Goal: Transaction & Acquisition: Purchase product/service

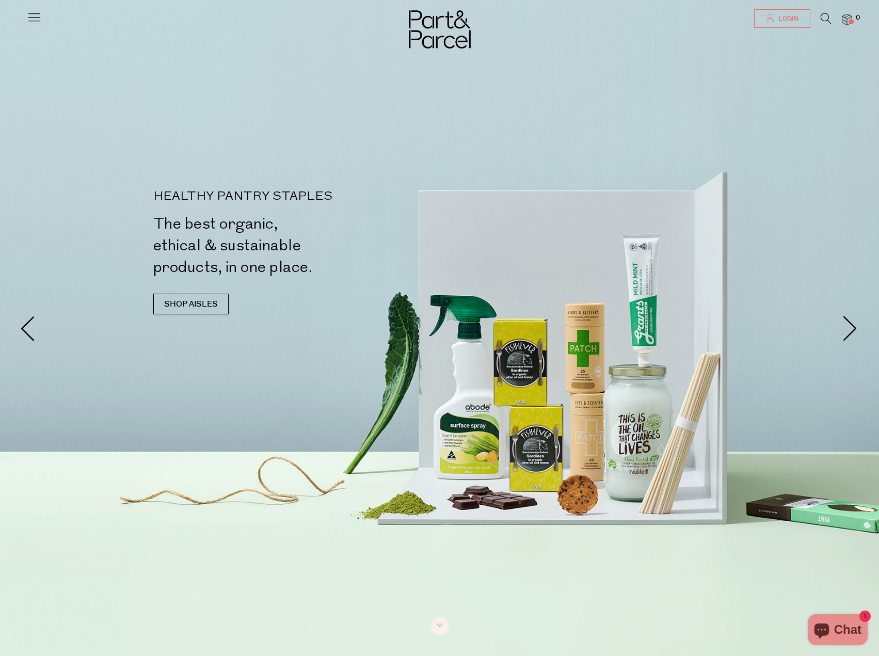
click at [802, 22] on link "Login" at bounding box center [782, 18] width 56 height 19
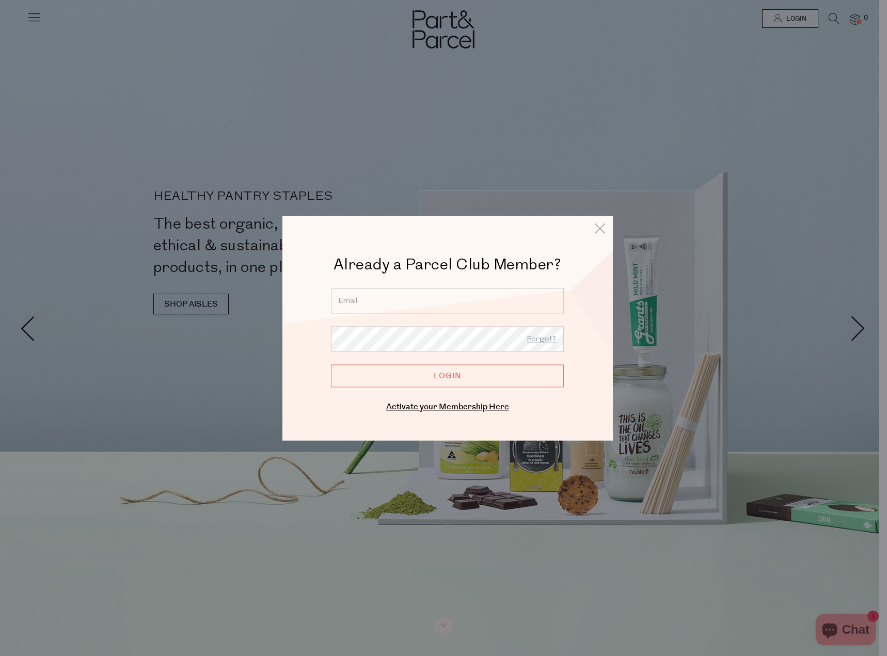
click at [414, 382] on input "Login" at bounding box center [447, 375] width 233 height 23
click at [384, 310] on input "email" at bounding box center [447, 300] width 233 height 25
click at [374, 297] on input "email" at bounding box center [447, 300] width 233 height 25
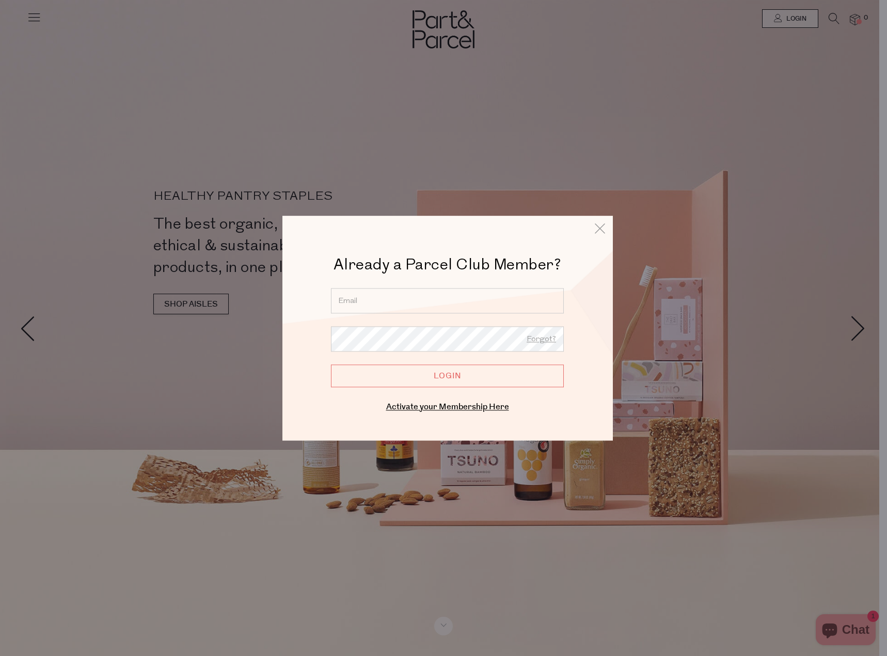
click at [359, 307] on input "email" at bounding box center [447, 300] width 233 height 25
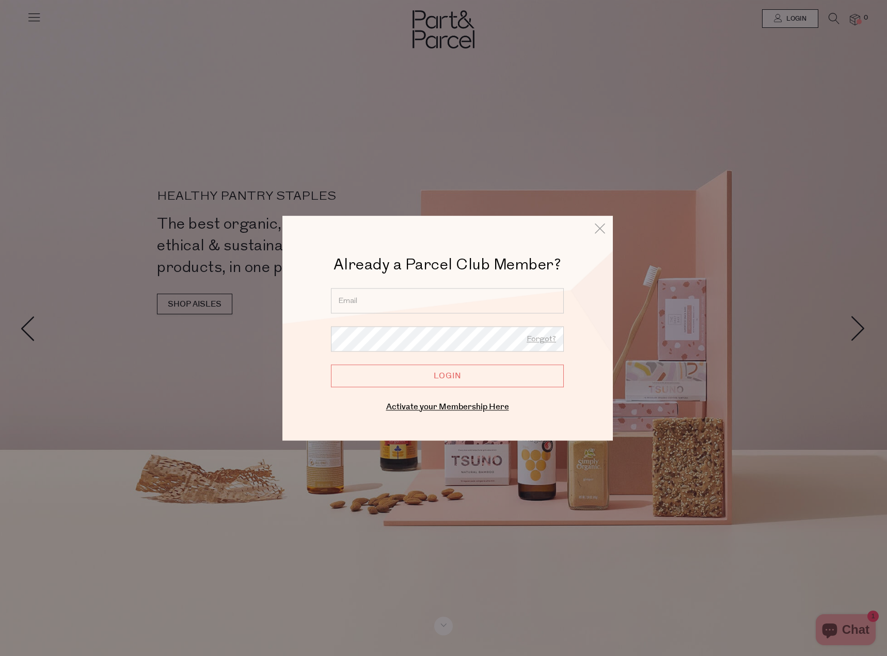
click at [365, 303] on input "email" at bounding box center [447, 300] width 233 height 25
type input "o"
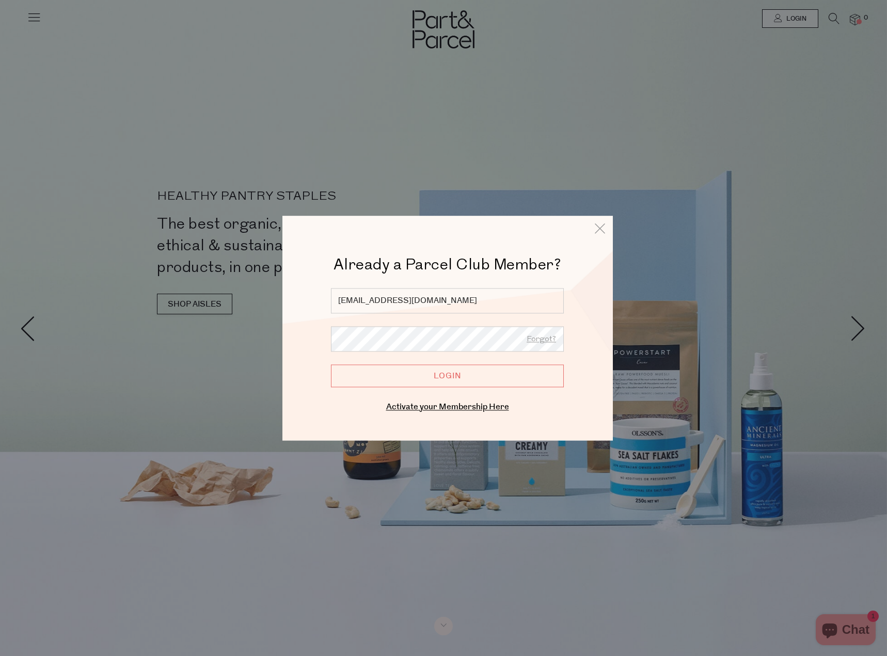
type input "olgap_86@hotmail.com"
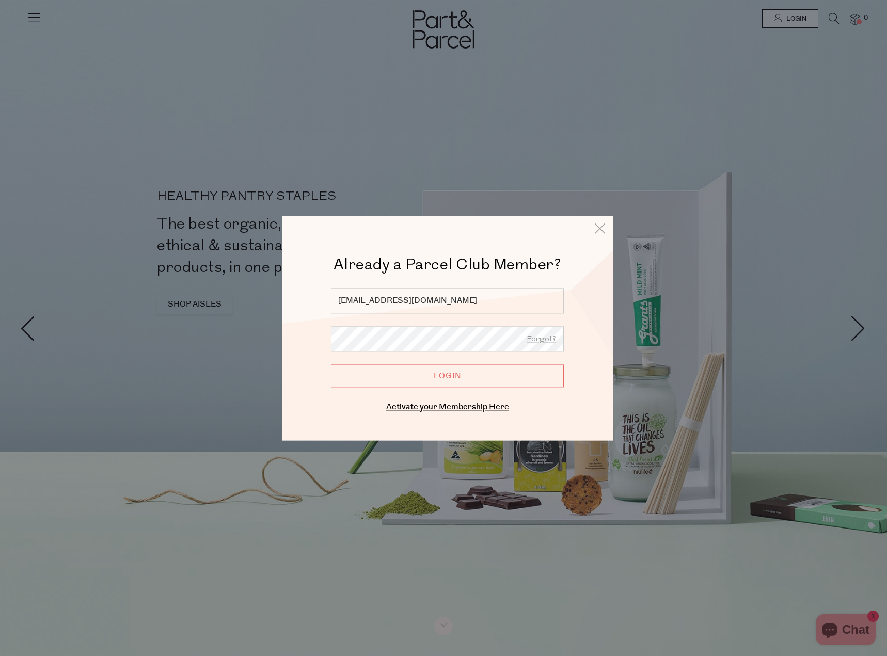
click at [331, 364] on input "Login" at bounding box center [447, 375] width 233 height 23
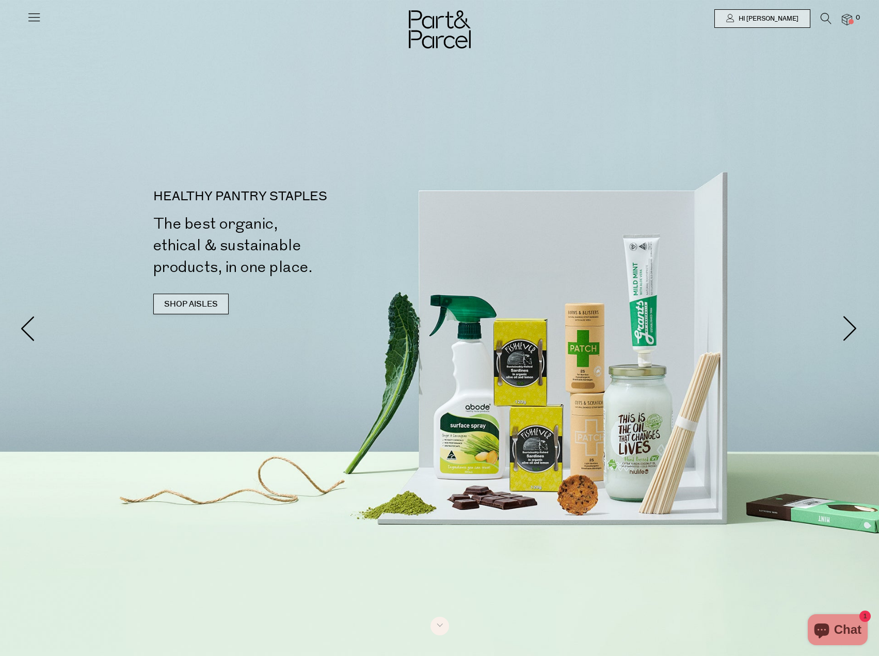
click at [183, 292] on div "HEALTHY PANTRY STAPLES The best organic, ethical & sustainable products, in one…" at bounding box center [298, 257] width 291 height 134
click at [180, 303] on link "SHOP AISLES" at bounding box center [190, 304] width 75 height 21
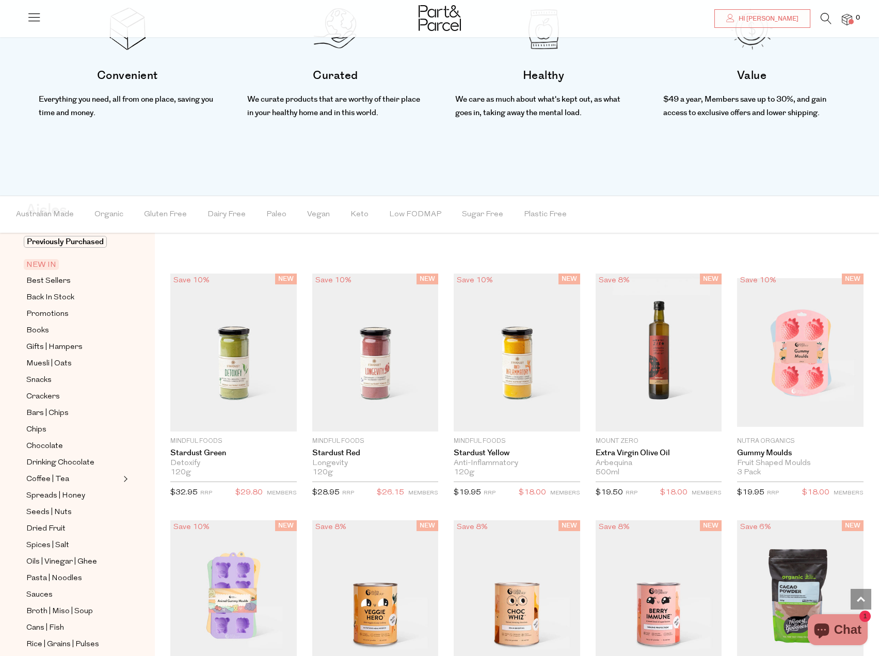
scroll to position [33, 0]
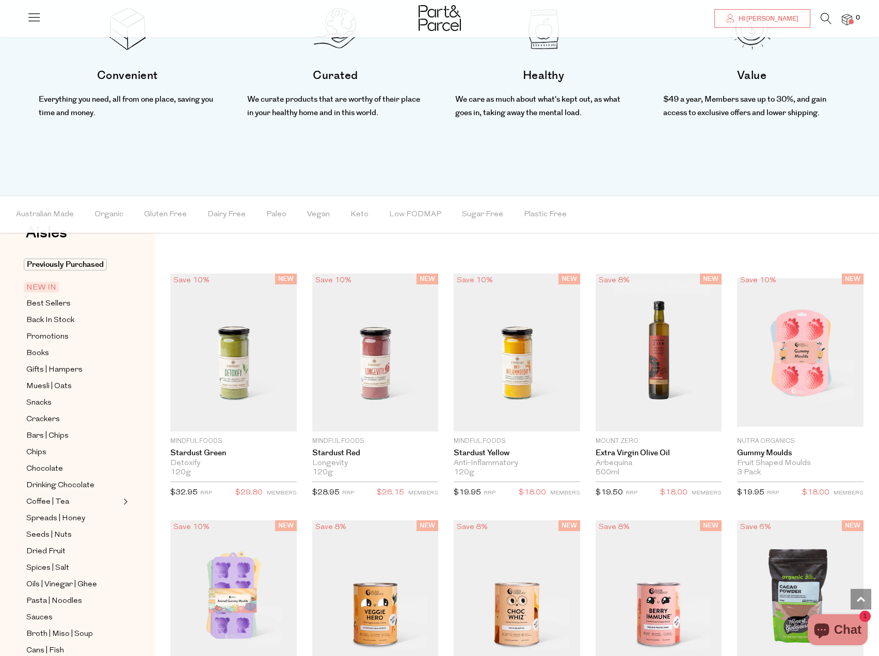
click at [40, 288] on span "NEW IN" at bounding box center [41, 287] width 35 height 11
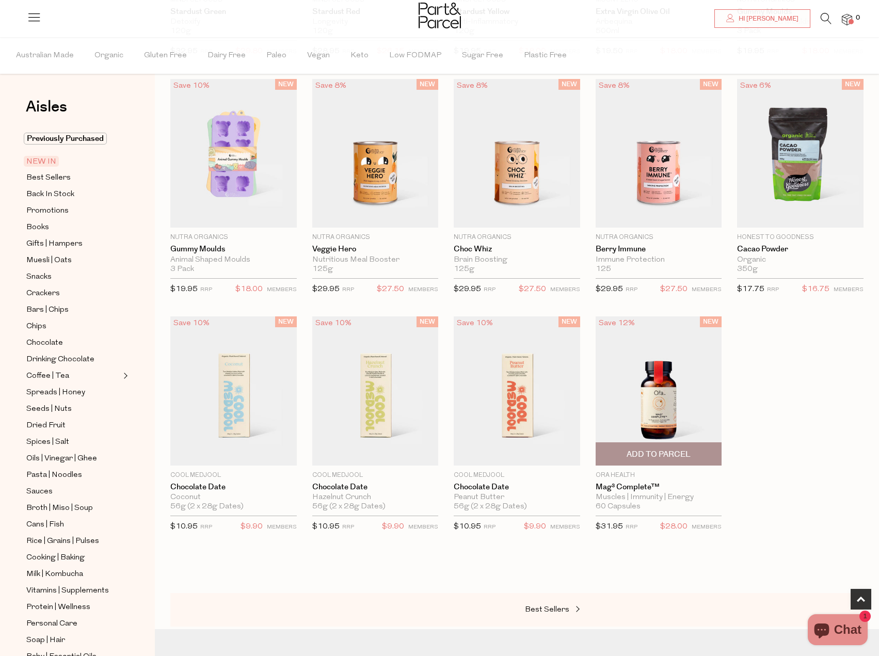
scroll to position [463, 0]
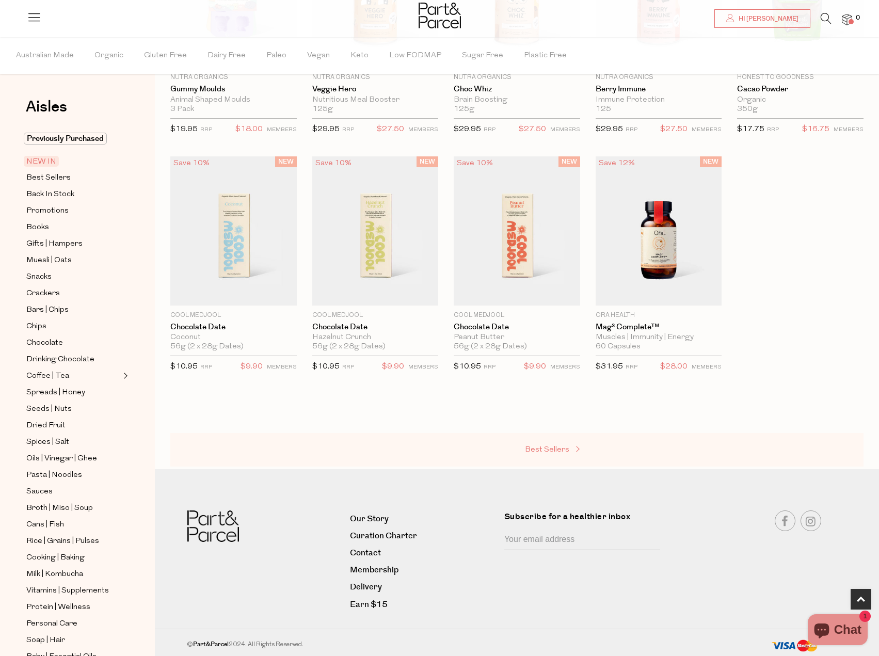
click at [559, 443] on link "Best Sellers" at bounding box center [576, 449] width 103 height 13
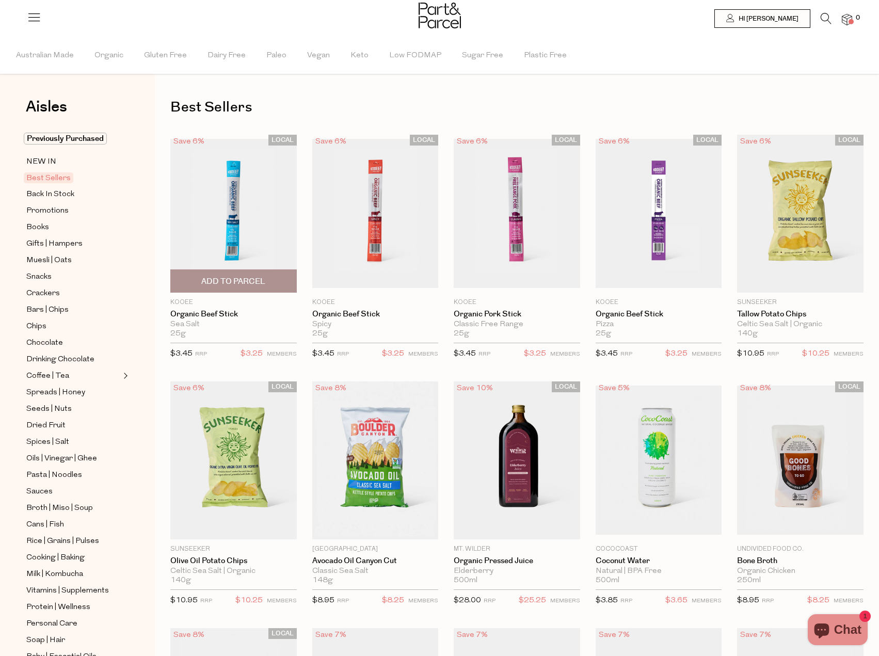
click at [248, 284] on span "Add To Parcel" at bounding box center [233, 281] width 64 height 11
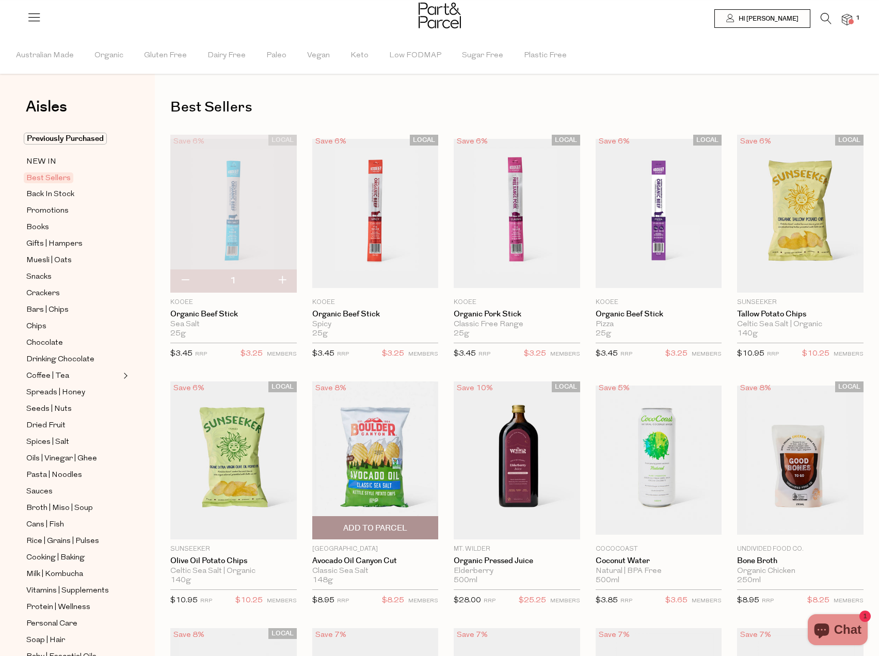
click at [372, 517] on span "Add To Parcel" at bounding box center [375, 528] width 120 height 22
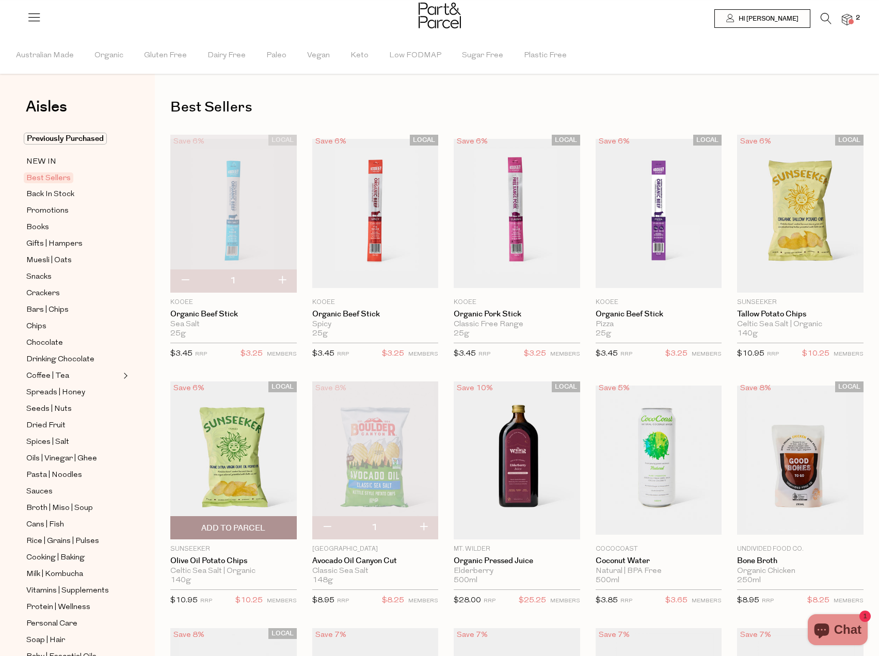
click at [225, 524] on span "Add To Parcel" at bounding box center [233, 528] width 64 height 11
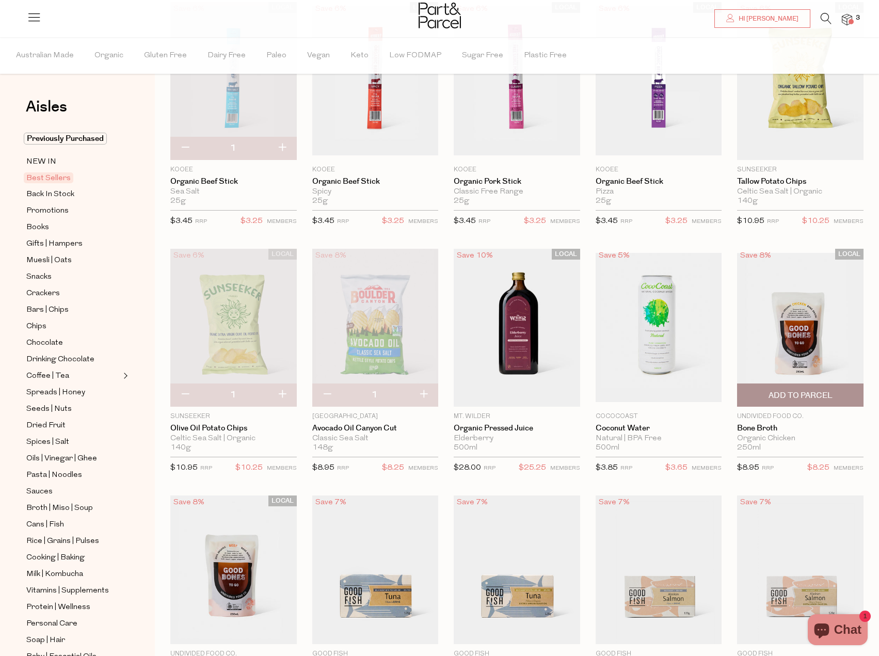
scroll to position [155, 0]
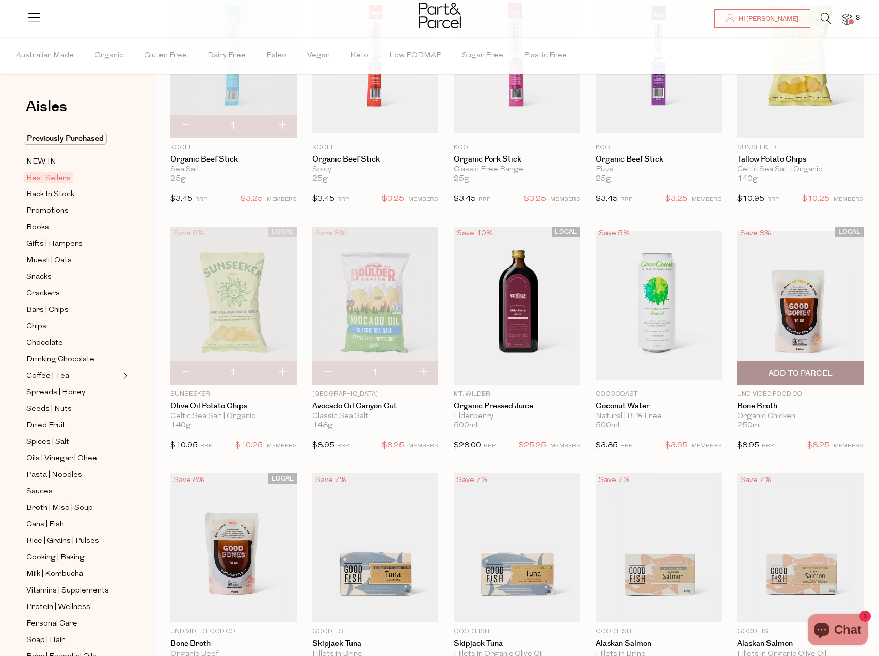
click at [805, 377] on span "Add To Parcel" at bounding box center [801, 373] width 64 height 11
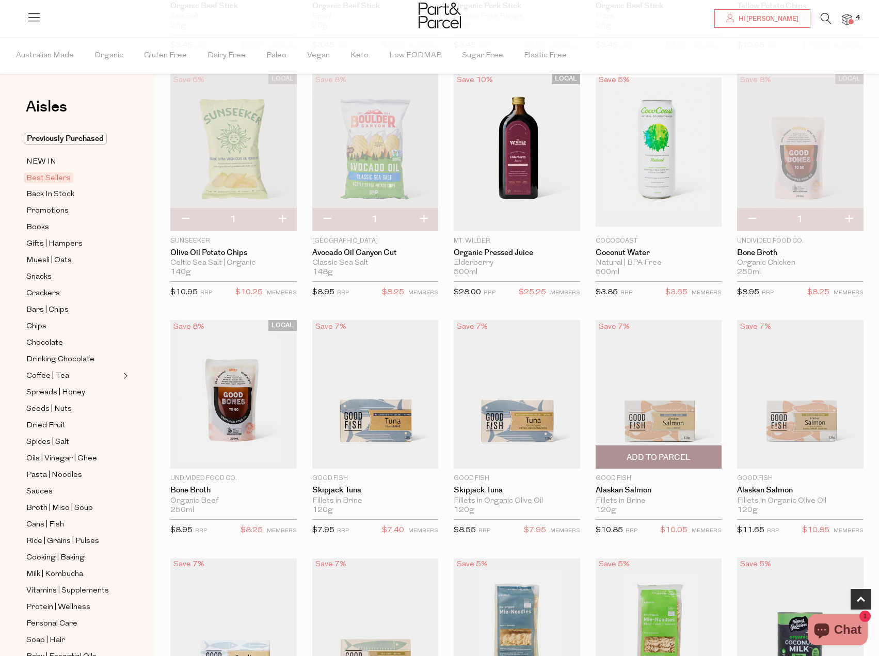
scroll to position [310, 0]
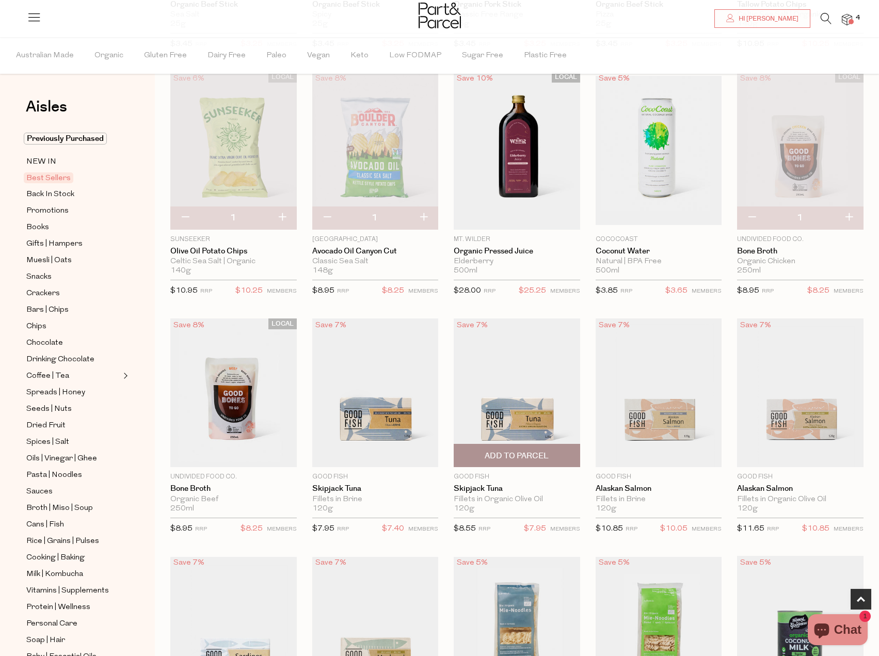
click at [511, 456] on span "Add To Parcel" at bounding box center [517, 456] width 64 height 11
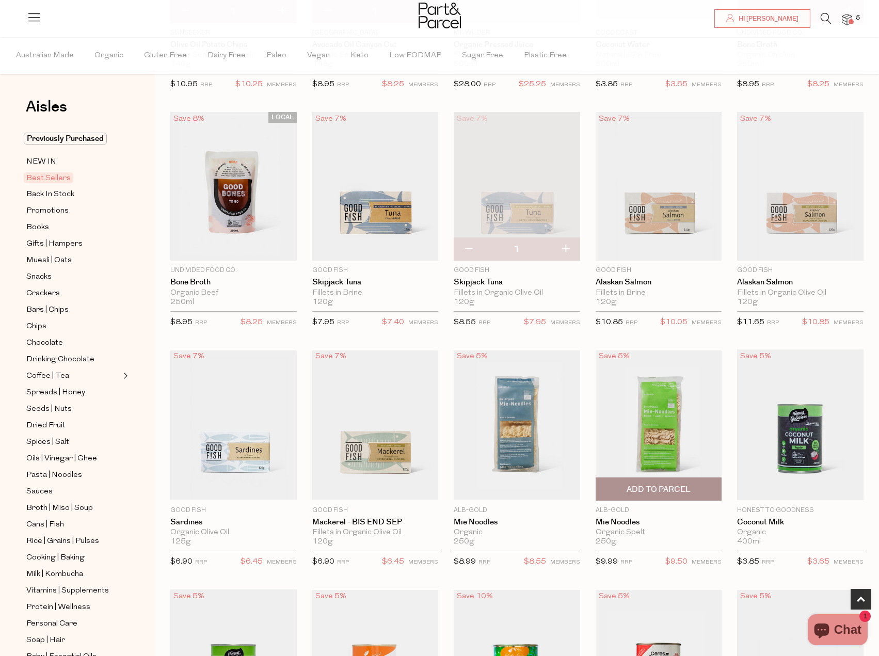
click at [660, 489] on span "Add To Parcel" at bounding box center [659, 489] width 64 height 11
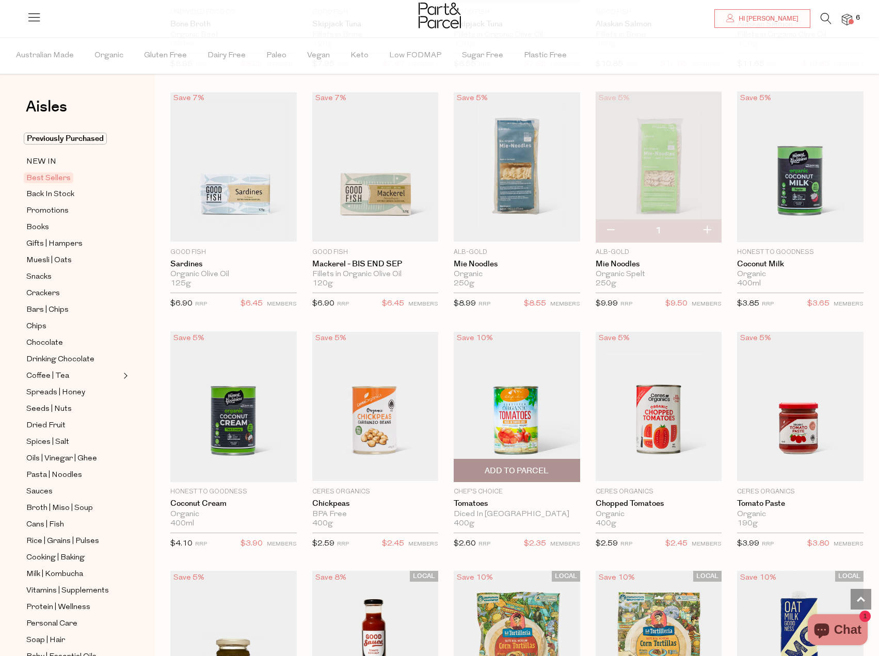
click at [485, 462] on span "Add To Parcel" at bounding box center [517, 470] width 120 height 22
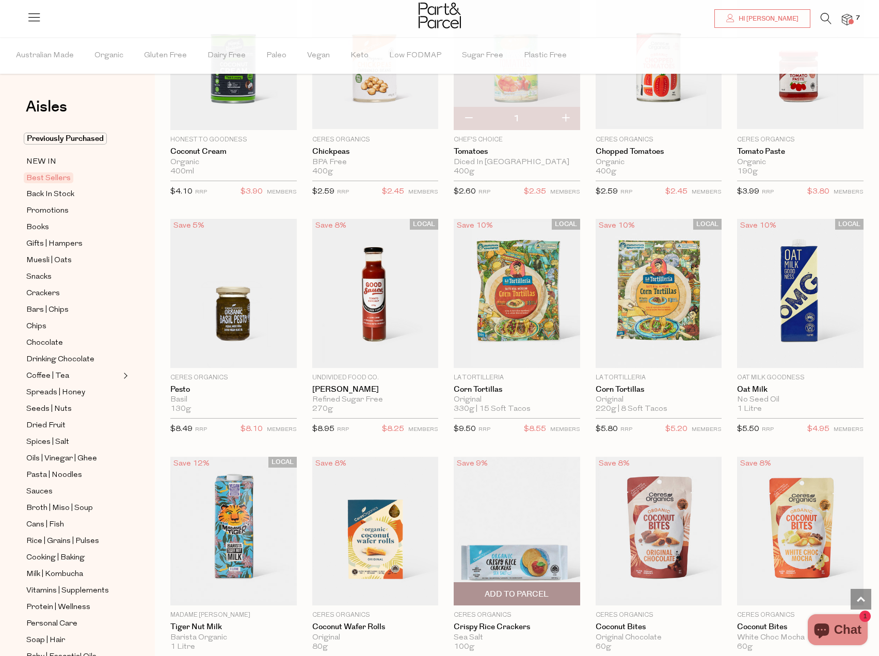
scroll to position [1239, 0]
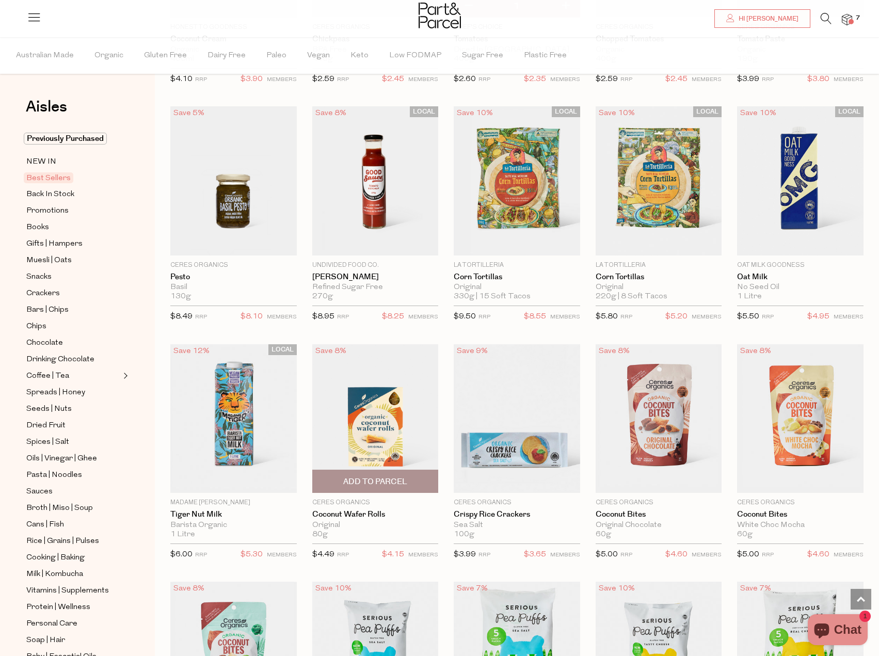
click at [373, 470] on span "Add To Parcel" at bounding box center [375, 481] width 120 height 22
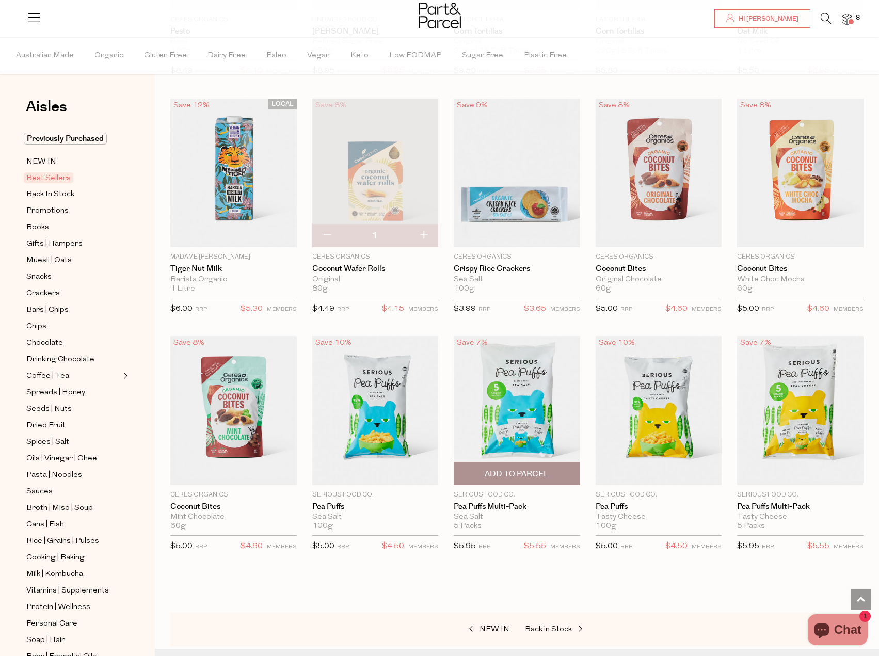
scroll to position [1497, 0]
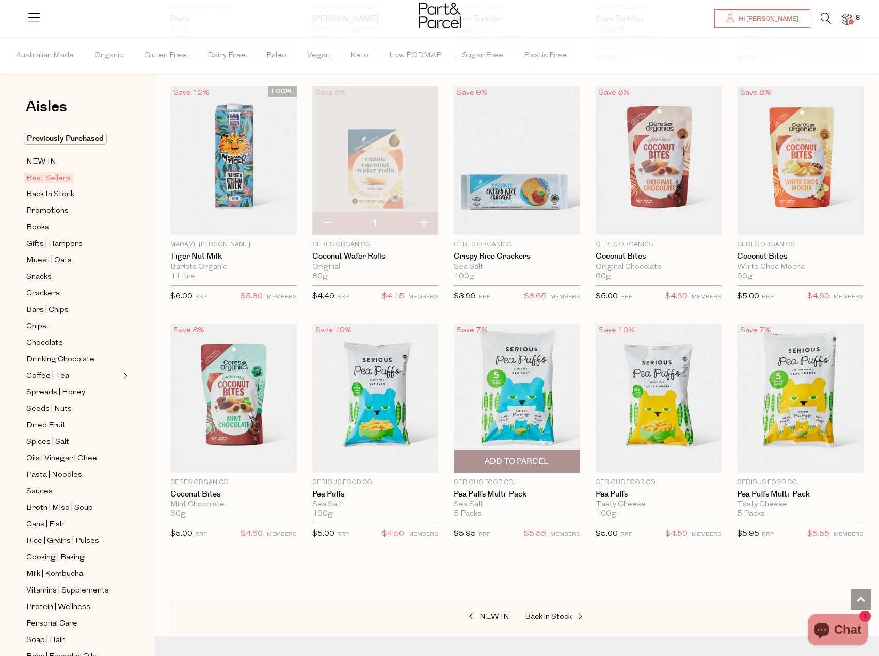
click at [522, 460] on span "Add To Parcel" at bounding box center [517, 461] width 64 height 11
click at [811, 463] on span "Add To Parcel" at bounding box center [801, 461] width 64 height 11
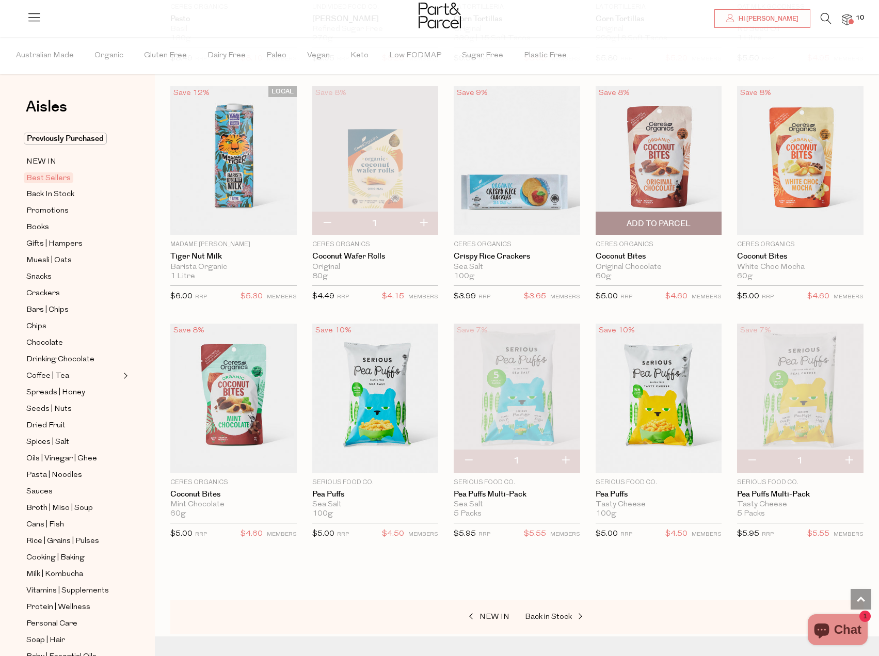
click at [677, 223] on span "Add To Parcel" at bounding box center [659, 223] width 64 height 11
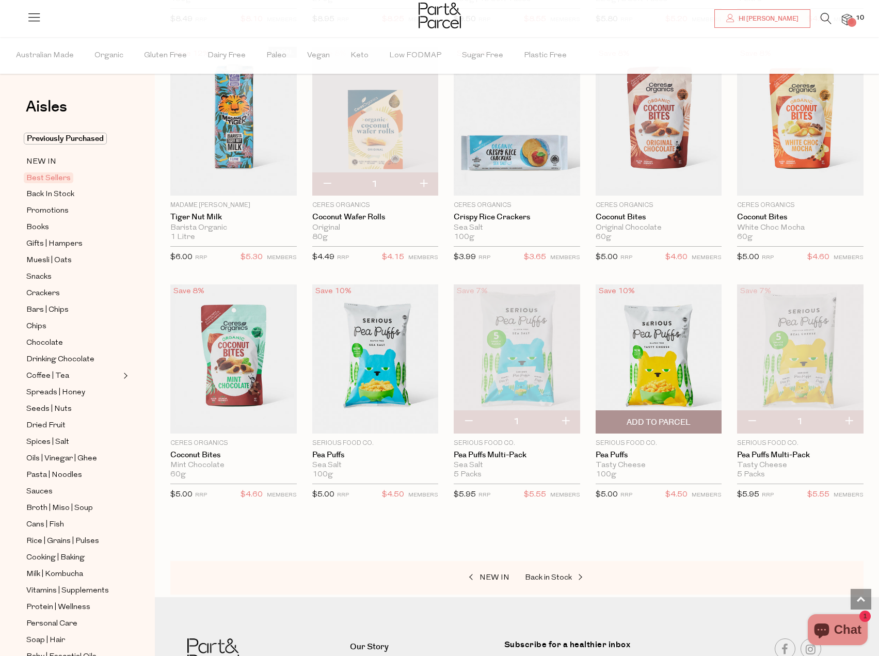
scroll to position [1652, 0]
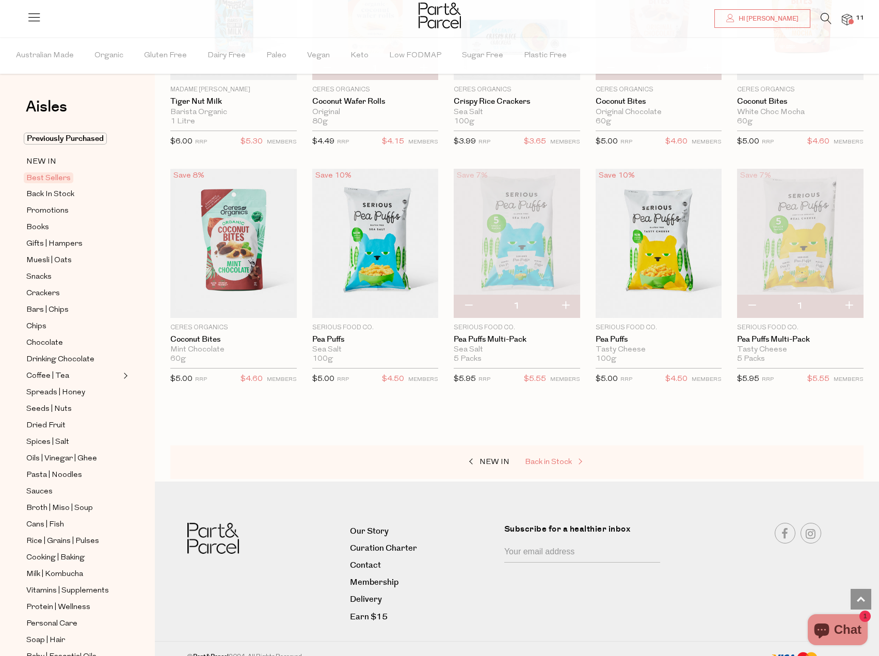
click at [550, 460] on span "Back in Stock" at bounding box center [548, 462] width 47 height 8
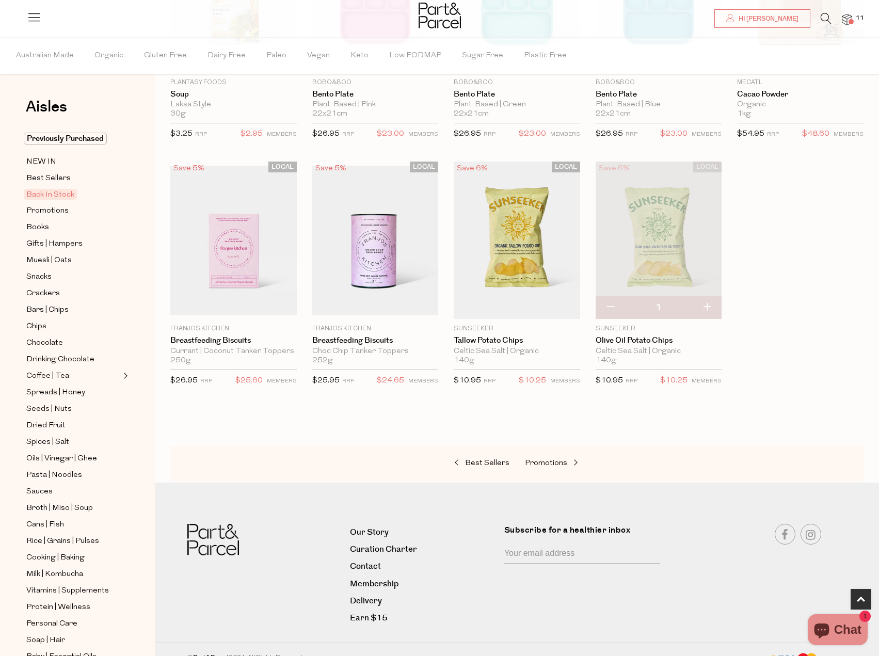
scroll to position [226, 0]
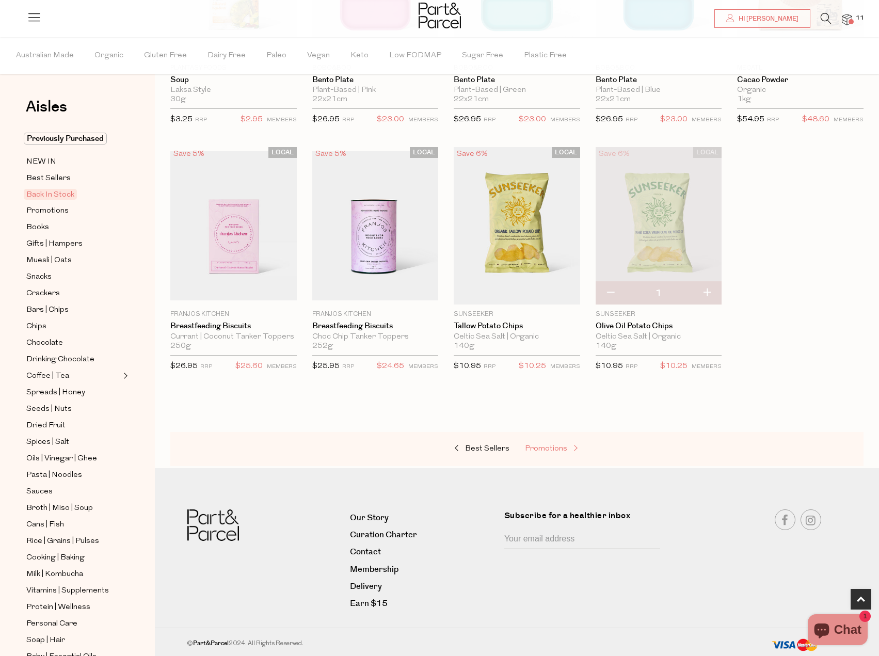
click at [558, 449] on span "Promotions" at bounding box center [546, 449] width 42 height 8
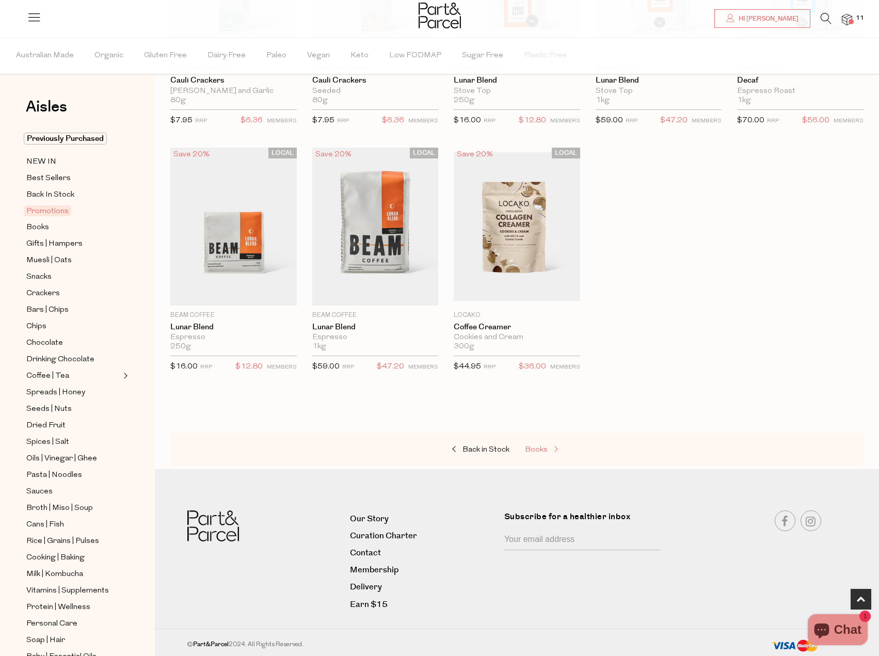
click at [540, 449] on span "Books" at bounding box center [536, 450] width 23 height 8
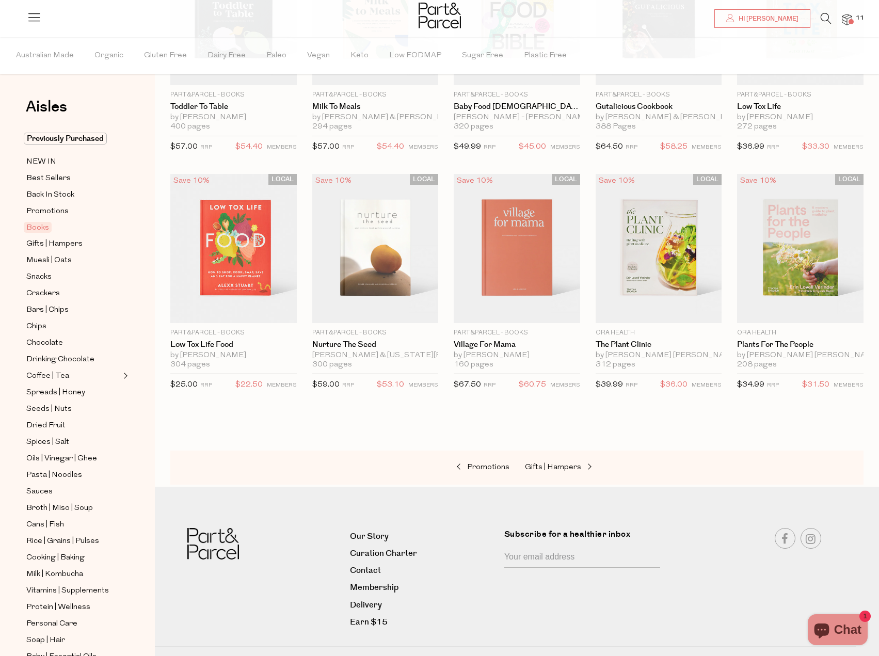
scroll to position [207, 0]
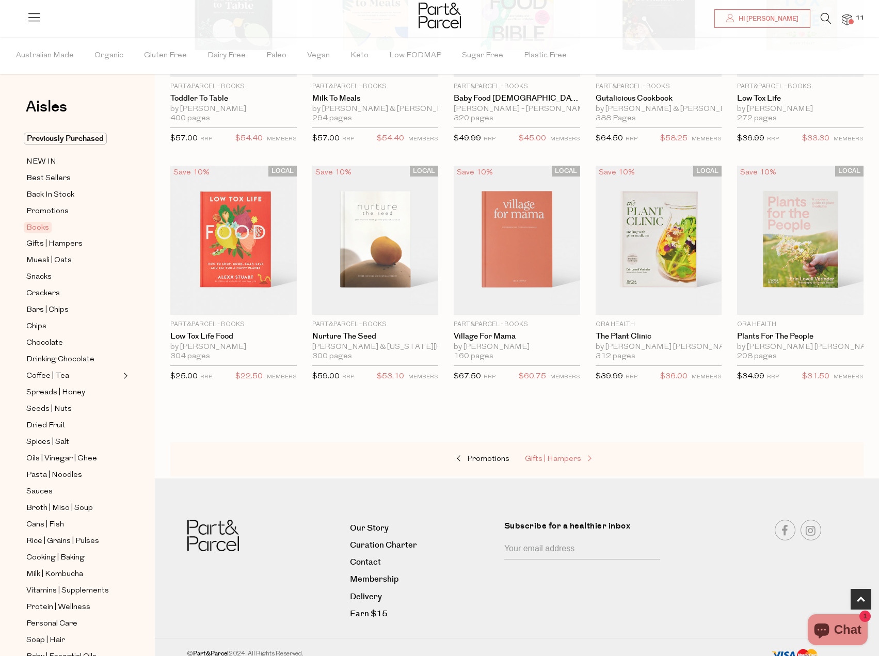
click at [564, 463] on span "Gifts | Hampers" at bounding box center [553, 459] width 56 height 8
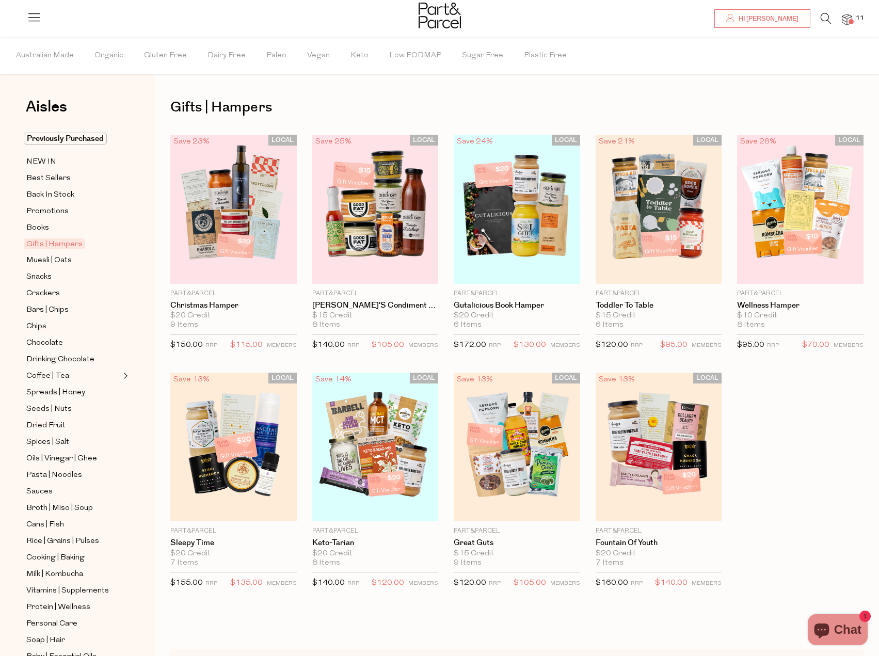
scroll to position [155, 0]
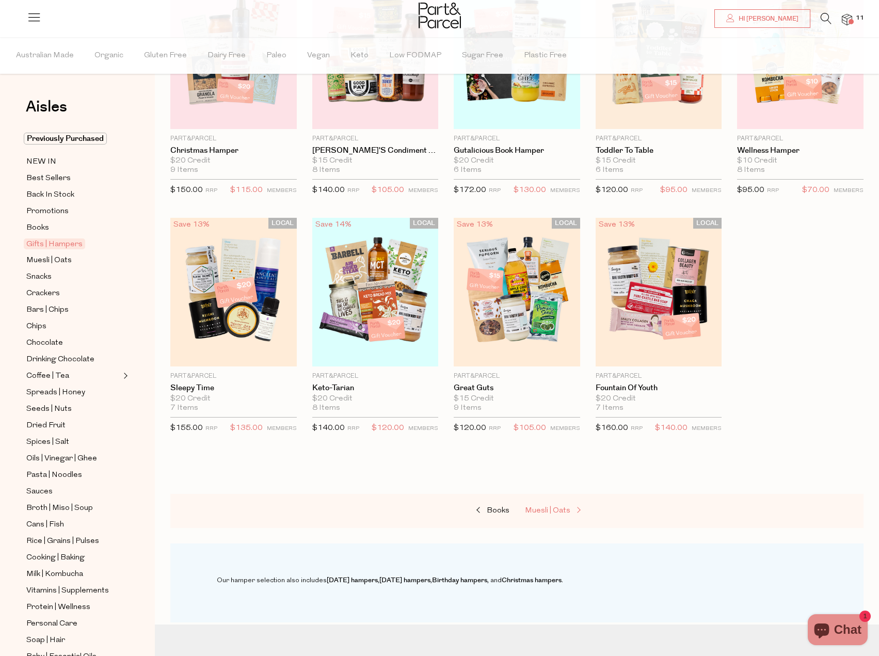
click at [526, 520] on div "Books Muesli | Oats" at bounding box center [516, 511] width 693 height 34
click at [541, 509] on span "Muesli | Oats" at bounding box center [547, 511] width 45 height 8
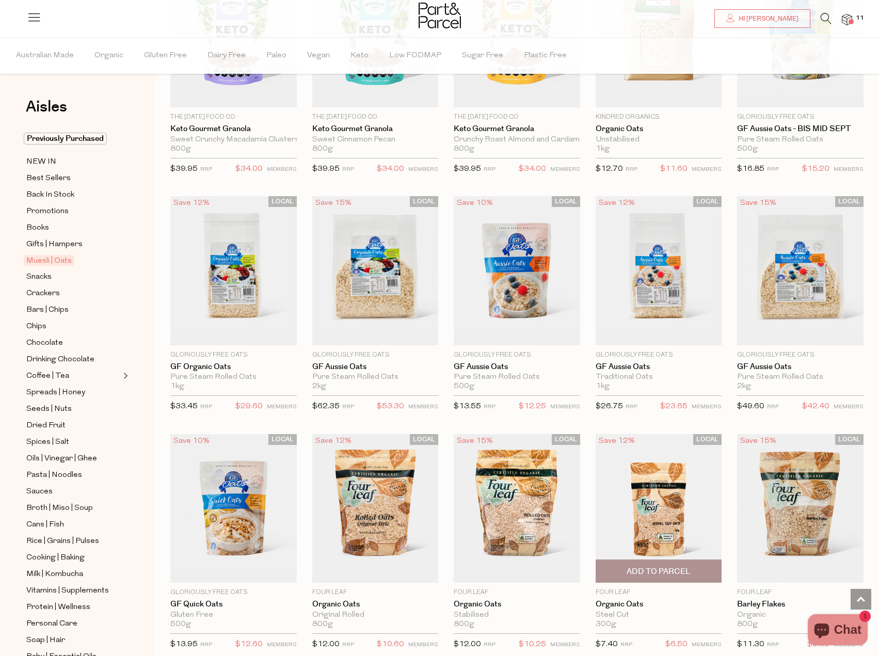
scroll to position [2117, 0]
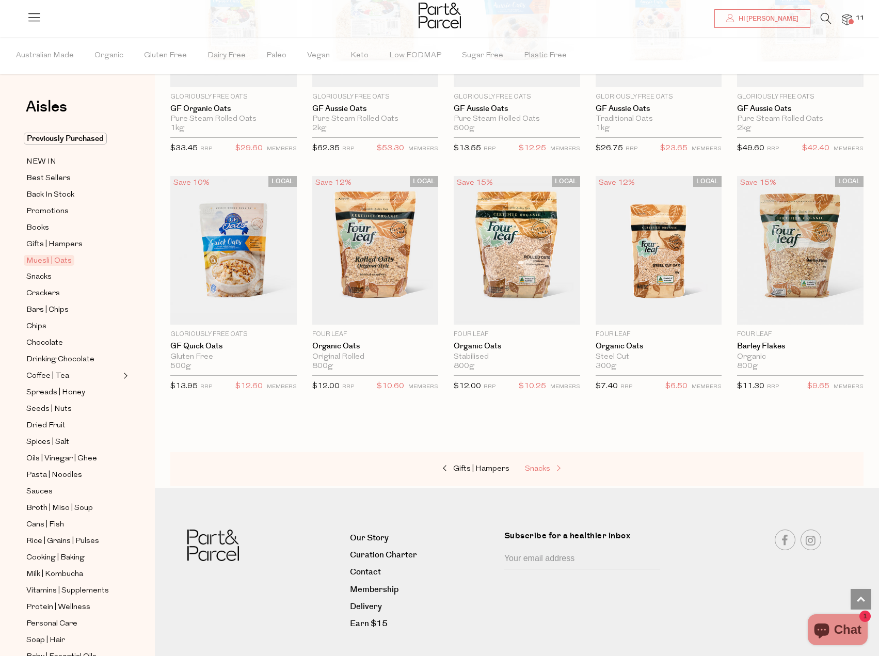
click at [535, 465] on span "Snacks" at bounding box center [537, 469] width 25 height 8
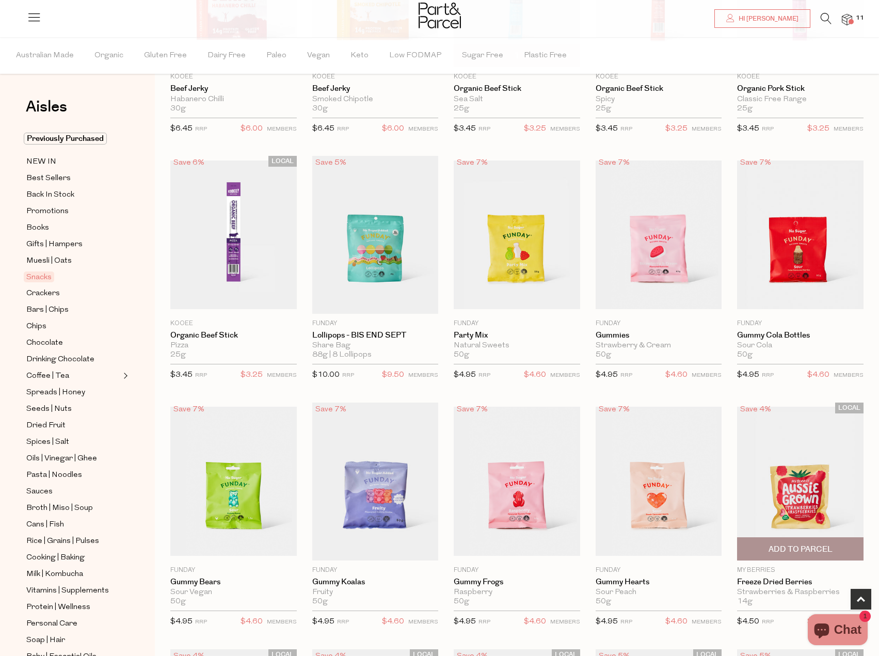
scroll to position [465, 0]
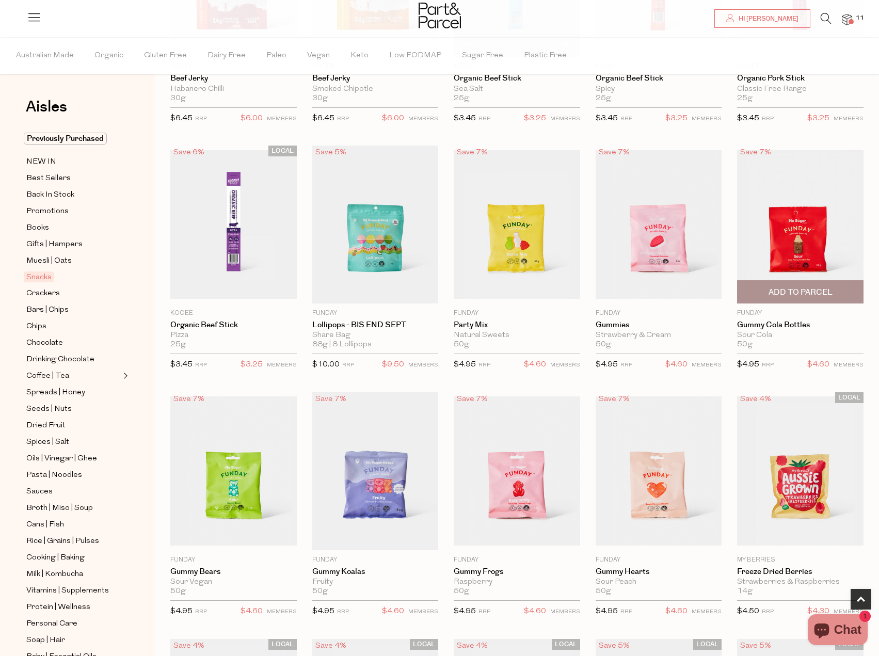
click at [814, 287] on span "Add To Parcel" at bounding box center [801, 292] width 64 height 11
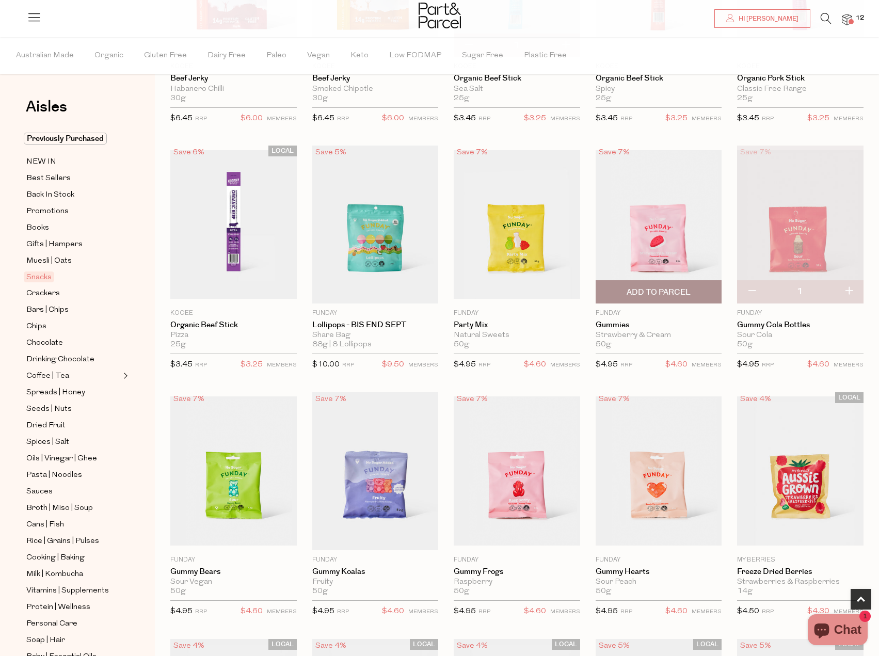
click at [659, 287] on span "Add To Parcel" at bounding box center [659, 292] width 64 height 11
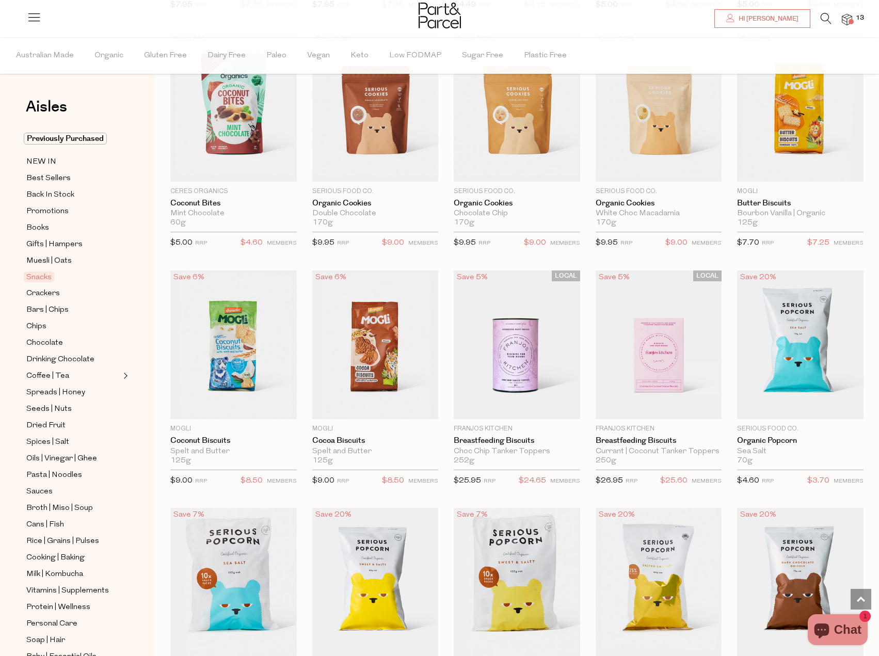
scroll to position [1549, 0]
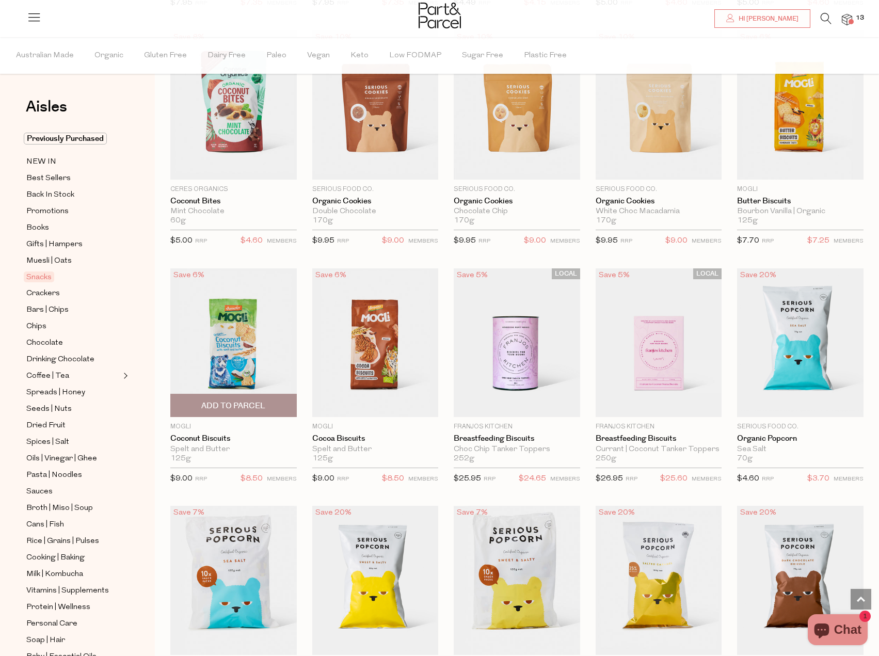
click at [256, 402] on span "Add To Parcel" at bounding box center [233, 406] width 64 height 11
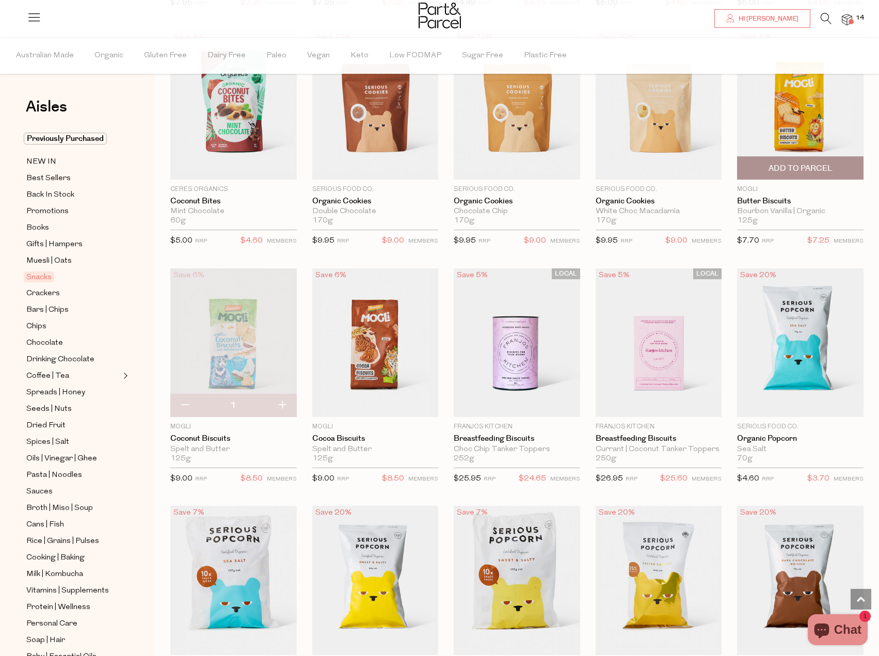
click at [789, 163] on span "Add To Parcel" at bounding box center [801, 168] width 64 height 11
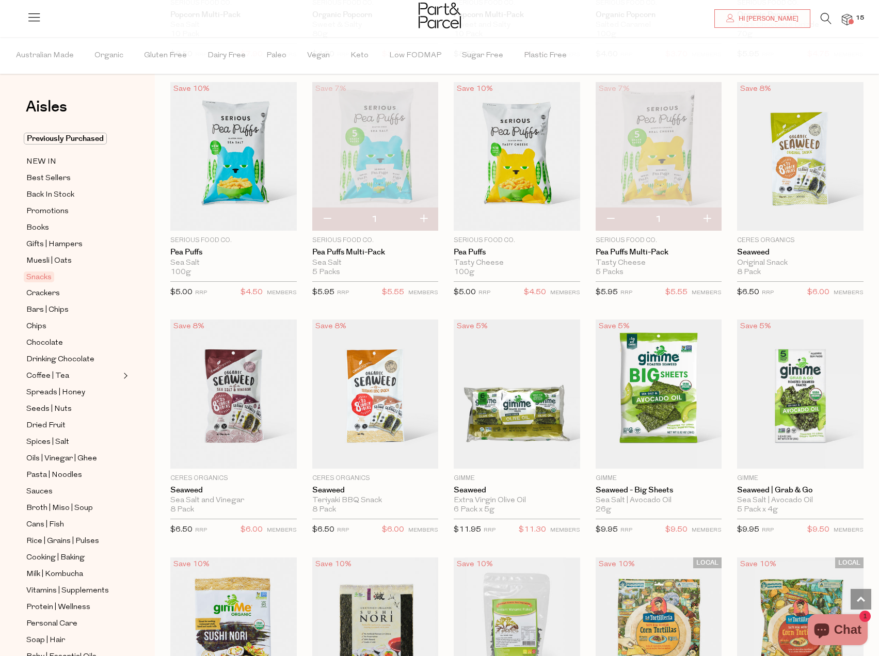
scroll to position [2220, 0]
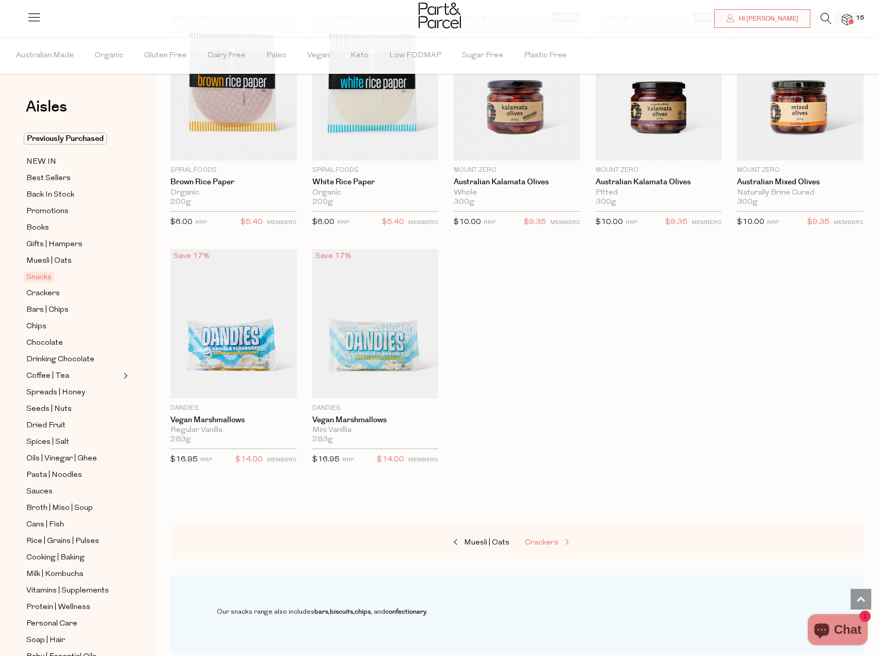
click at [543, 539] on span "Crackers" at bounding box center [542, 543] width 34 height 8
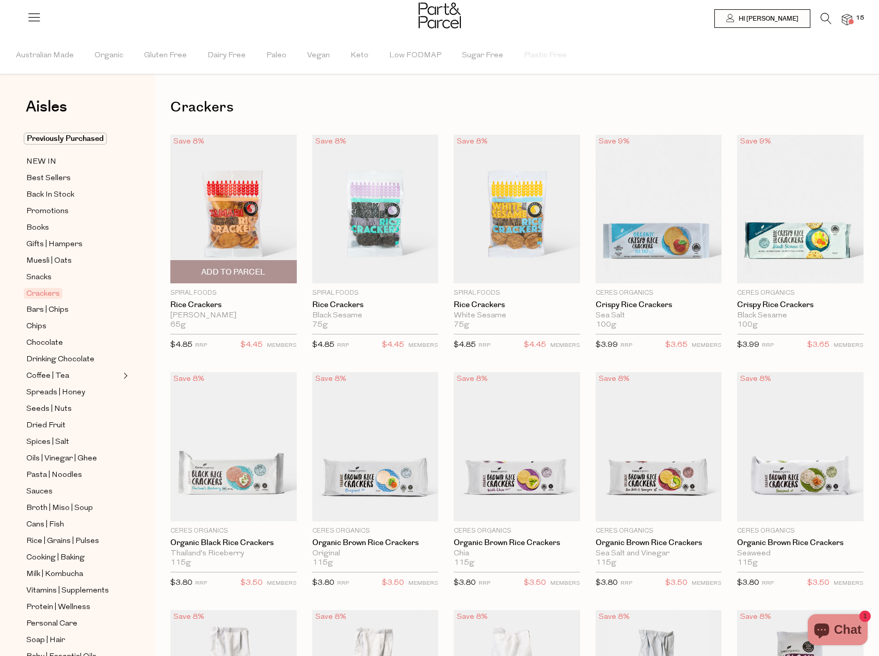
click at [258, 274] on span "Add To Parcel" at bounding box center [233, 272] width 64 height 11
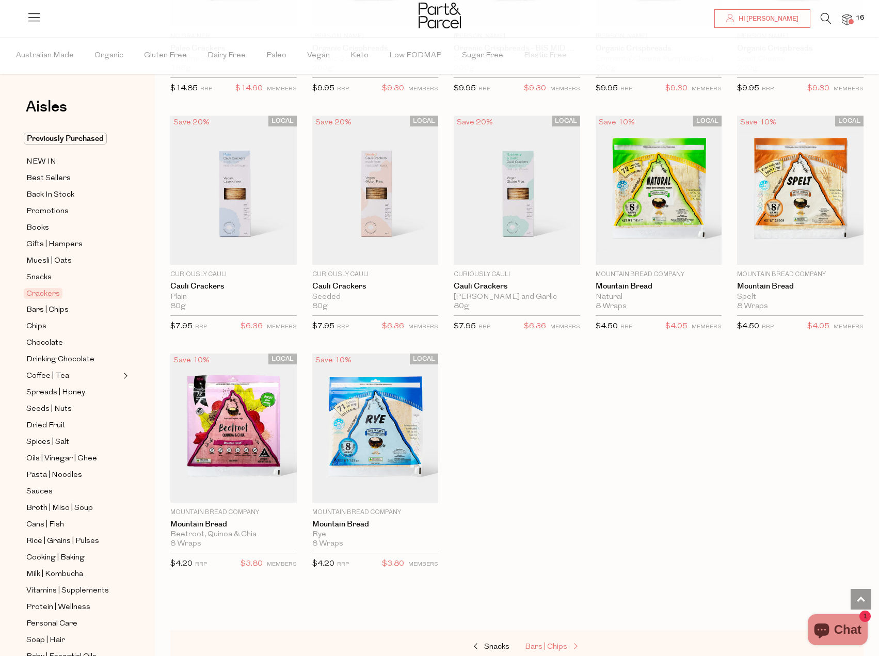
click at [546, 643] on span "Bars | Chips" at bounding box center [546, 647] width 42 height 8
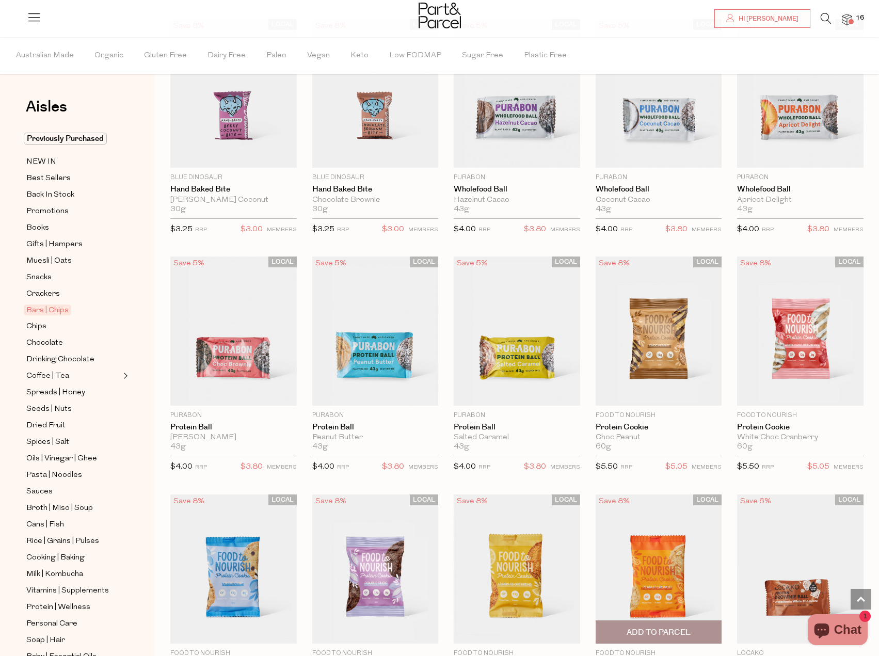
scroll to position [2065, 0]
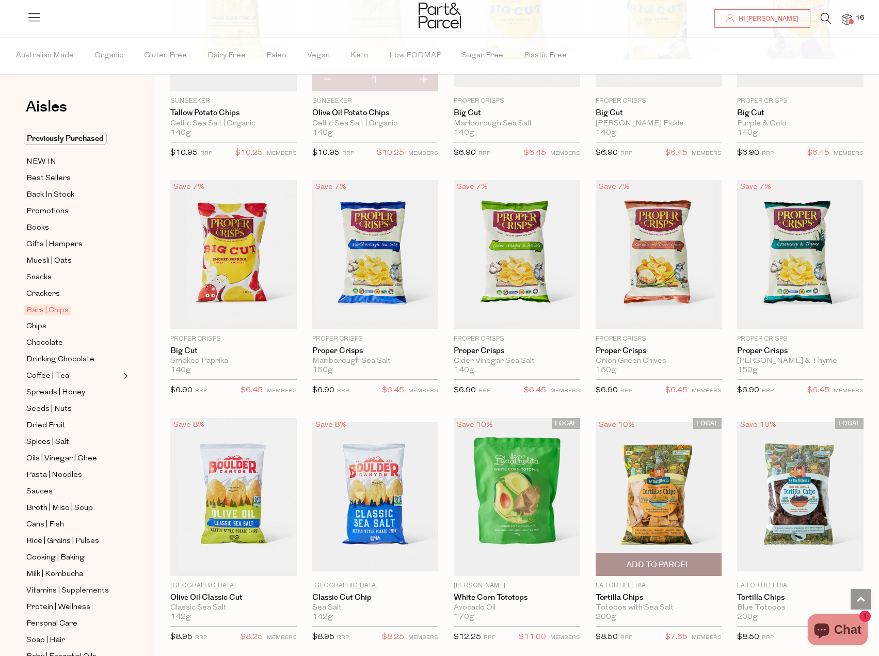
scroll to position [3046, 0]
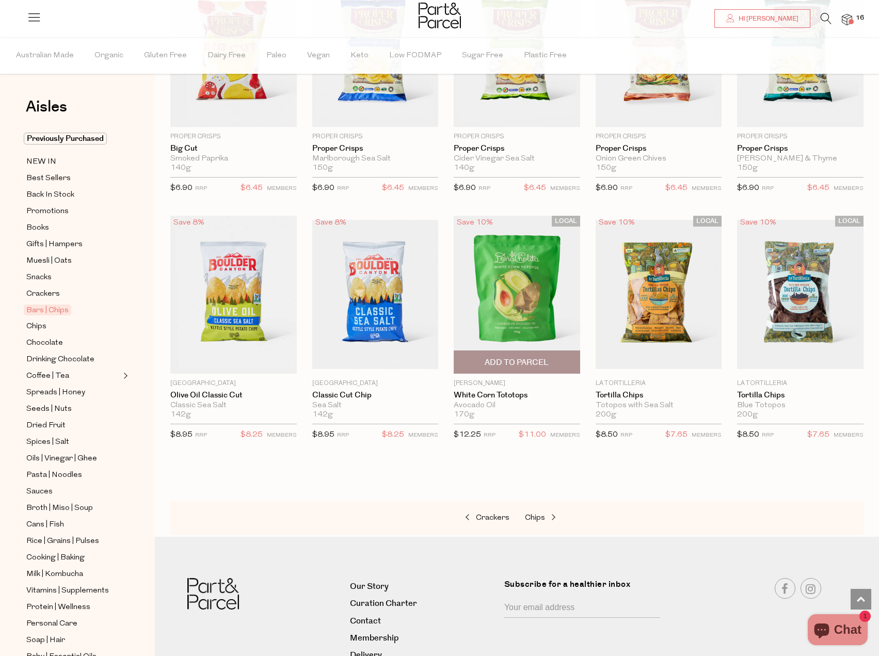
click at [537, 360] on span "Add To Parcel" at bounding box center [517, 362] width 64 height 11
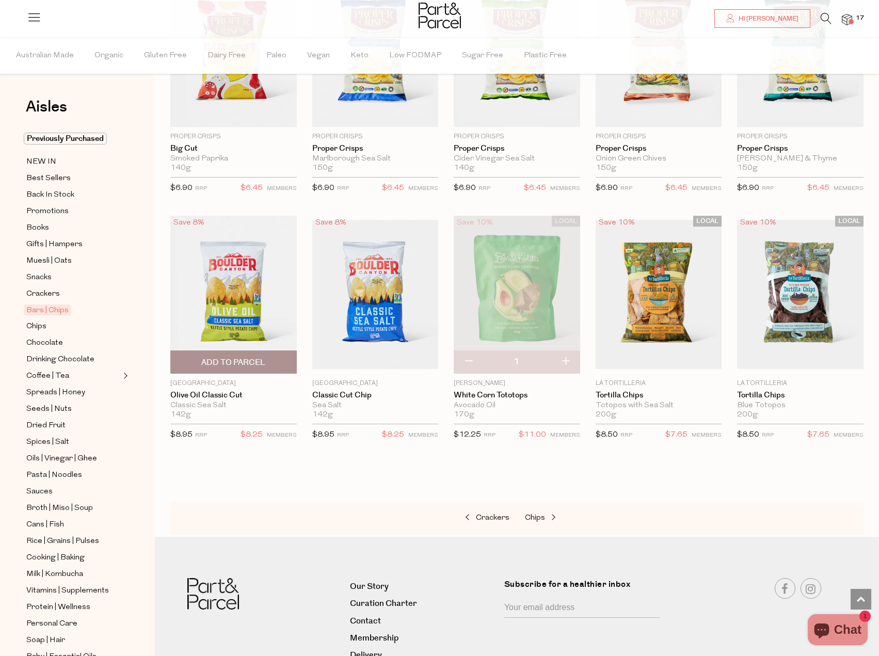
click at [230, 357] on span "Add To Parcel" at bounding box center [233, 362] width 64 height 11
click at [550, 514] on span at bounding box center [552, 518] width 14 height 8
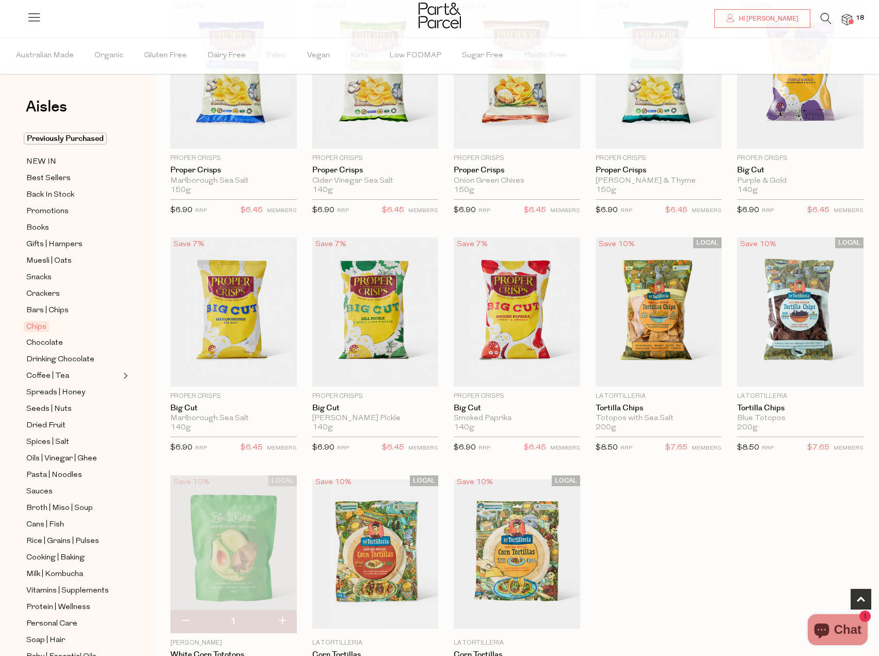
scroll to position [568, 0]
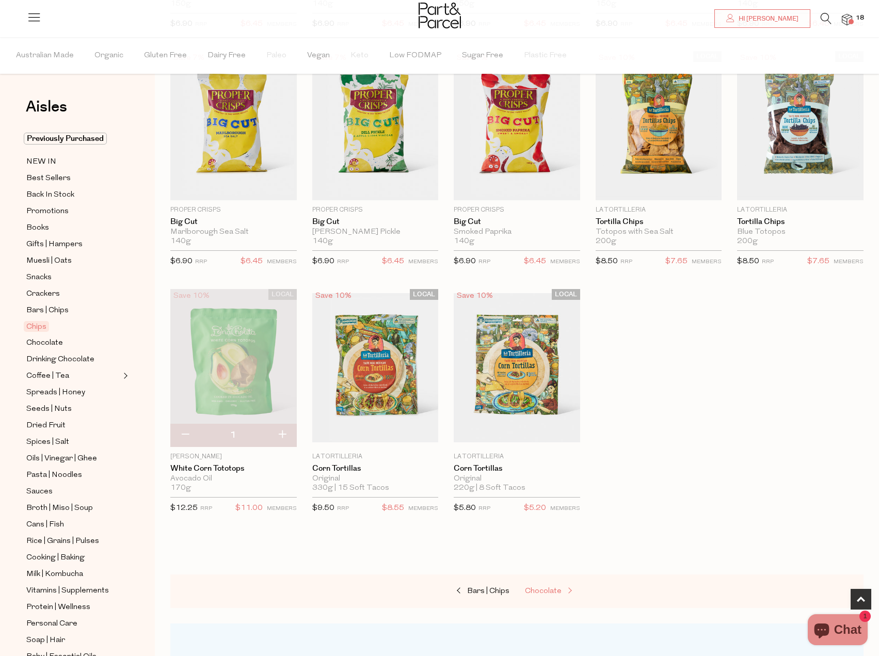
click at [550, 591] on span "Chocolate" at bounding box center [543, 591] width 37 height 8
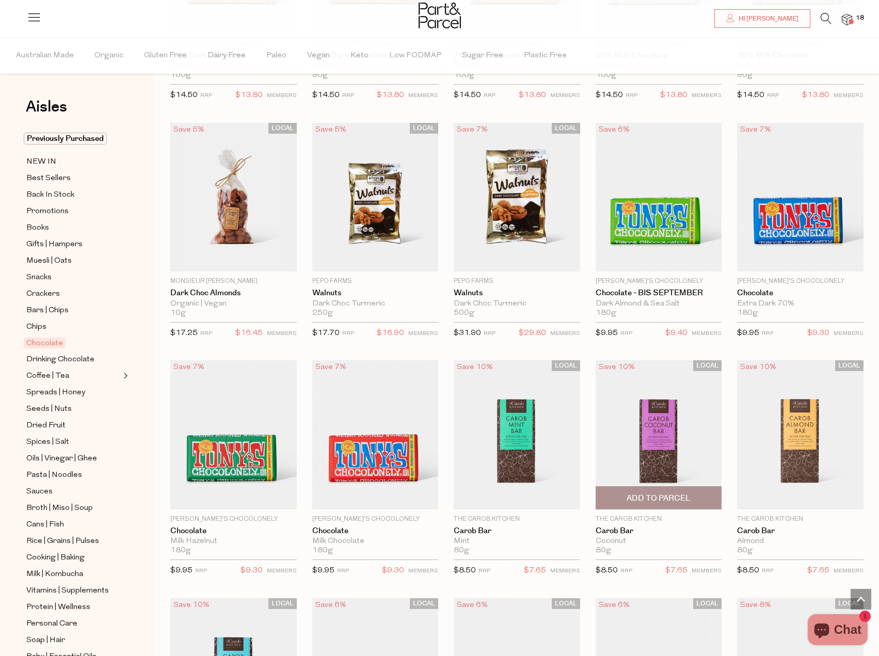
scroll to position [1704, 0]
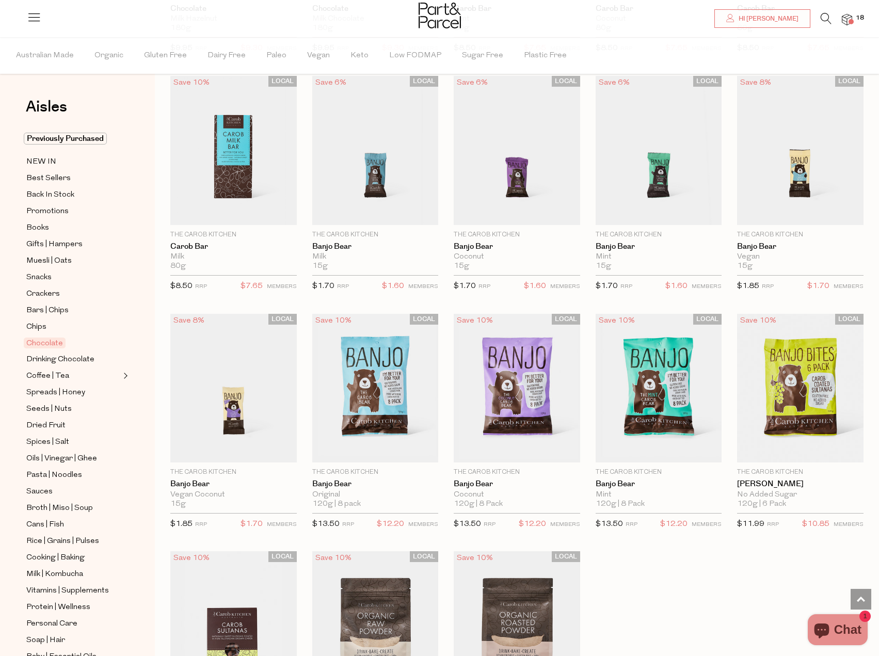
scroll to position [2426, 0]
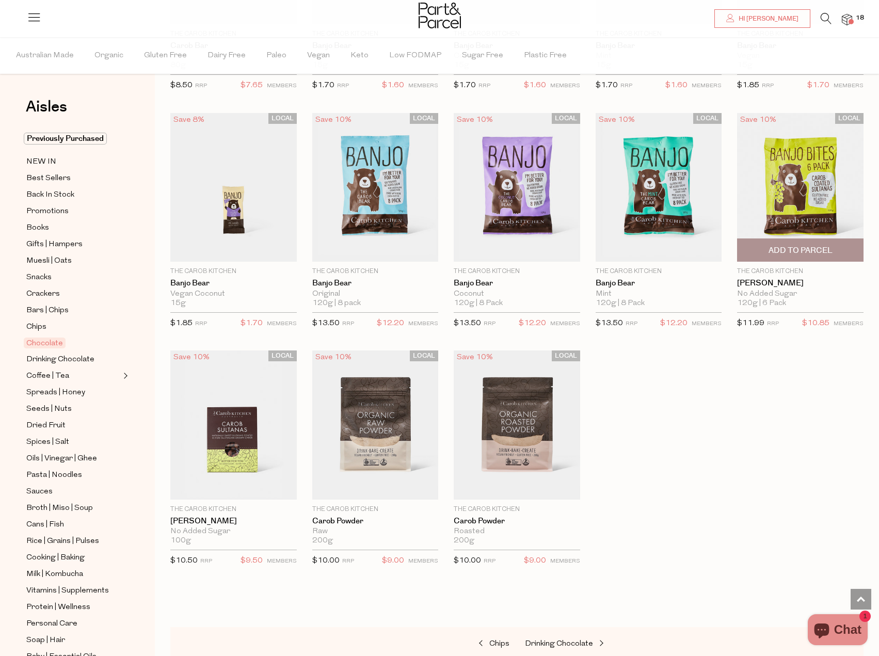
click at [811, 245] on span "Add To Parcel" at bounding box center [801, 250] width 64 height 11
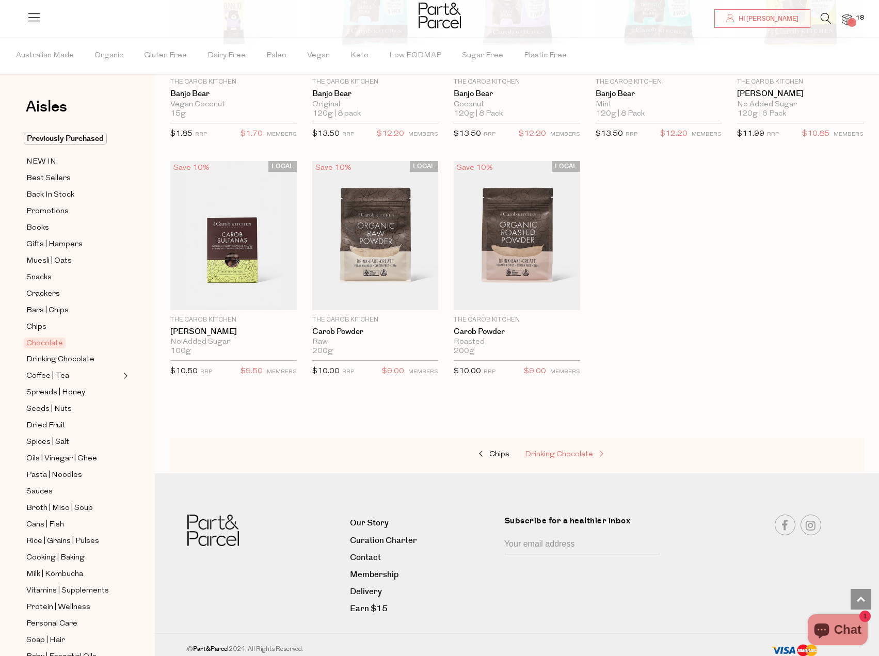
click at [581, 452] on span "Drinking Chocolate" at bounding box center [559, 455] width 68 height 8
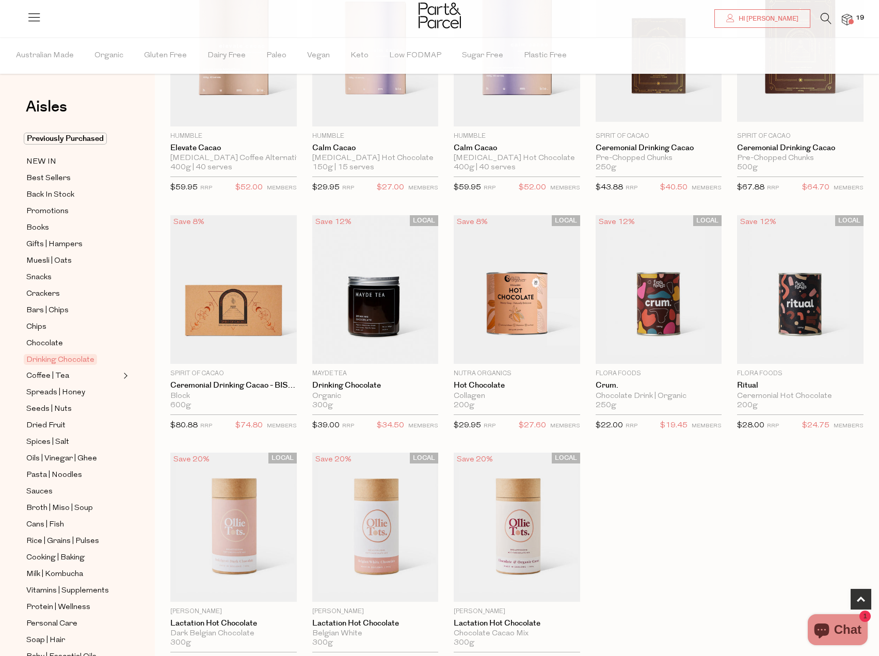
scroll to position [709, 0]
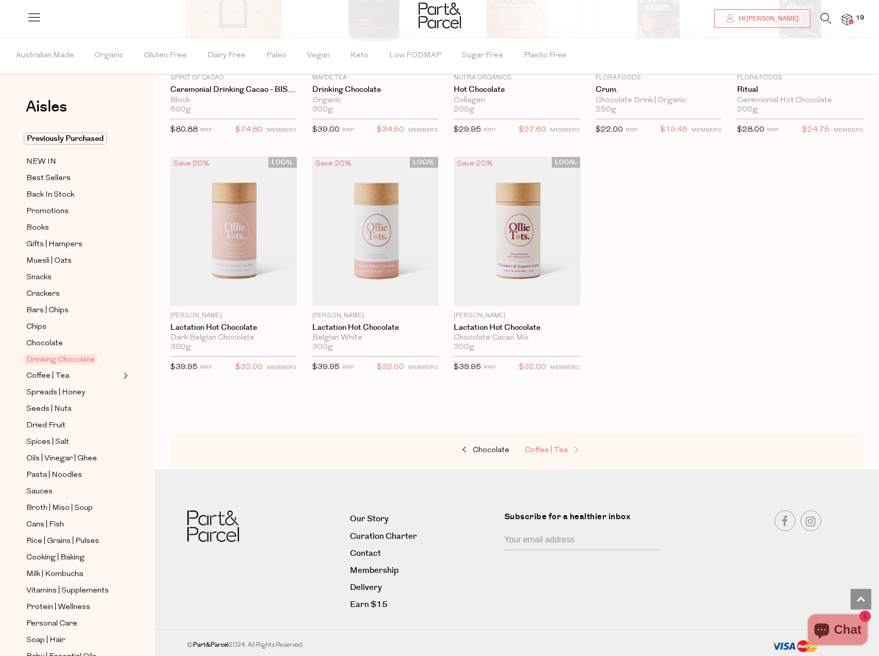
click at [559, 447] on span "Coffee | Tea" at bounding box center [546, 451] width 43 height 8
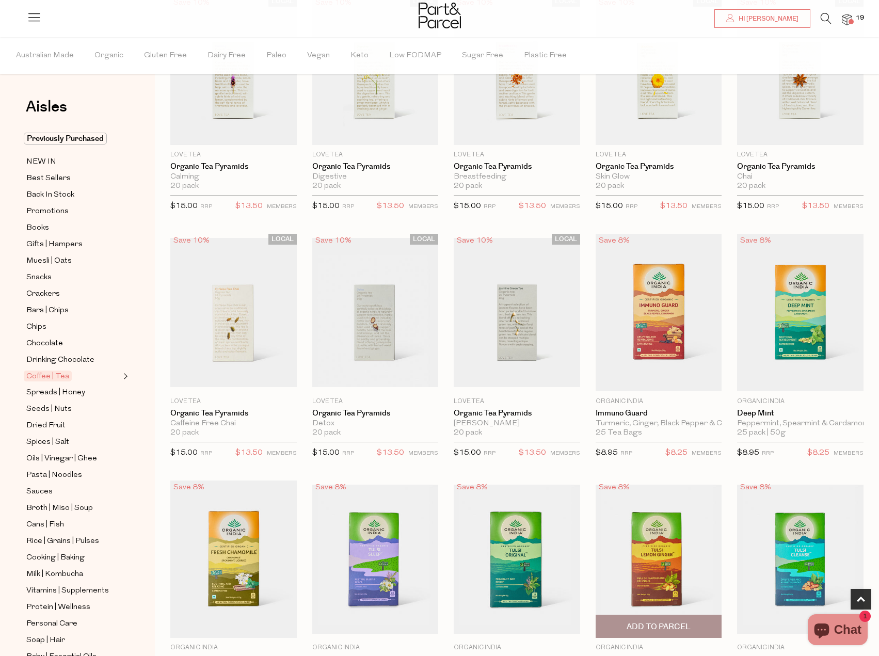
scroll to position [774, 0]
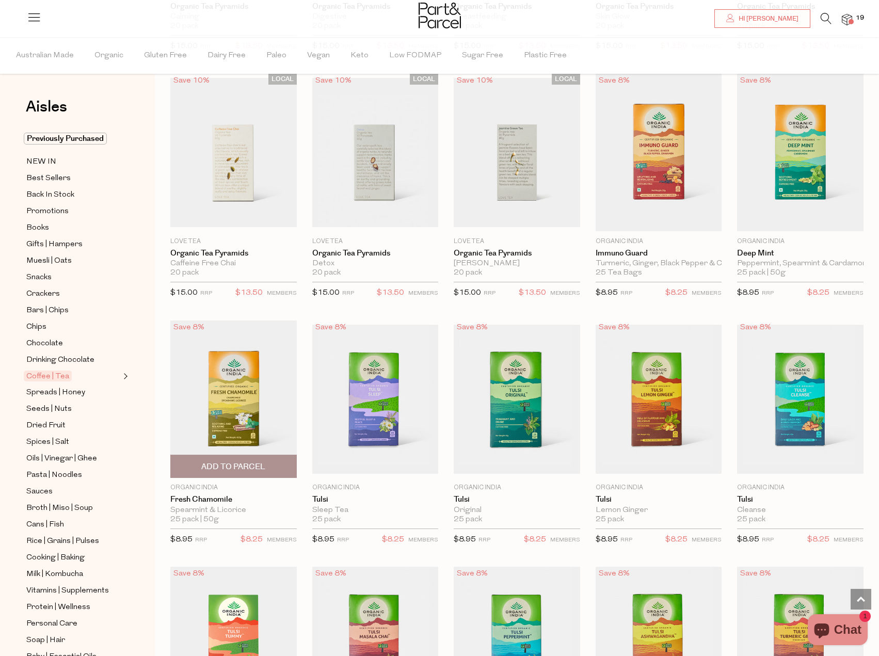
click at [254, 468] on span "Add To Parcel" at bounding box center [233, 467] width 64 height 11
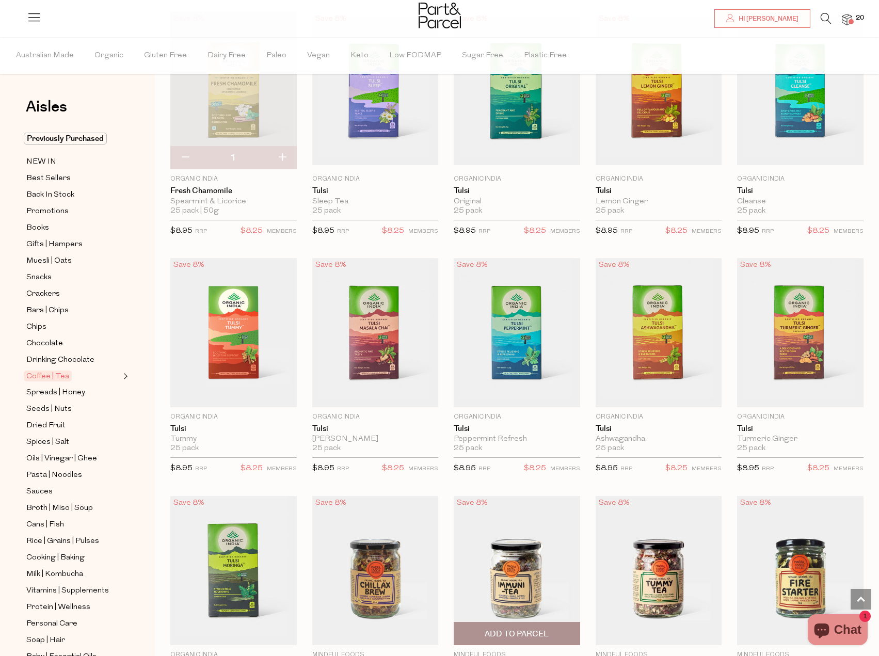
scroll to position [1084, 0]
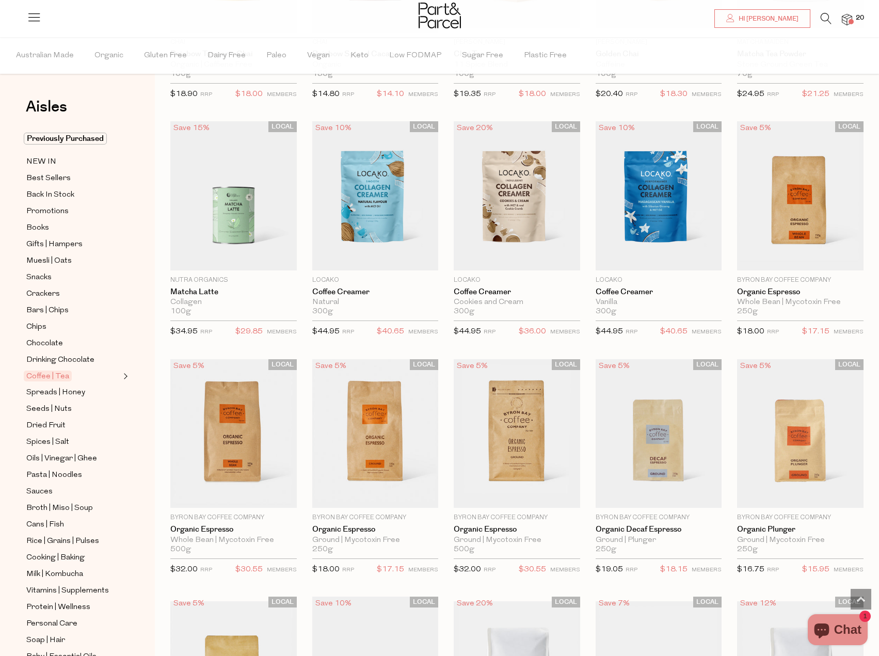
scroll to position [3665, 0]
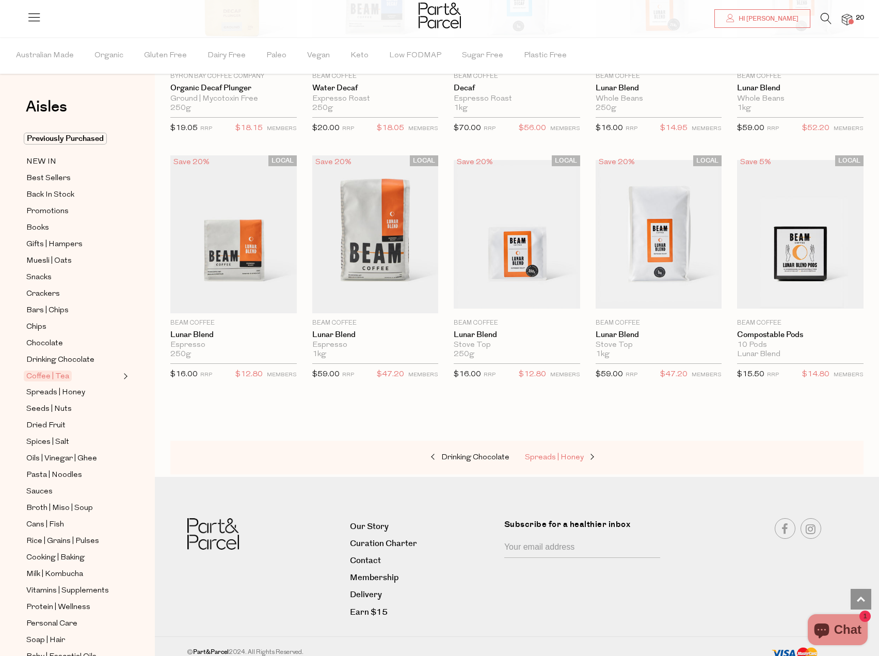
drag, startPoint x: 548, startPoint y: 446, endPoint x: 573, endPoint y: 448, distance: 24.9
click at [548, 454] on span "Spreads | Honey" at bounding box center [554, 458] width 59 height 8
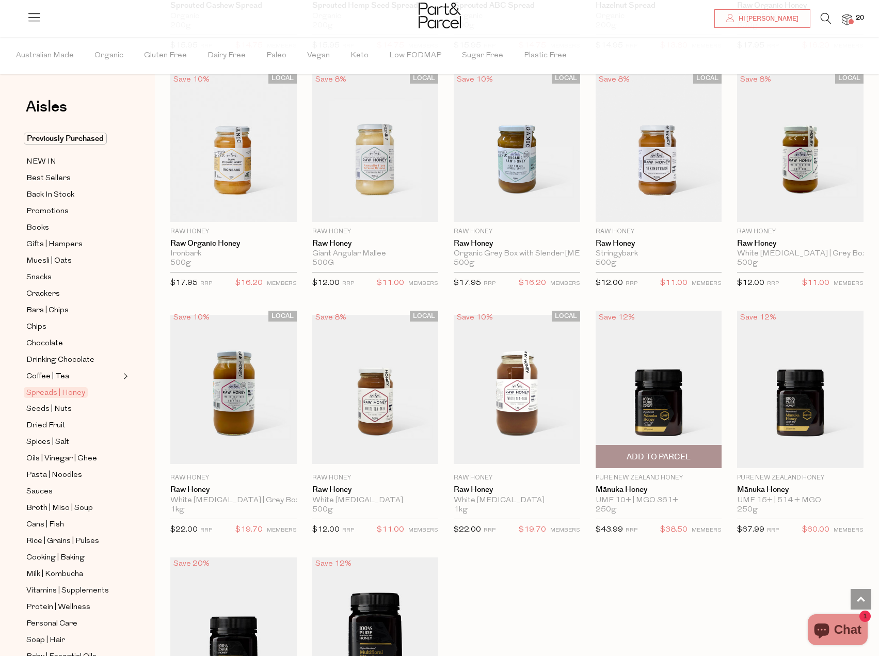
scroll to position [2013, 0]
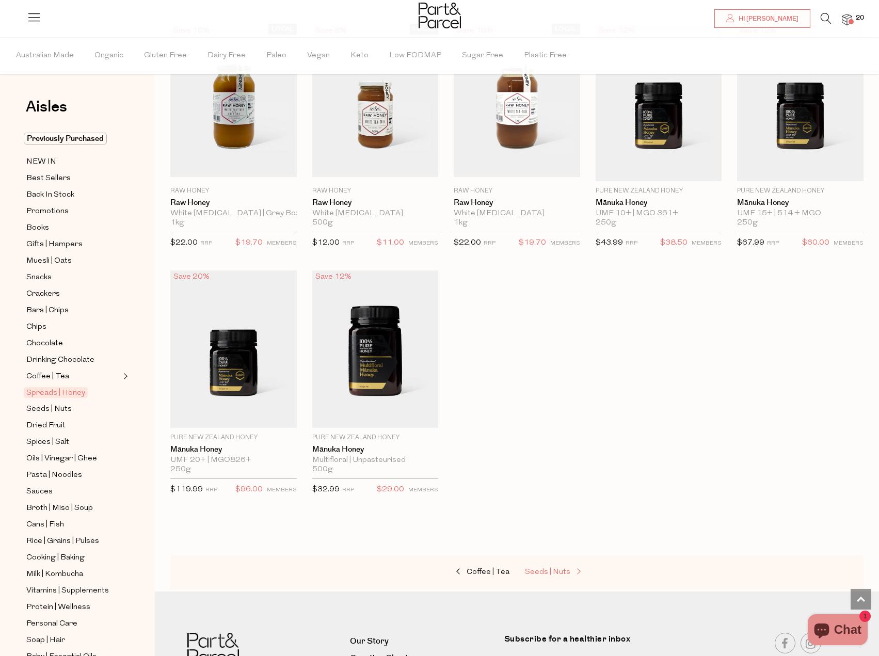
click at [550, 568] on span "Seeds | Nuts" at bounding box center [547, 572] width 45 height 8
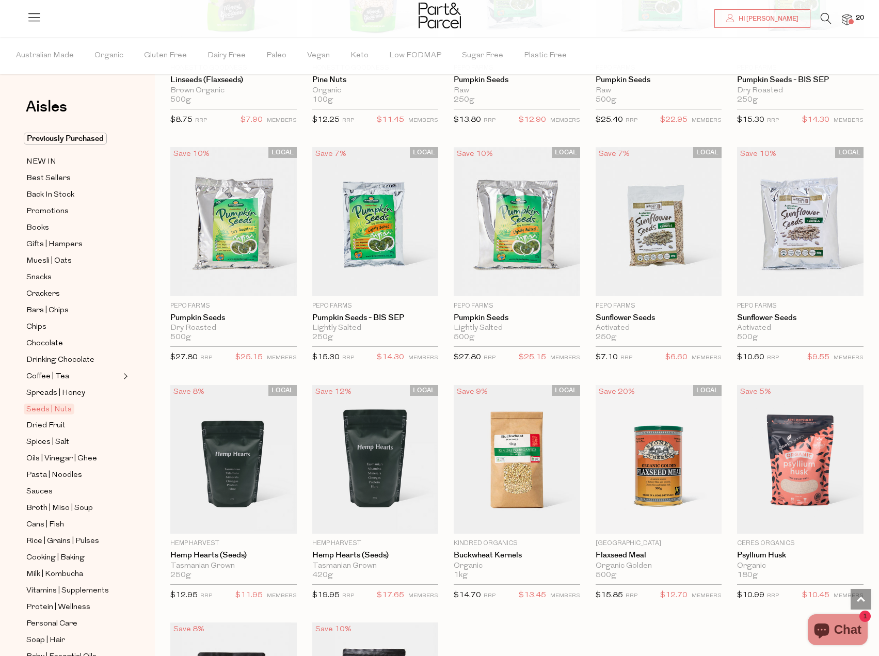
scroll to position [2065, 0]
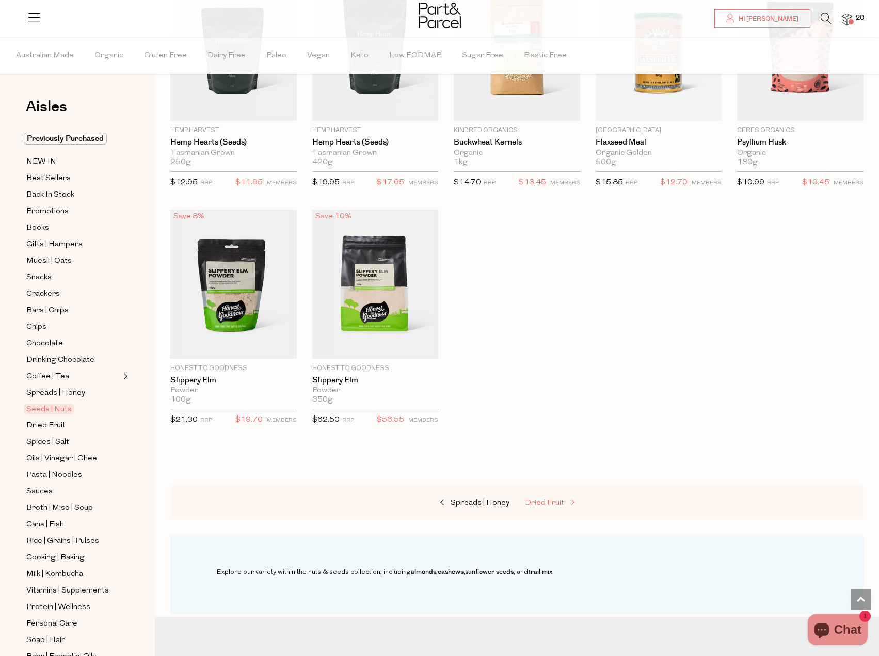
click at [538, 500] on span "Dried Fruit" at bounding box center [544, 503] width 39 height 8
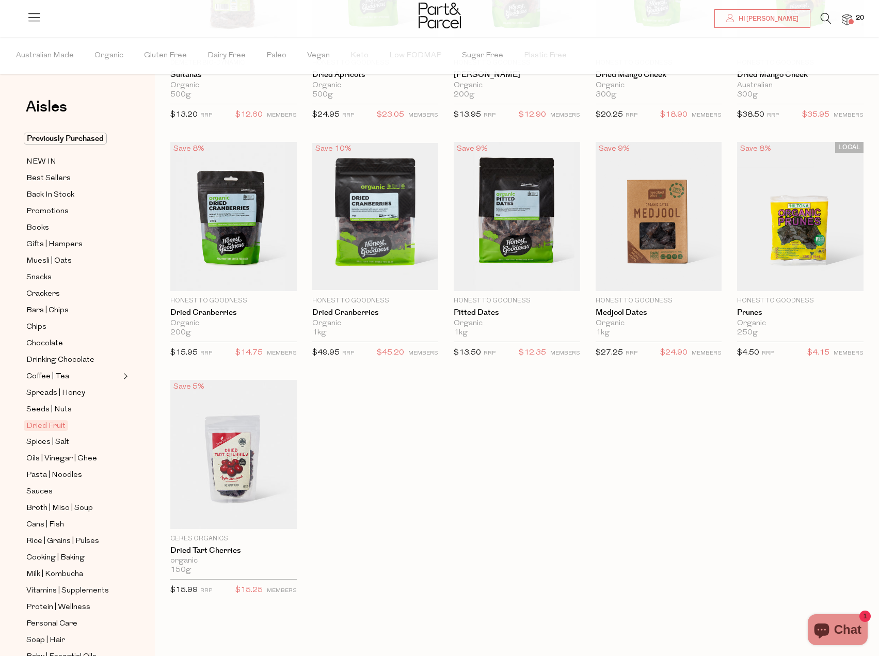
scroll to position [52, 0]
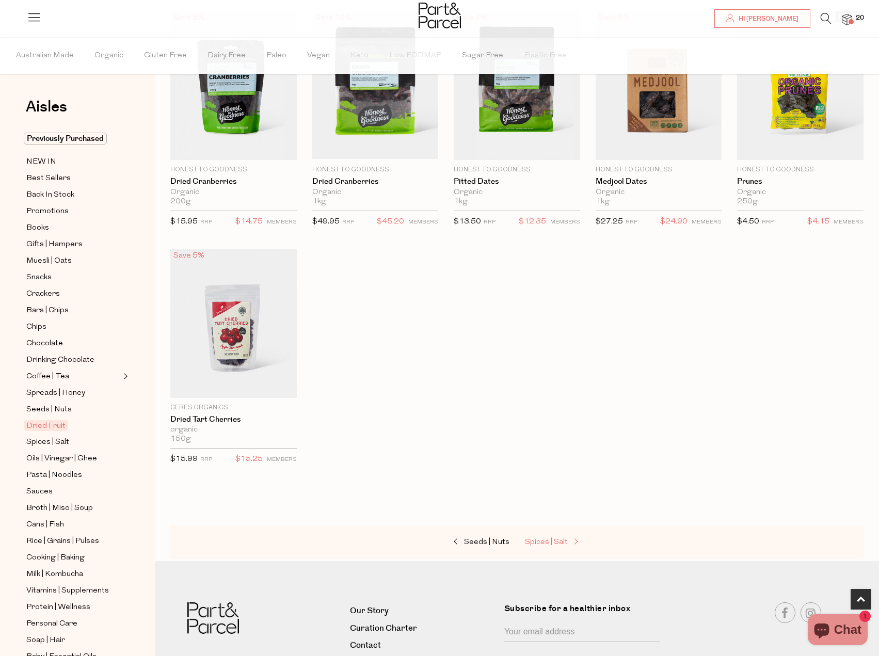
click at [559, 538] on span "Spices | Salt" at bounding box center [546, 542] width 43 height 8
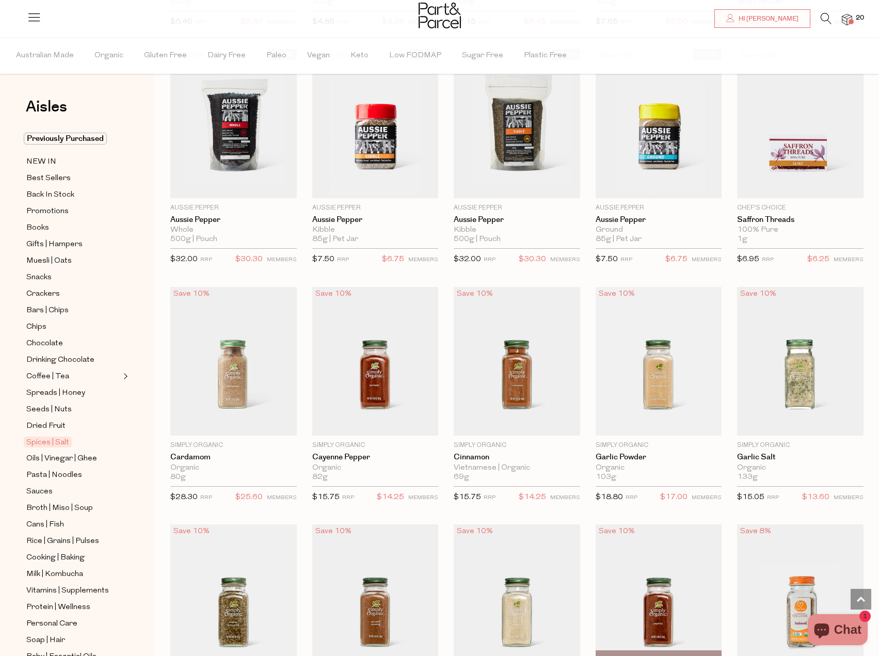
scroll to position [1033, 0]
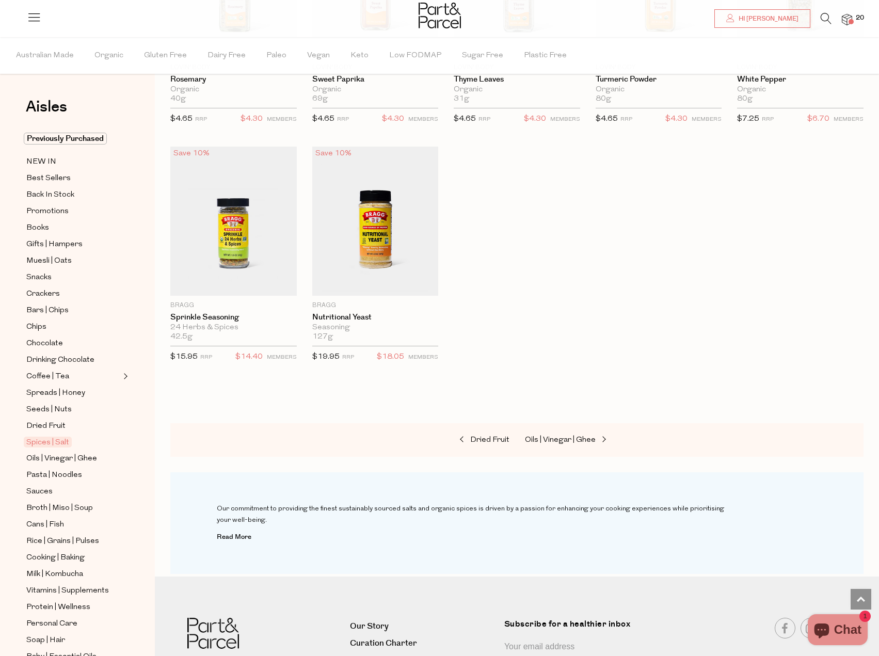
scroll to position [2658, 0]
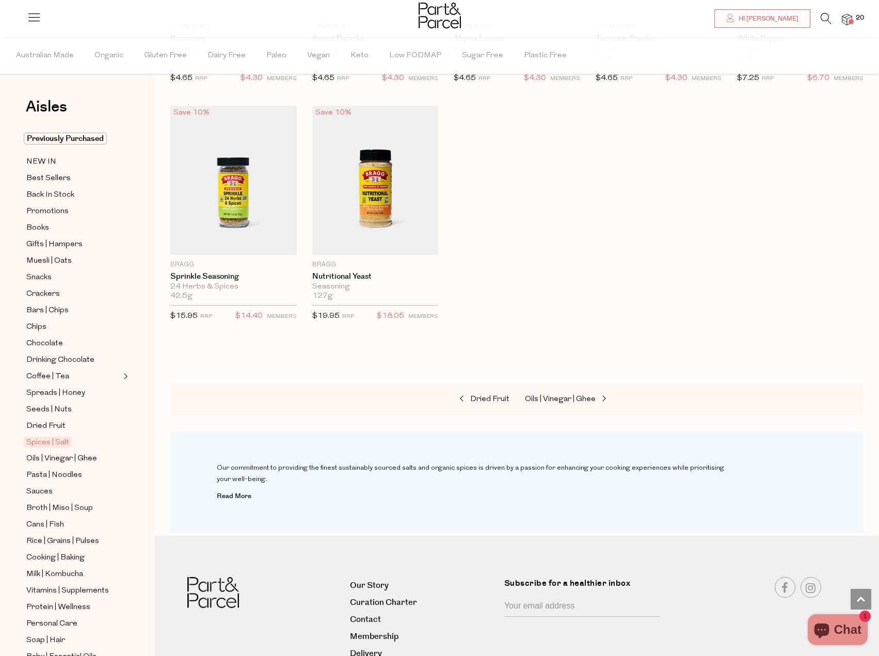
click at [561, 384] on div "Dried Fruit Oils | Vinegar | Ghee" at bounding box center [516, 400] width 693 height 34
click at [577, 395] on span "Oils | Vinegar | Ghee" at bounding box center [560, 399] width 71 height 8
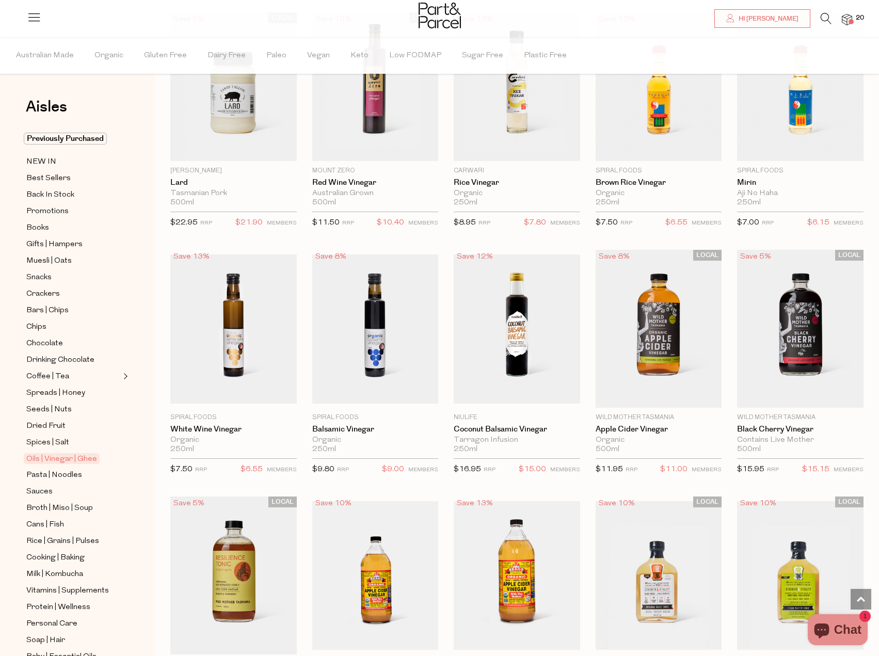
scroll to position [2019, 0]
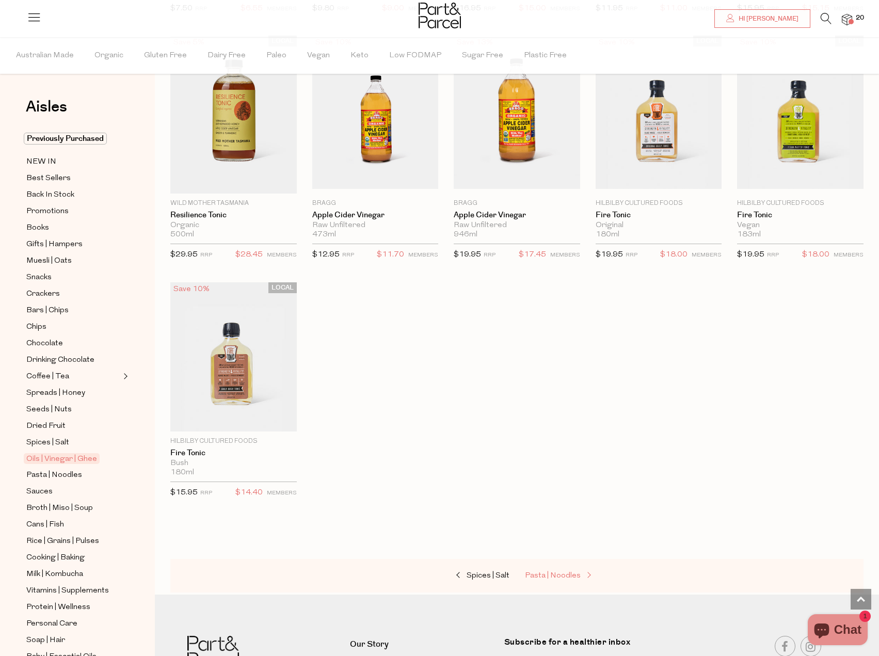
click at [551, 572] on span "Pasta | Noodles" at bounding box center [553, 576] width 56 height 8
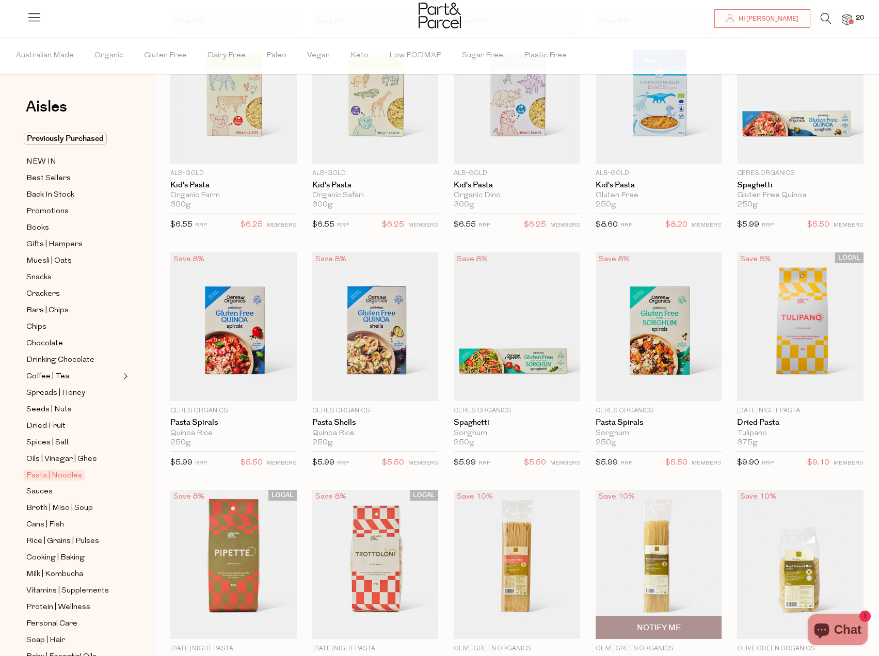
scroll to position [361, 0]
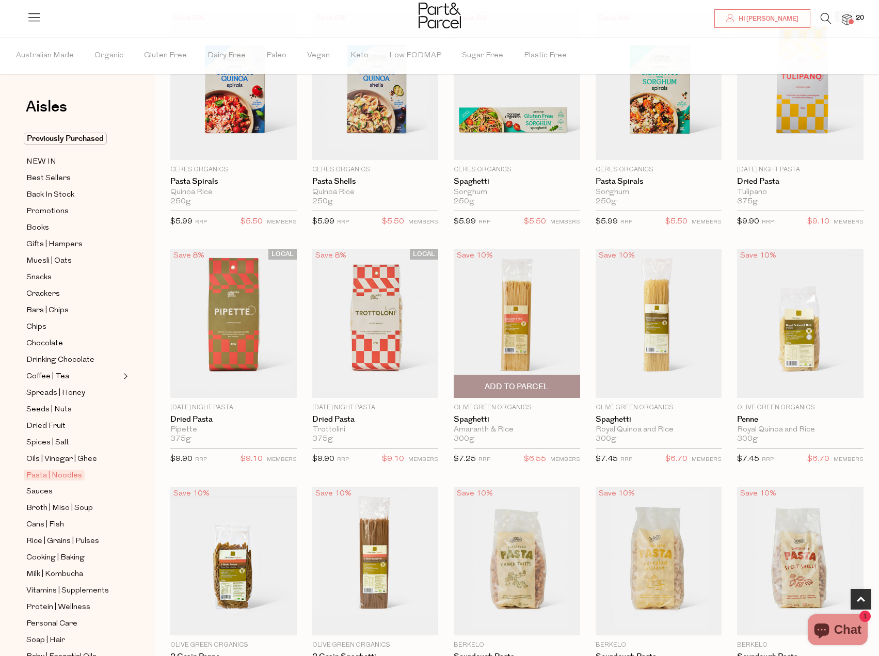
click at [522, 386] on span "Add To Parcel" at bounding box center [517, 387] width 64 height 11
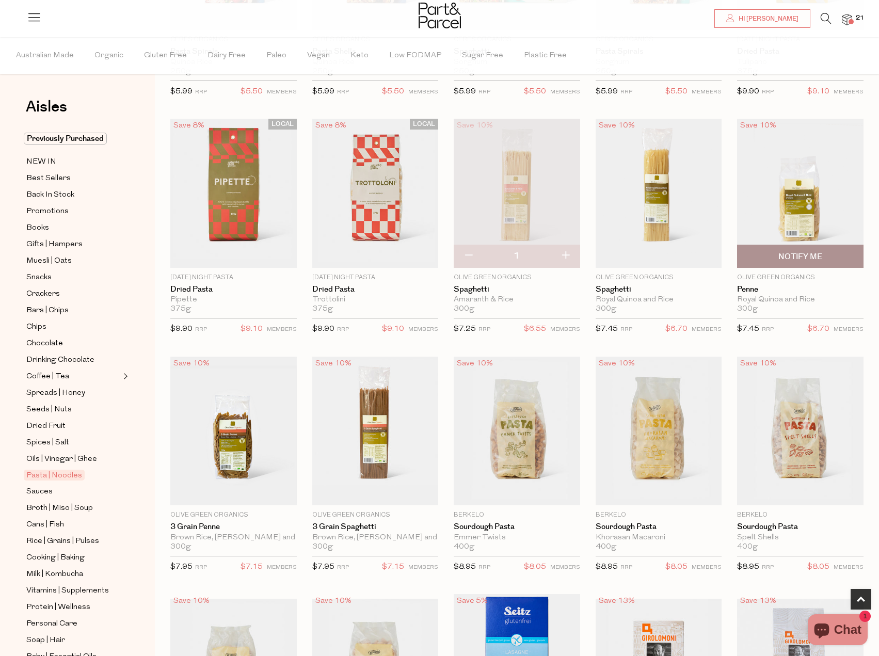
scroll to position [516, 0]
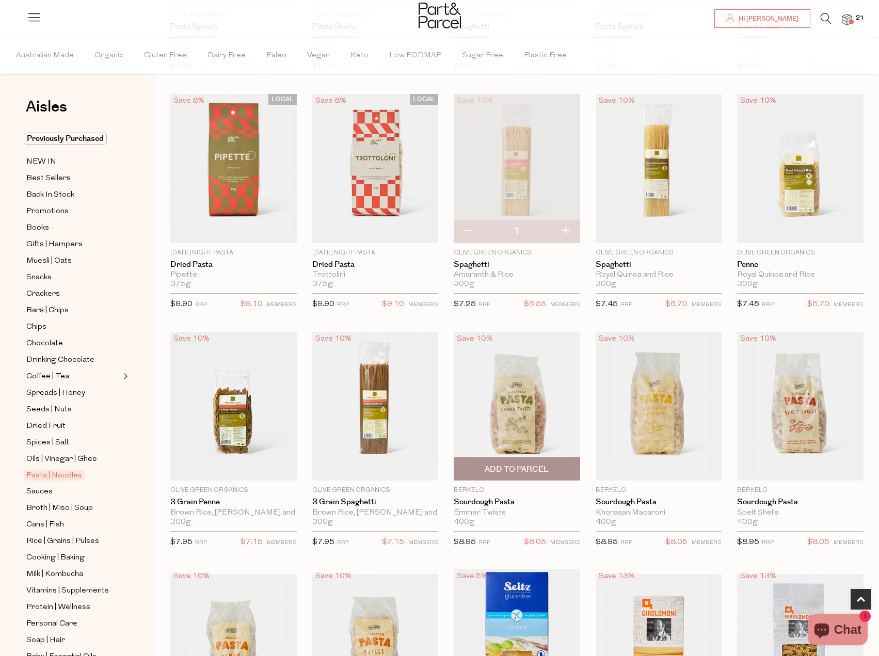
click at [504, 458] on span "Add To Parcel" at bounding box center [517, 469] width 120 height 22
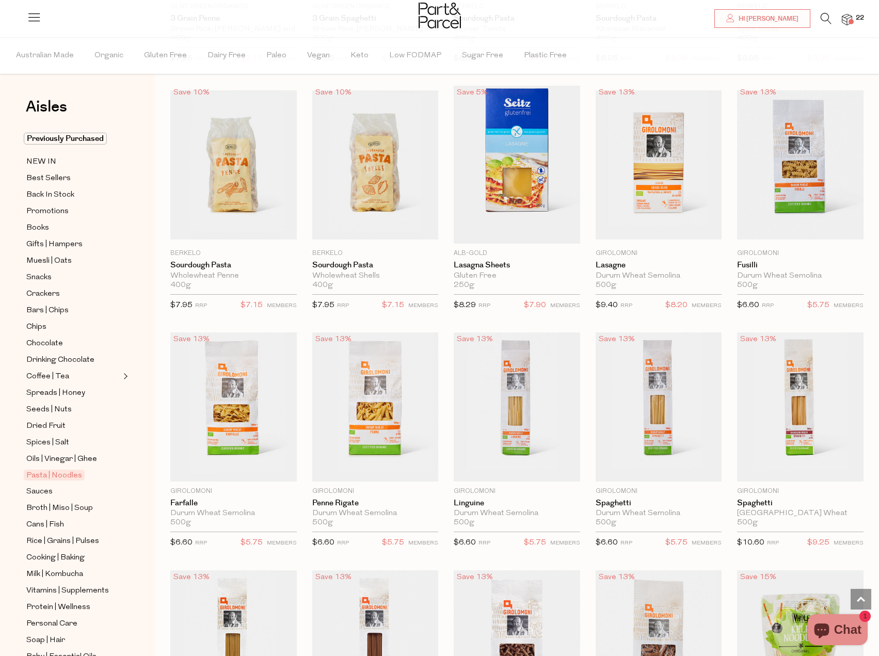
scroll to position [1033, 0]
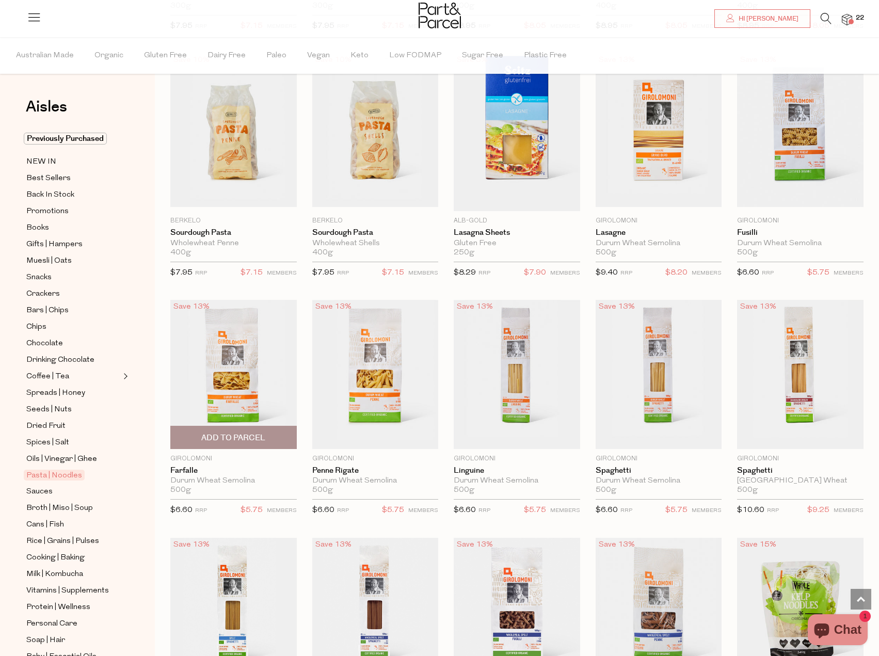
click at [243, 428] on span "Add To Parcel" at bounding box center [233, 437] width 120 height 22
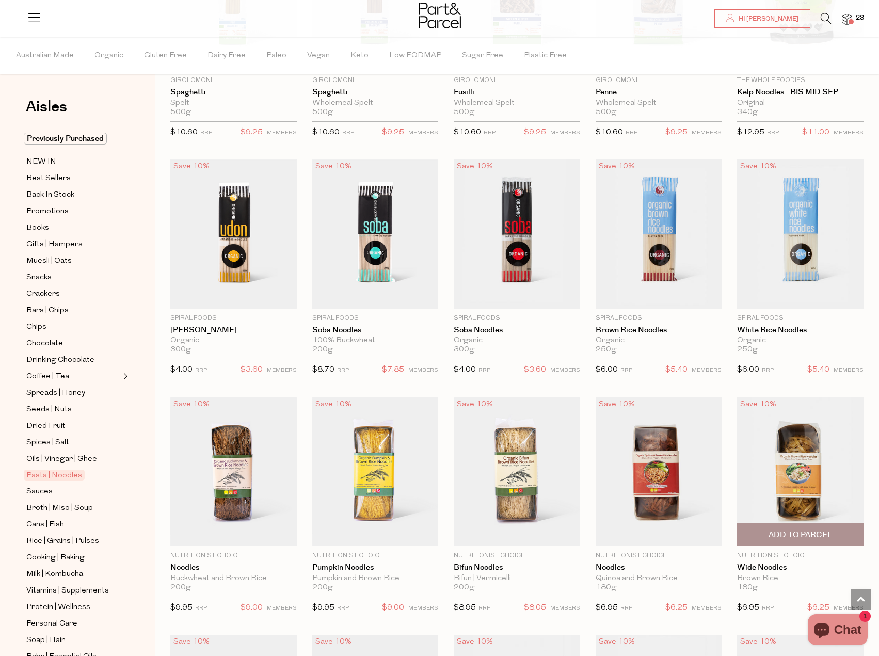
scroll to position [1807, 0]
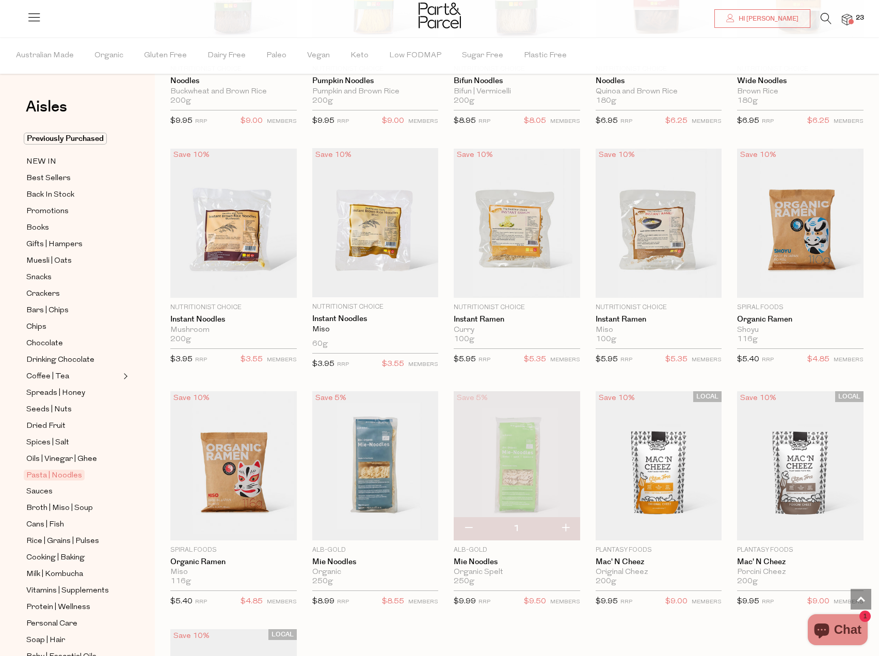
scroll to position [2375, 0]
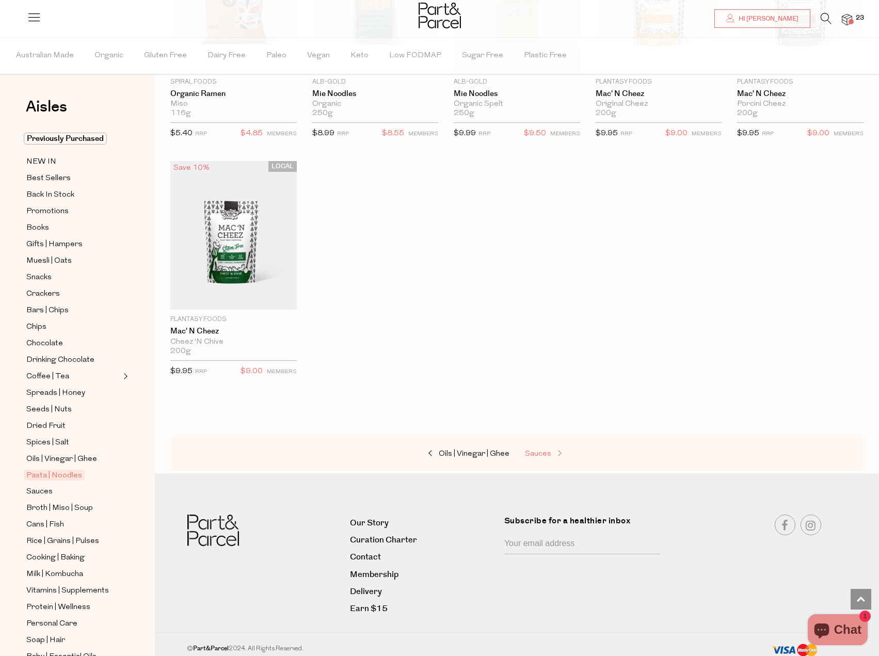
click at [542, 451] on span "Sauces" at bounding box center [538, 454] width 26 height 8
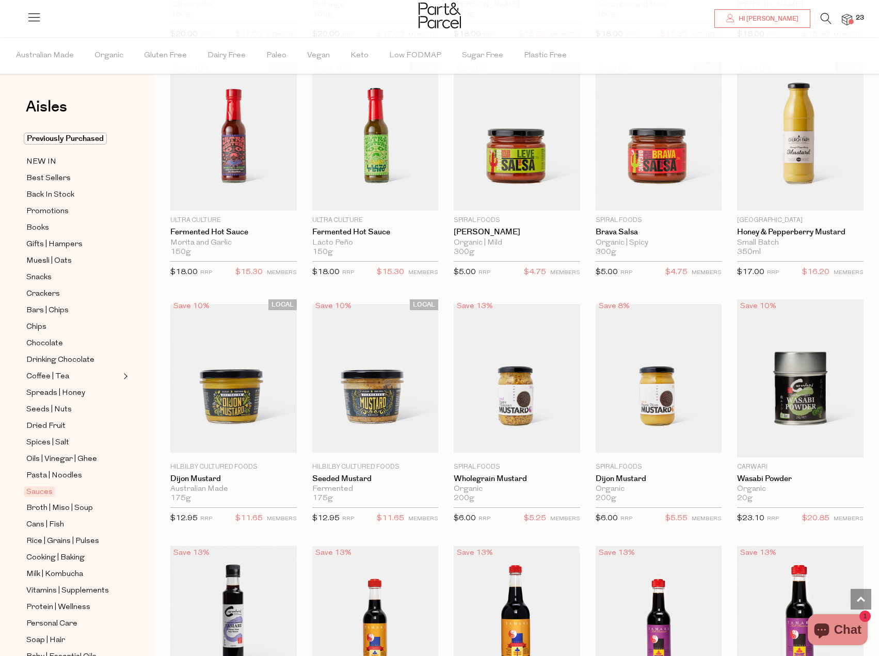
scroll to position [2013, 0]
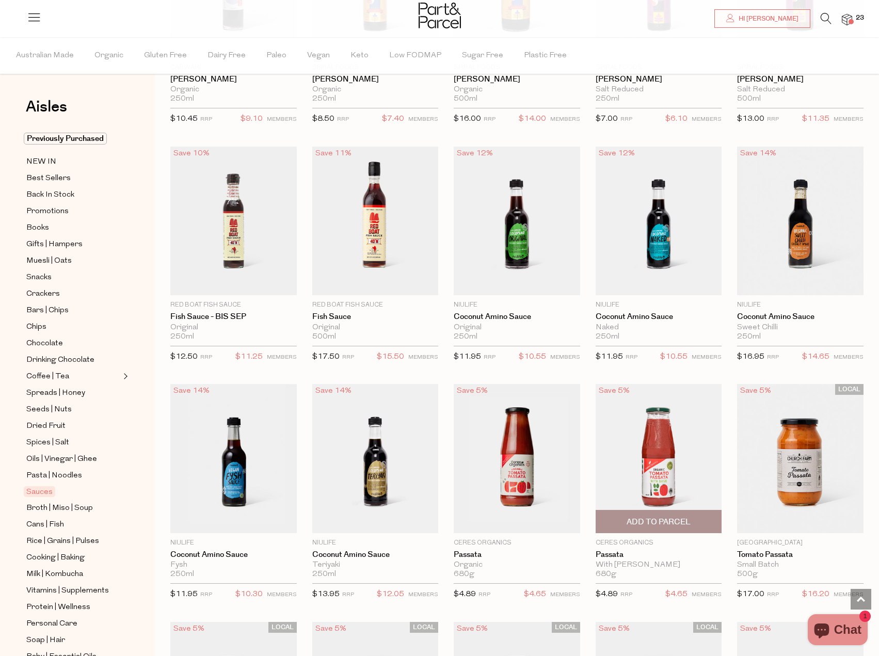
scroll to position [2426, 0]
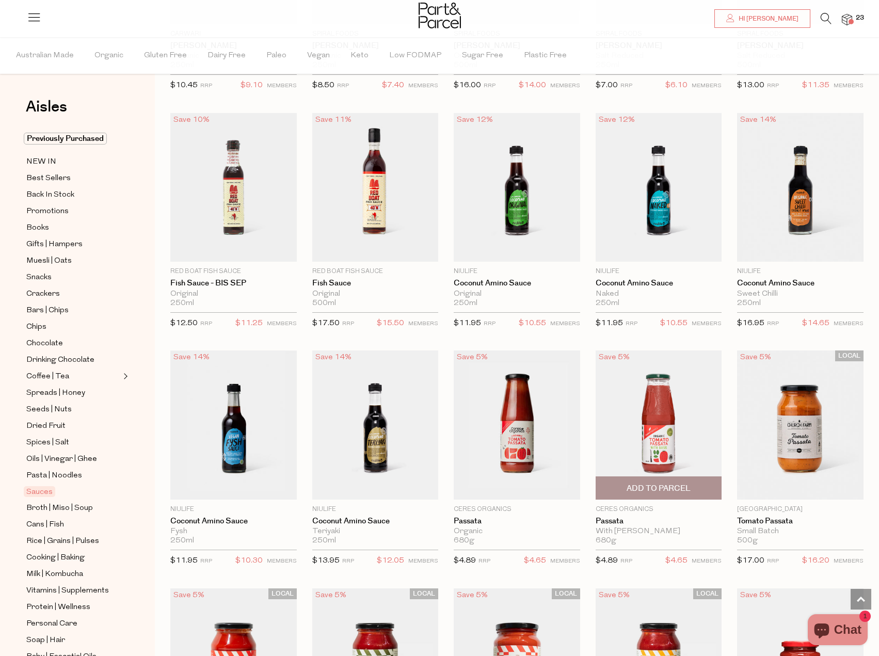
click at [672, 483] on span "Add To Parcel" at bounding box center [659, 488] width 64 height 11
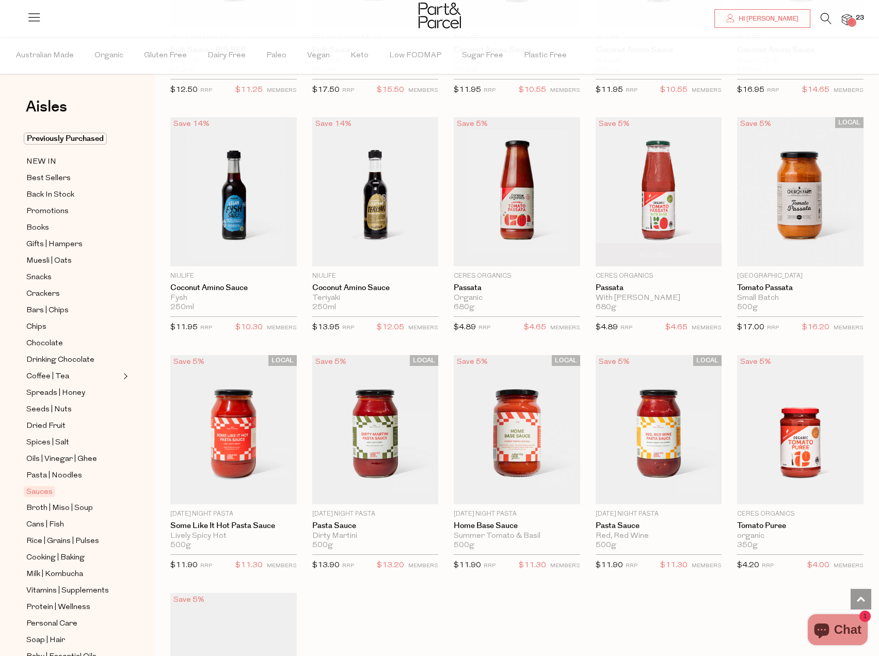
scroll to position [2736, 0]
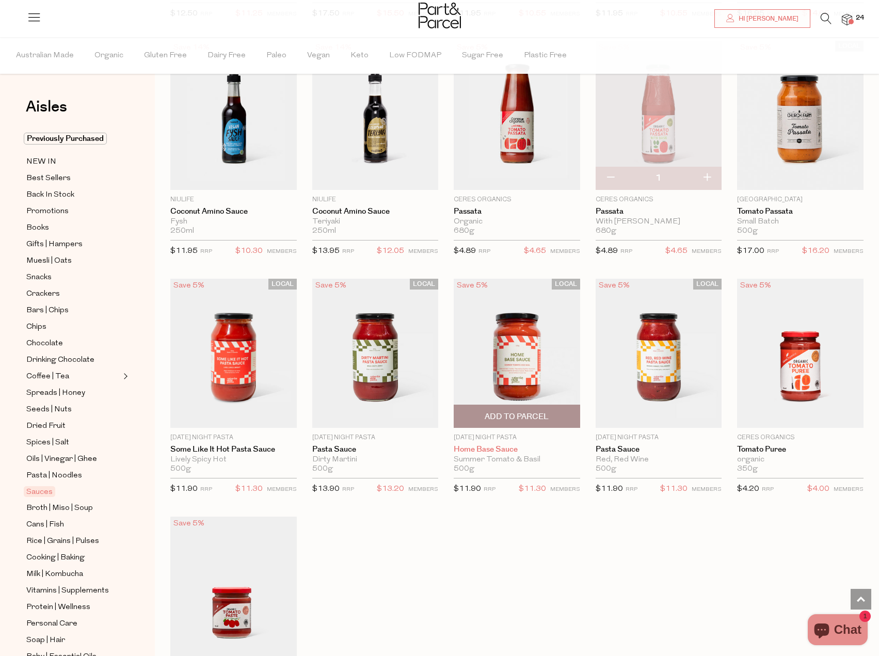
drag, startPoint x: 537, startPoint y: 413, endPoint x: 557, endPoint y: 439, distance: 32.4
click at [537, 413] on span "Add To Parcel" at bounding box center [517, 416] width 64 height 11
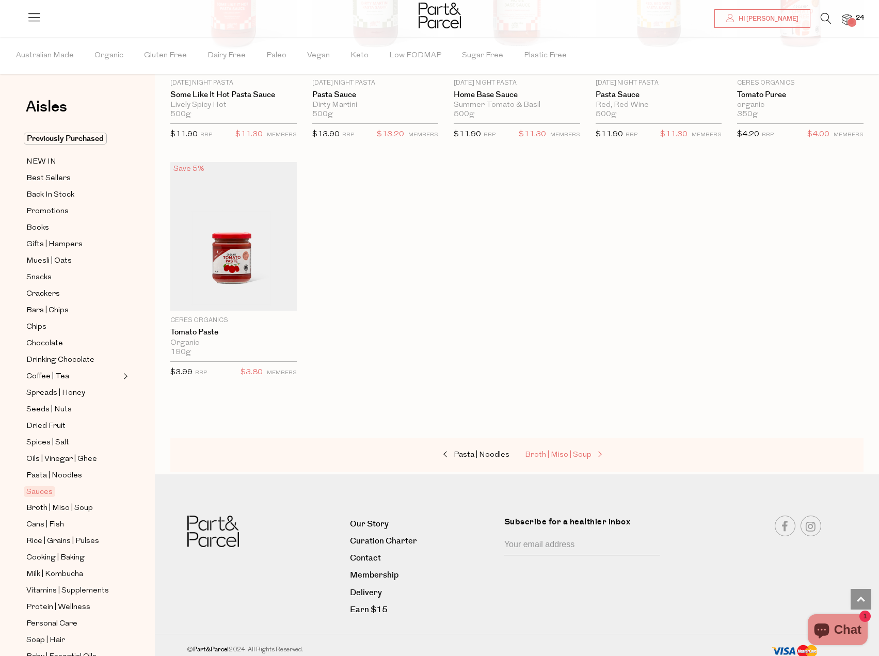
drag, startPoint x: 576, startPoint y: 456, endPoint x: 574, endPoint y: 449, distance: 7.7
click at [576, 455] on div "Pasta | Noodles Broth | Miso | Soup" at bounding box center [516, 455] width 693 height 34
click at [572, 451] on span "Broth | Miso | Soup" at bounding box center [558, 455] width 67 height 8
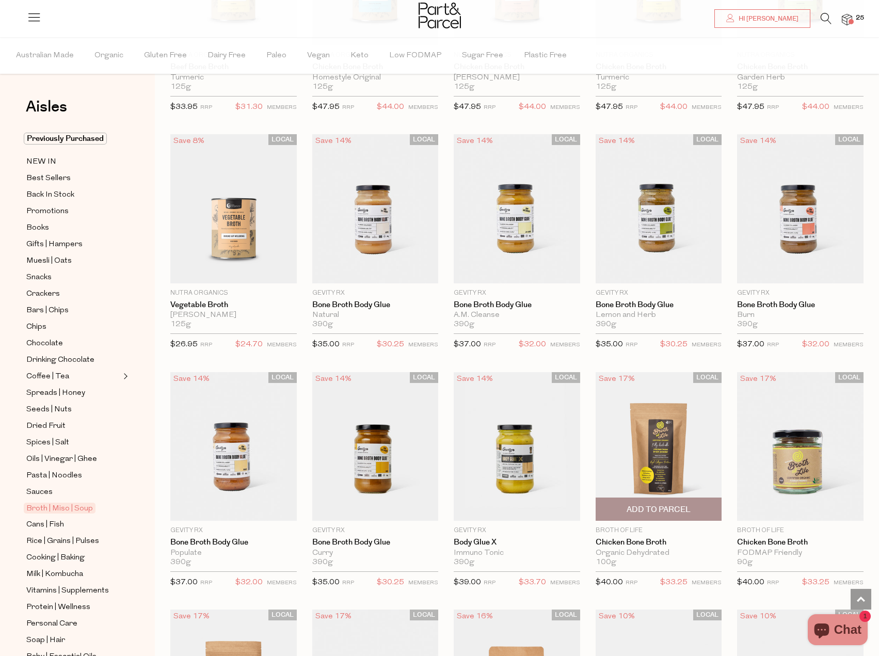
scroll to position [465, 0]
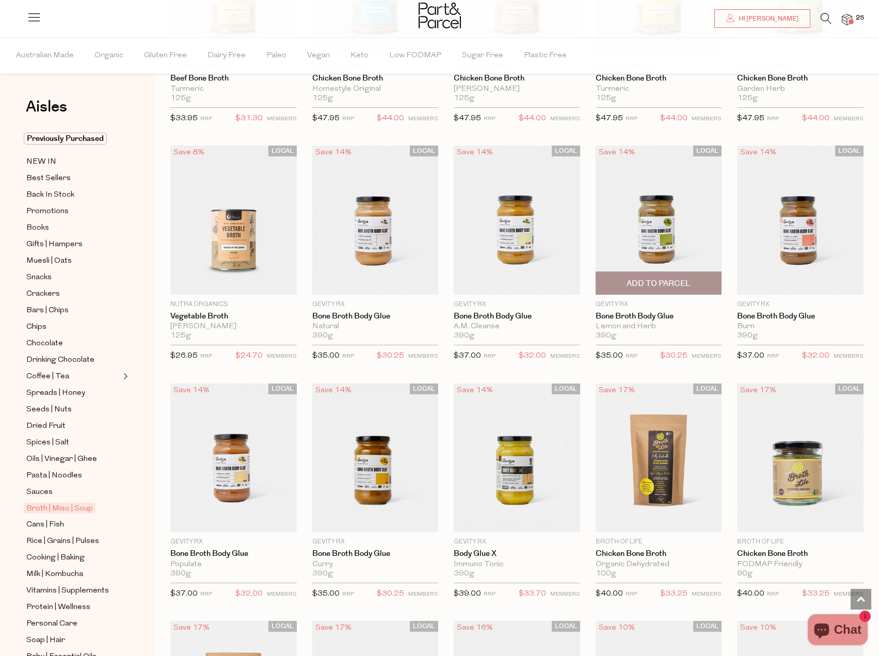
click at [641, 282] on span "Add To Parcel" at bounding box center [659, 283] width 64 height 11
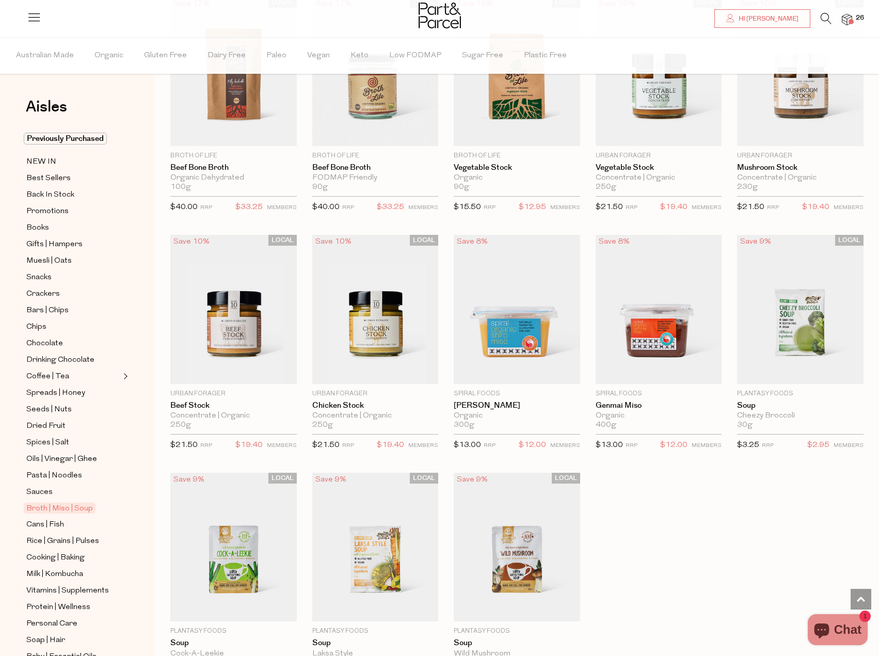
scroll to position [1394, 0]
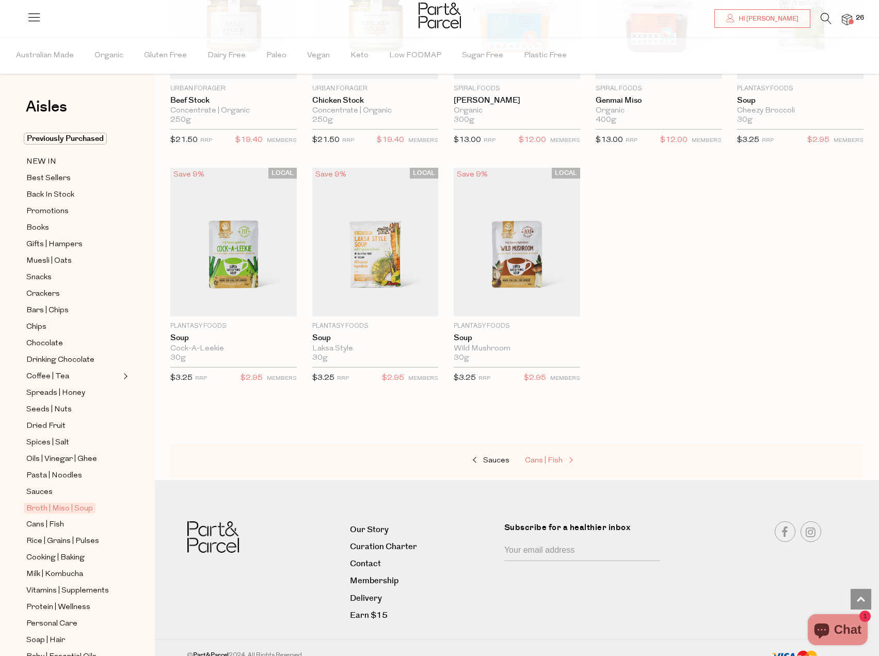
click at [557, 457] on span "Cans | Fish" at bounding box center [544, 461] width 38 height 8
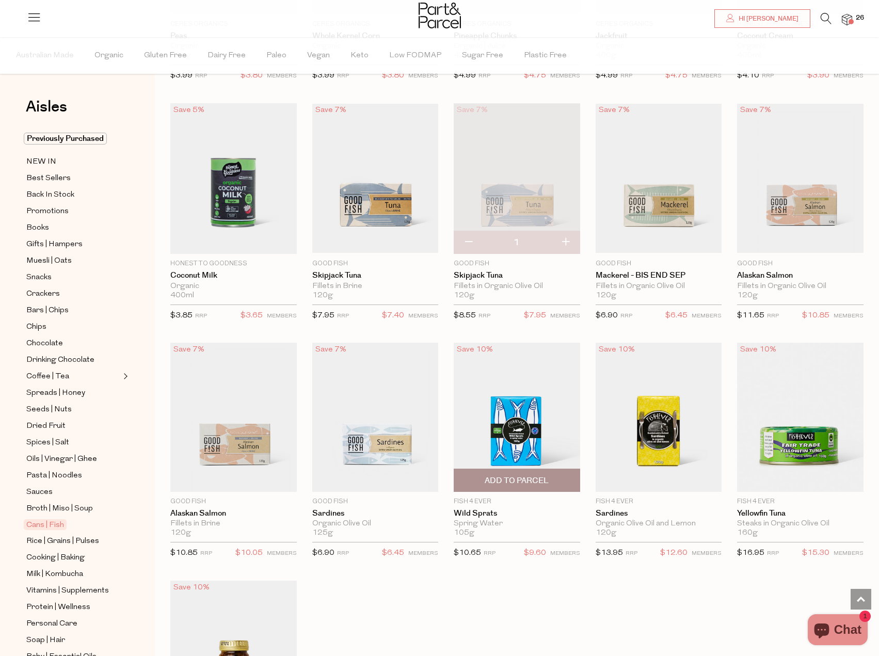
scroll to position [929, 0]
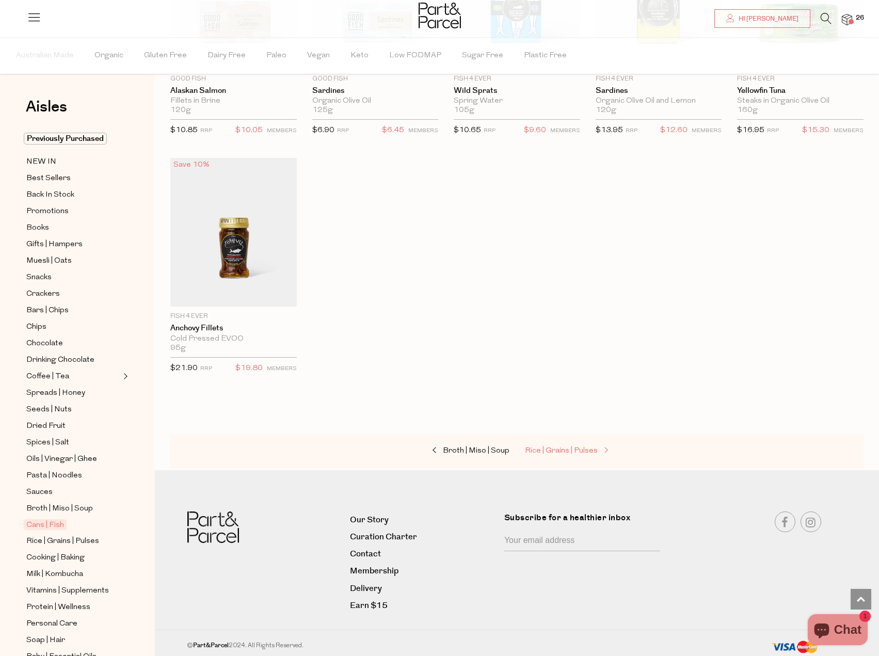
click at [568, 449] on span "Rice | Grains | Pulses" at bounding box center [561, 451] width 73 height 8
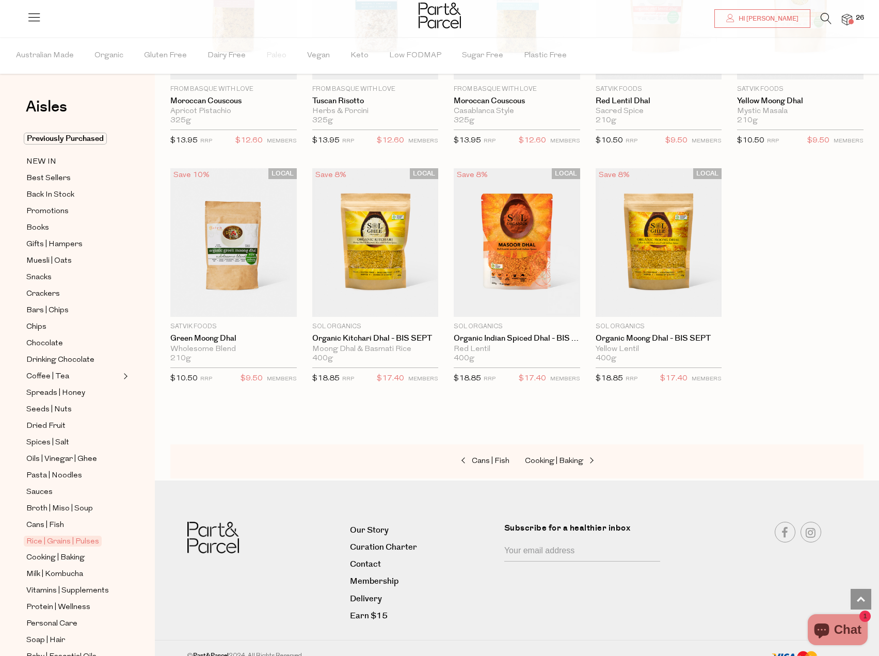
scroll to position [1652, 0]
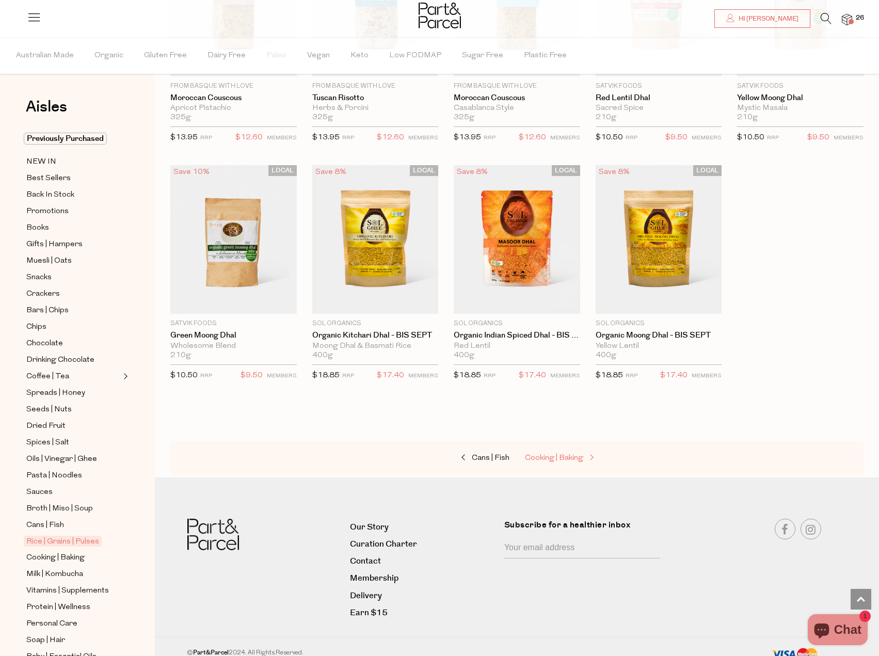
click at [564, 454] on span "Cooking | Baking" at bounding box center [554, 458] width 58 height 8
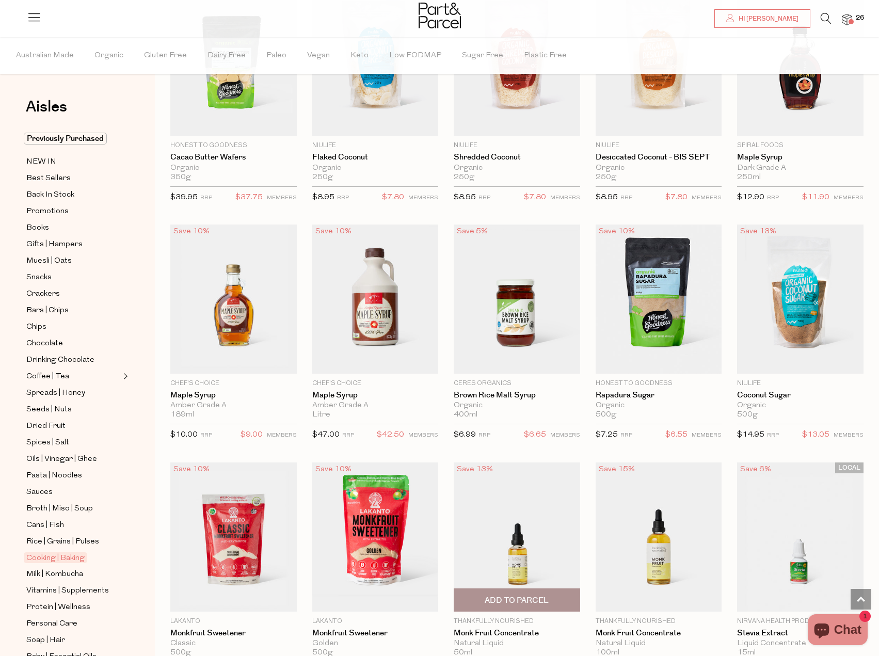
scroll to position [1859, 0]
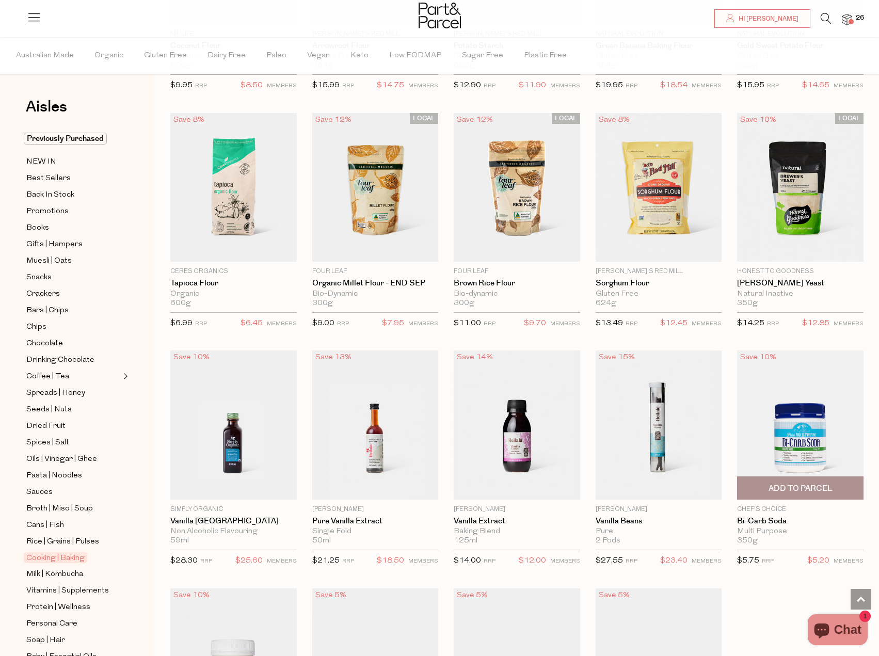
scroll to position [3621, 0]
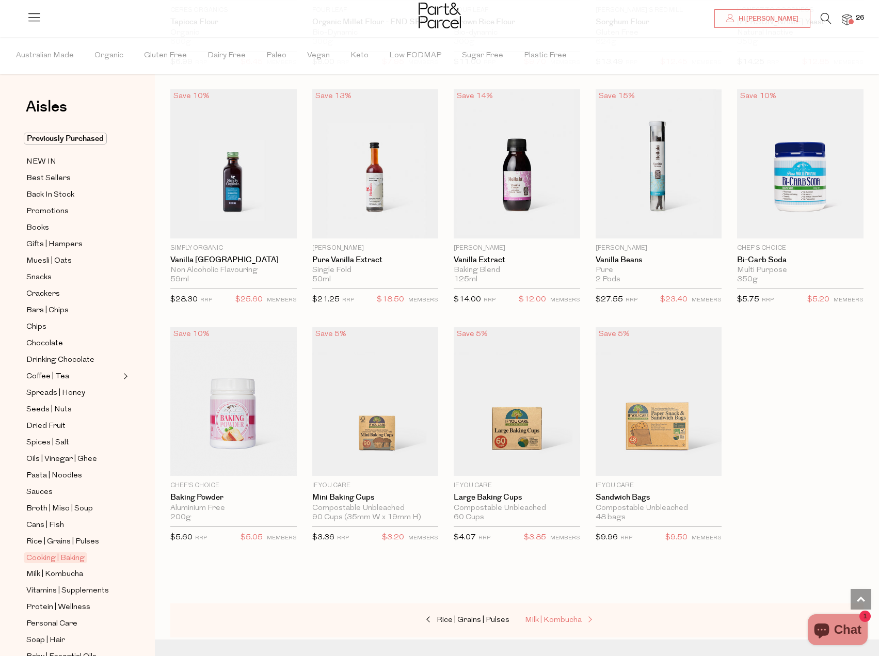
click at [545, 616] on span "Milk | Kombucha" at bounding box center [553, 620] width 57 height 8
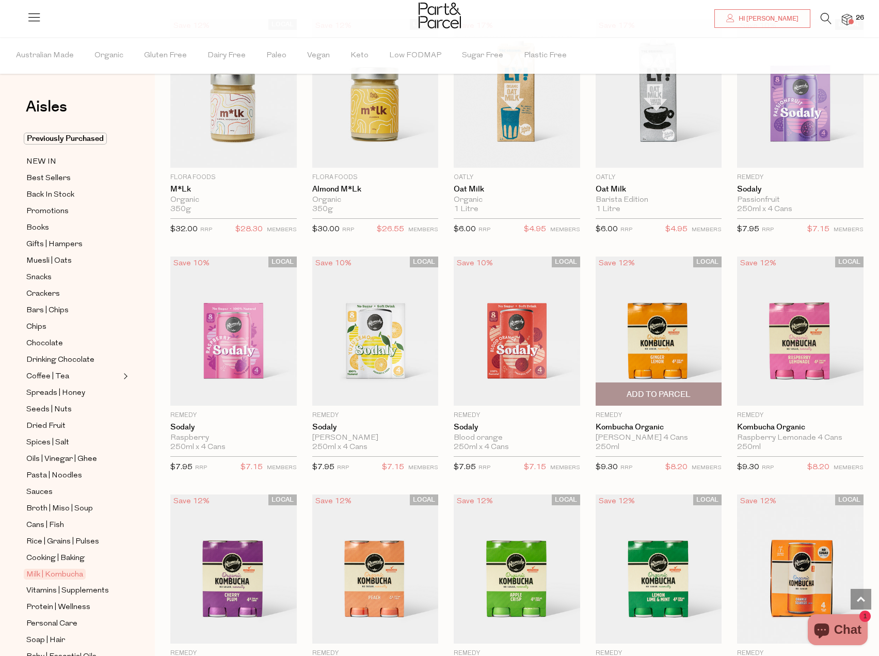
scroll to position [1136, 0]
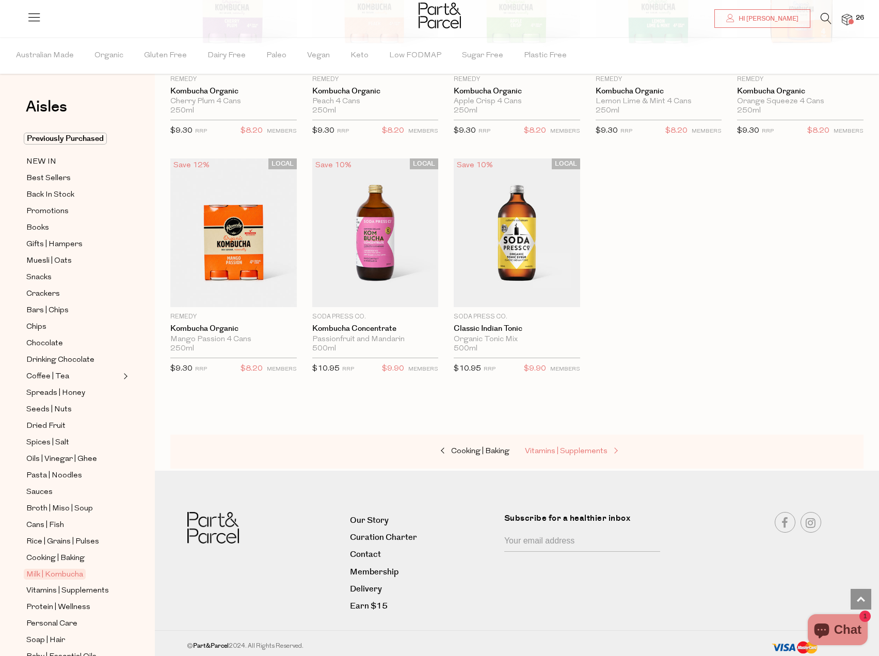
click at [568, 449] on span "Vitamins | Supplements" at bounding box center [566, 452] width 83 height 8
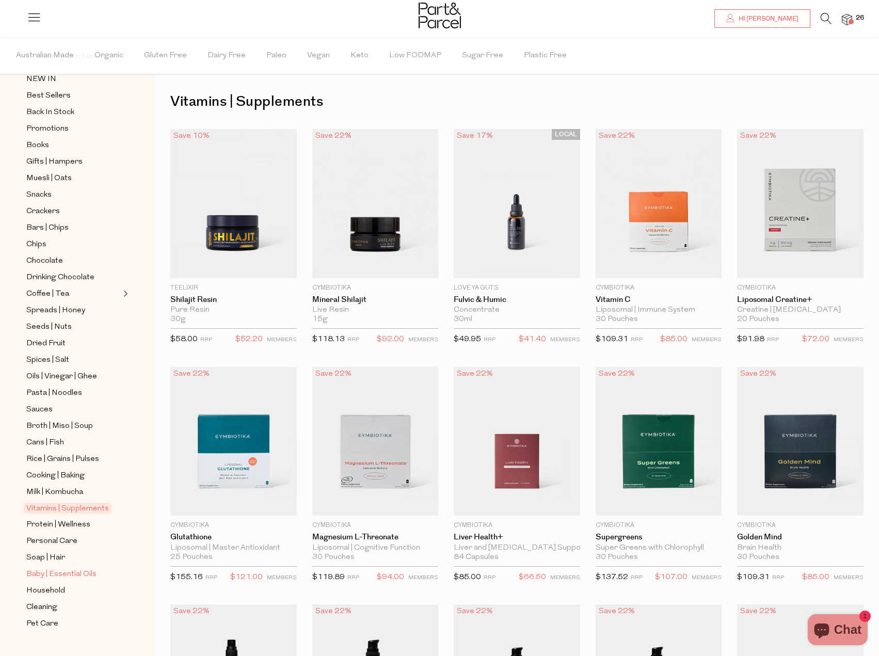
scroll to position [85, 0]
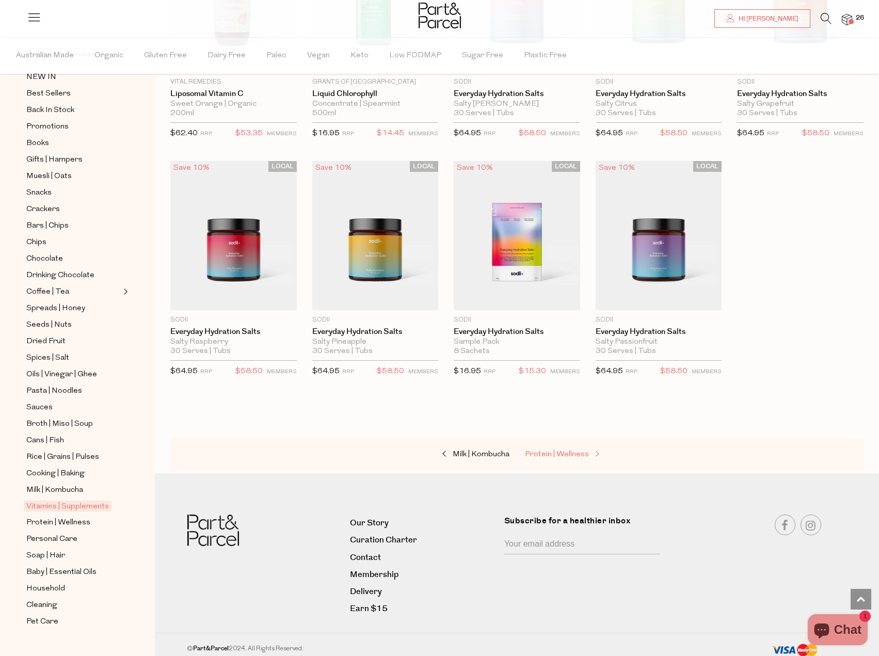
click at [566, 453] on span "Protein | Wellness" at bounding box center [557, 455] width 64 height 8
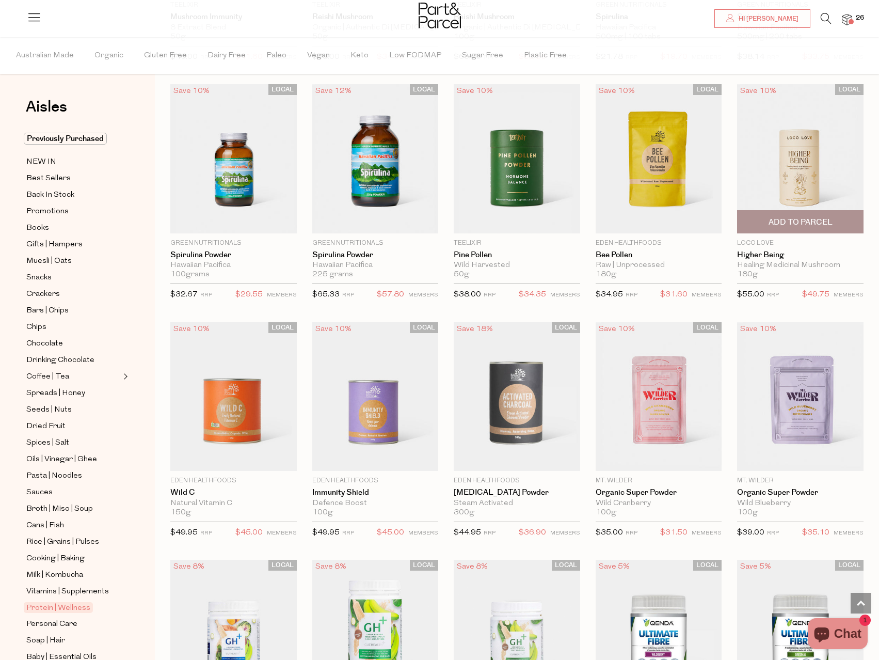
scroll to position [2426, 0]
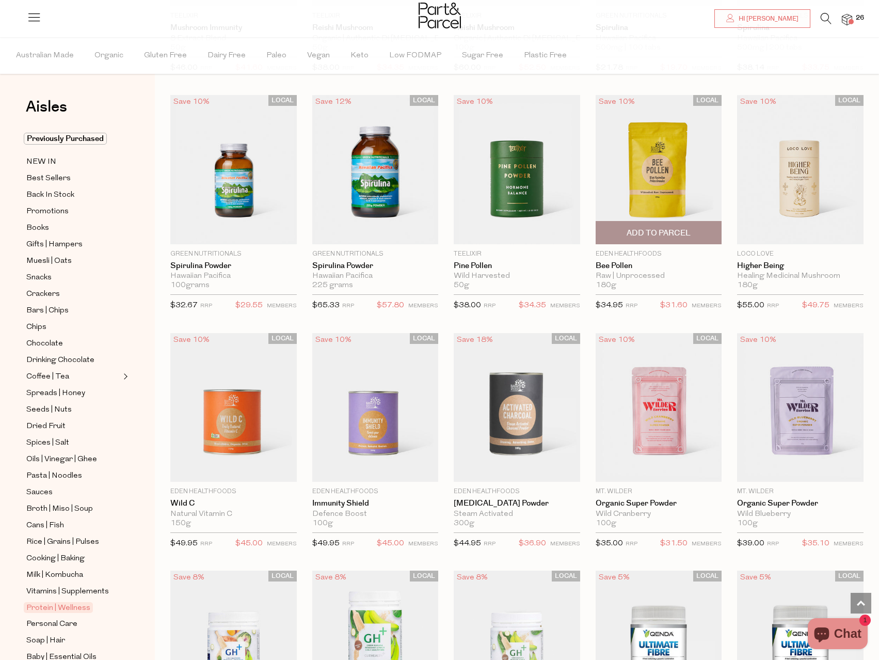
click at [665, 228] on span "Add To Parcel" at bounding box center [659, 233] width 64 height 11
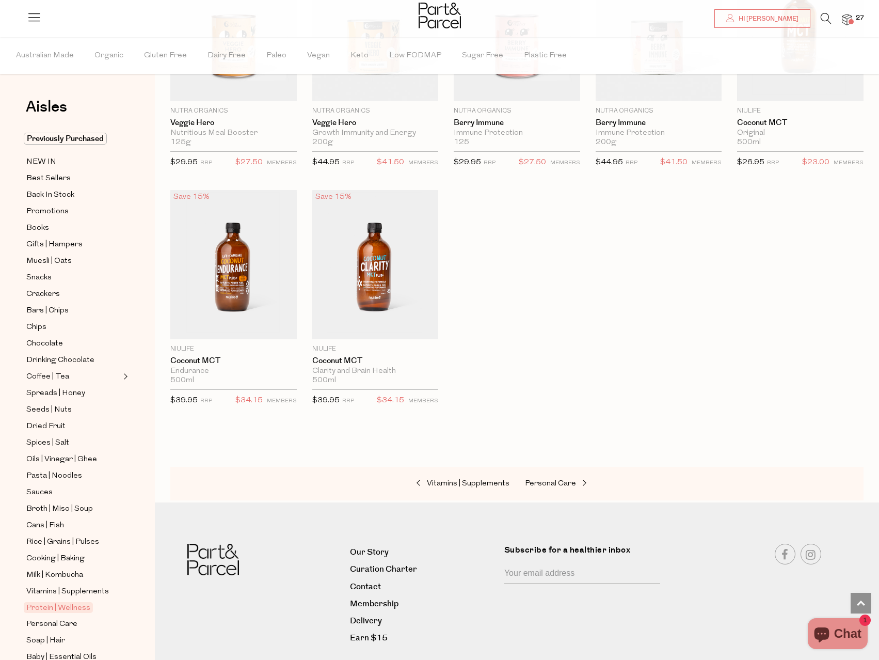
scroll to position [3769, 0]
click at [557, 480] on div "Vitamins | Supplements Personal Care" at bounding box center [516, 482] width 693 height 34
click at [567, 478] on span "Personal Care" at bounding box center [550, 482] width 51 height 8
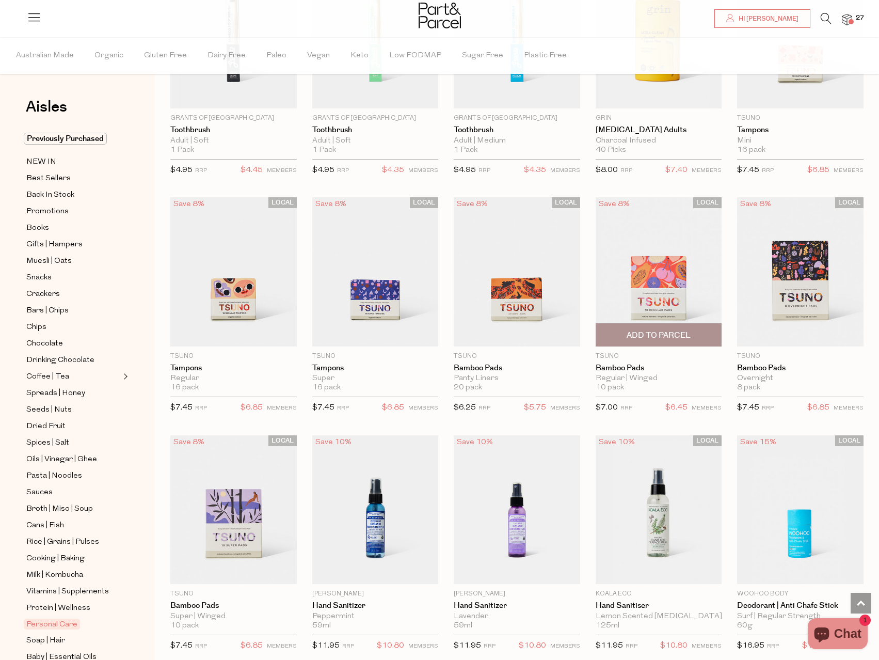
scroll to position [1807, 0]
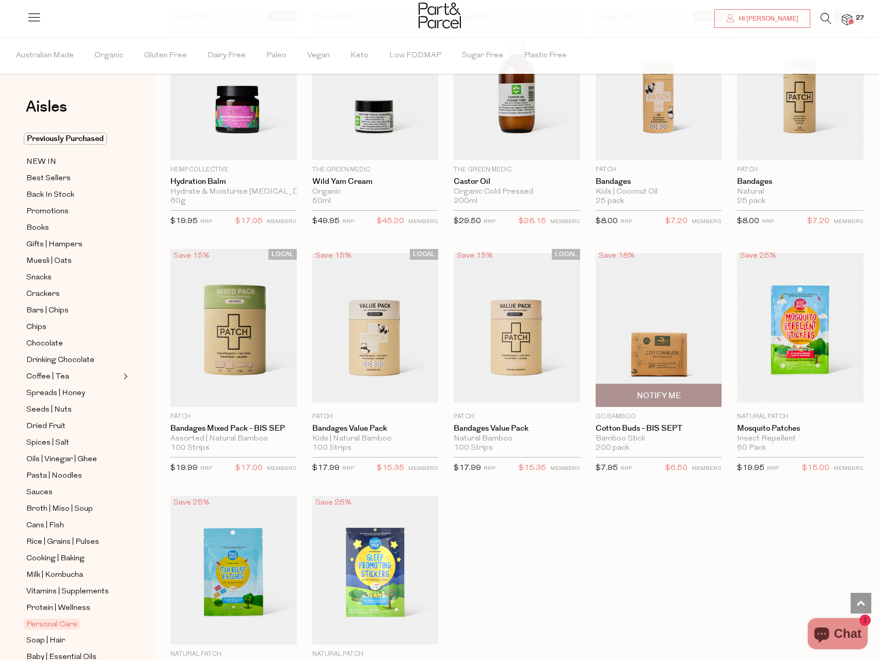
scroll to position [3505, 0]
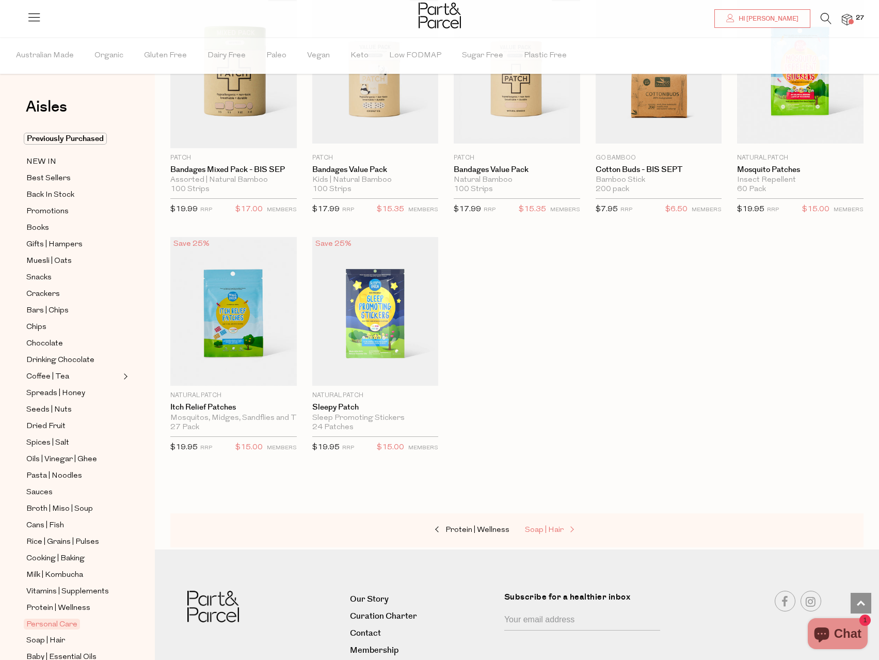
click at [545, 526] on span "Soap | Hair" at bounding box center [544, 530] width 39 height 8
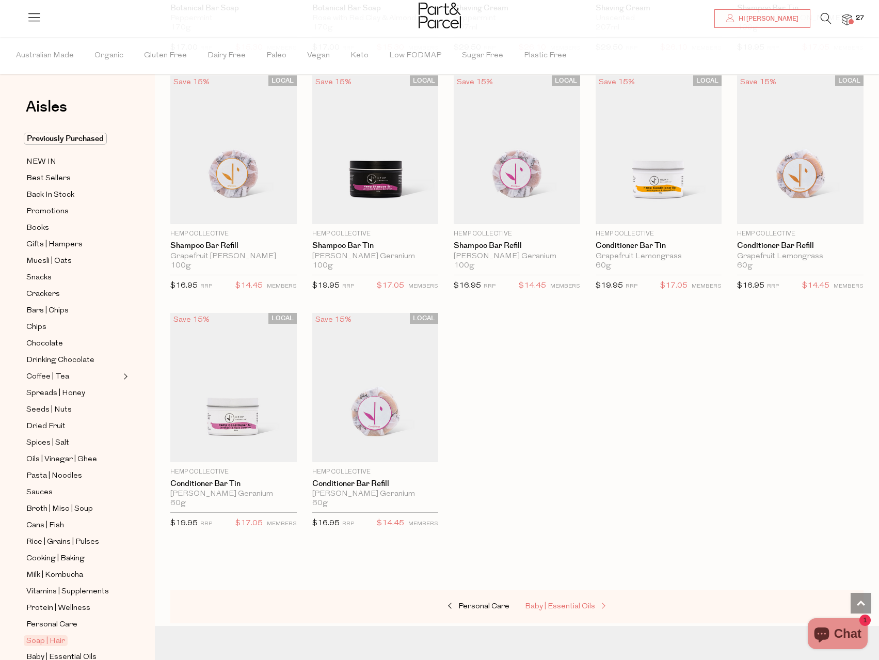
click at [560, 602] on span "Baby | Essential Oils" at bounding box center [560, 606] width 70 height 8
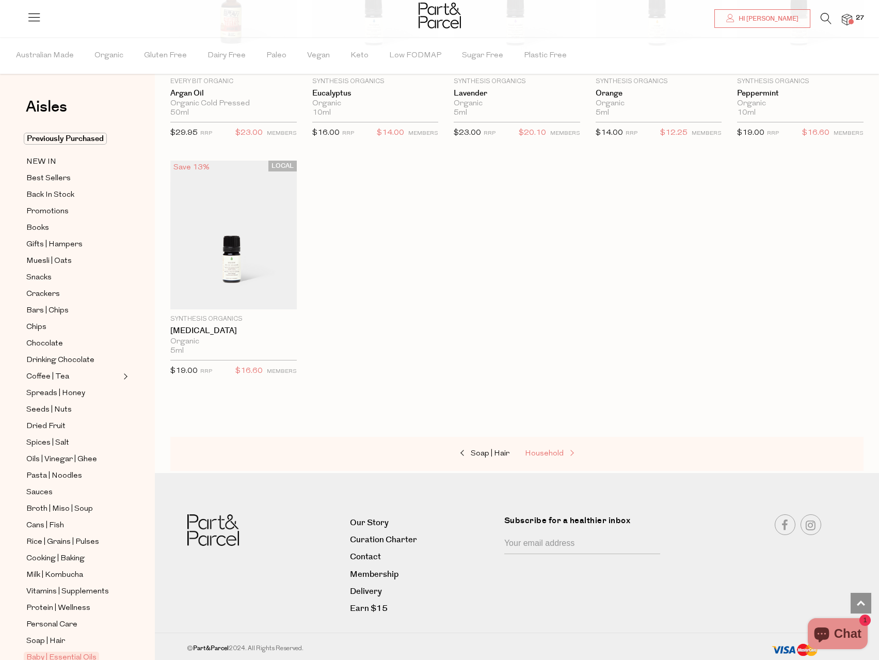
click at [555, 447] on link "Household" at bounding box center [576, 453] width 103 height 13
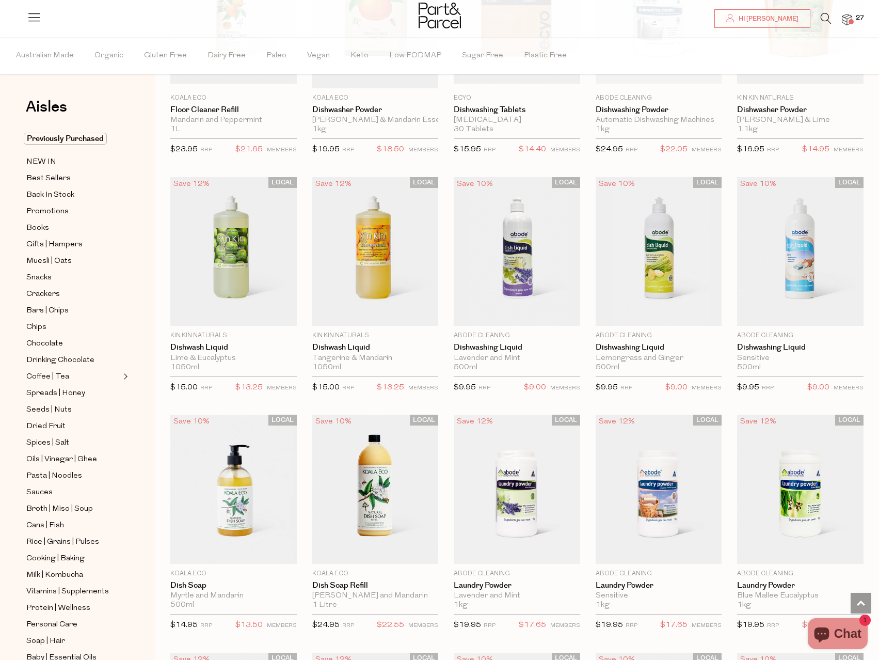
scroll to position [1394, 0]
drag, startPoint x: 359, startPoint y: 309, endPoint x: 452, endPoint y: 342, distance: 99.3
click at [359, 314] on span "Add To Parcel" at bounding box center [375, 319] width 64 height 11
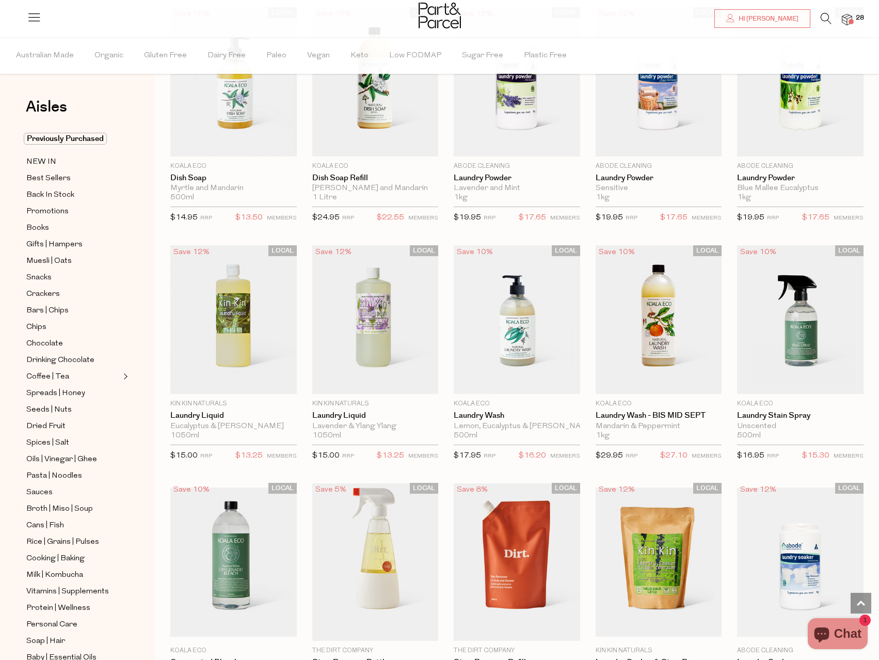
scroll to position [1807, 0]
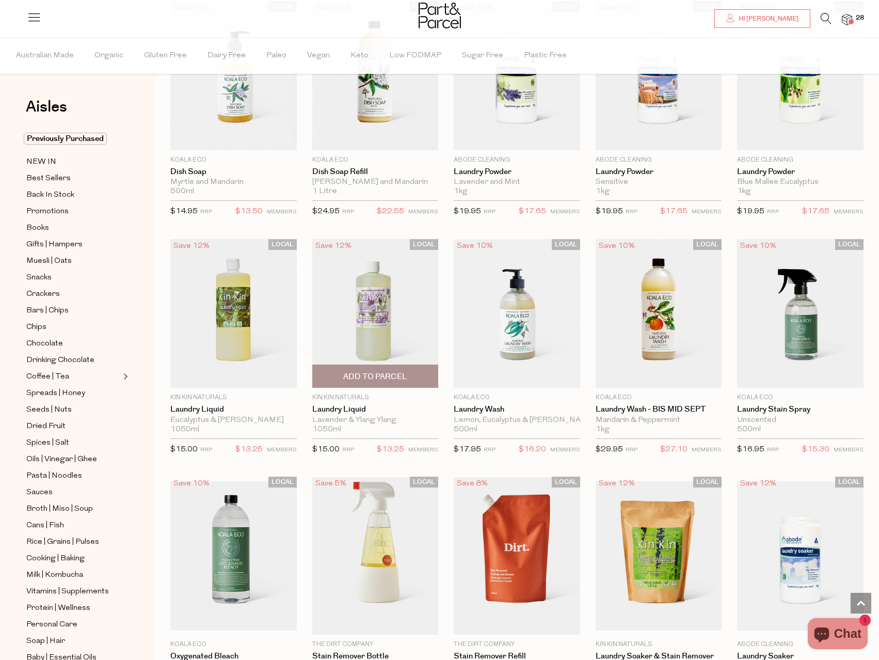
click at [391, 372] on span "Add To Parcel" at bounding box center [375, 376] width 64 height 11
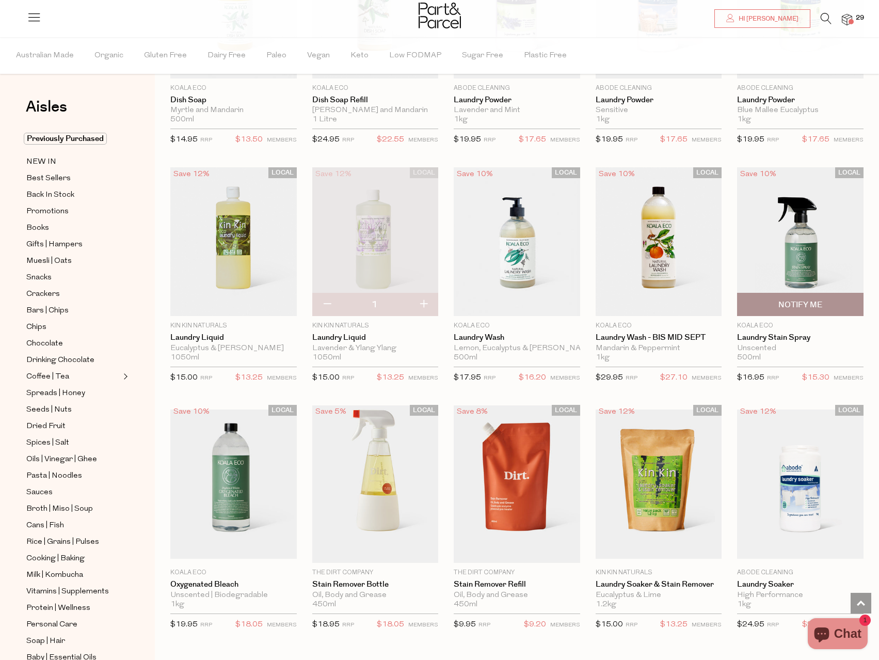
scroll to position [1910, 0]
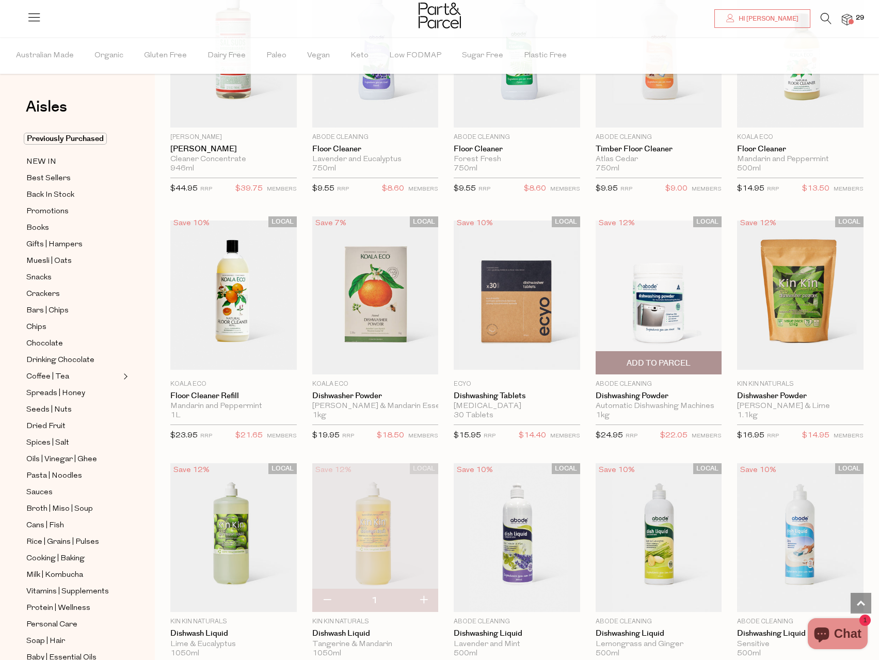
scroll to position [1136, 0]
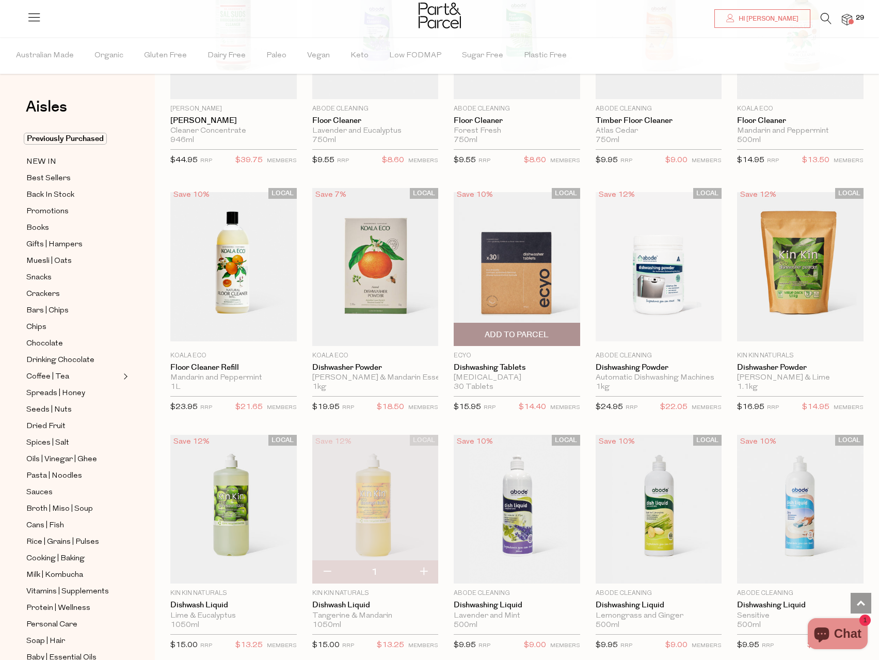
click at [532, 330] on span "Add To Parcel" at bounding box center [517, 334] width 64 height 11
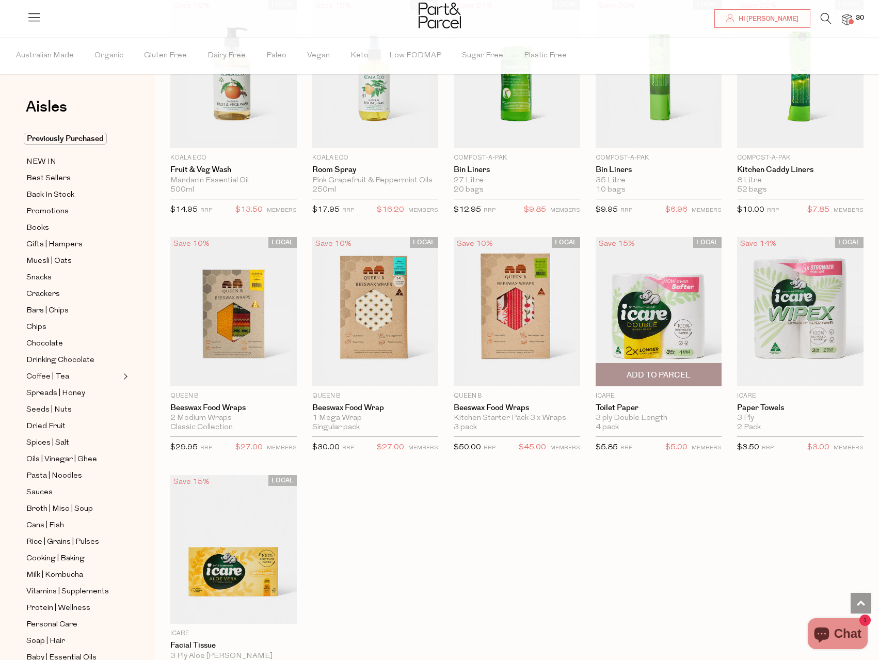
scroll to position [3511, 0]
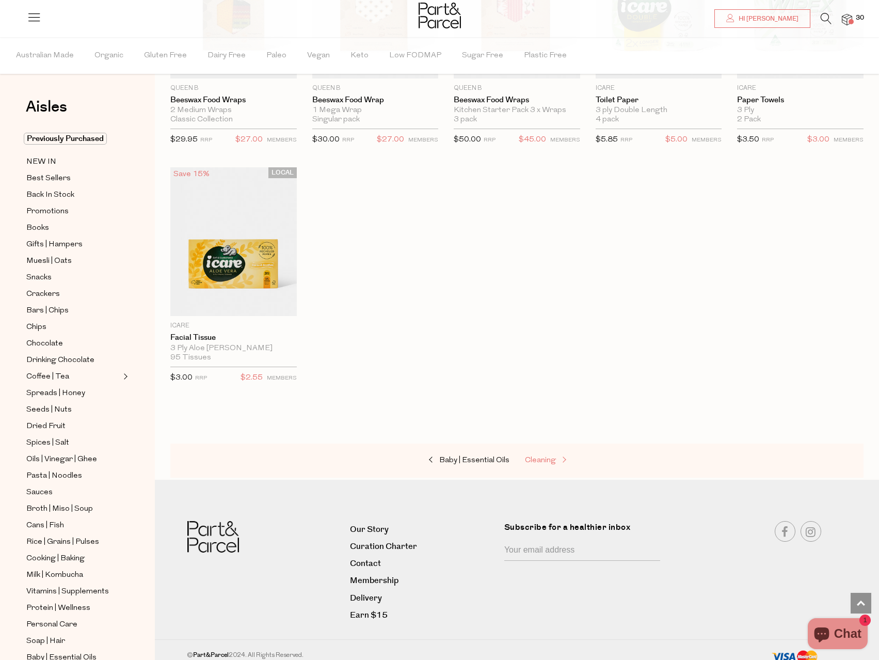
click at [536, 456] on span "Cleaning" at bounding box center [540, 460] width 31 height 8
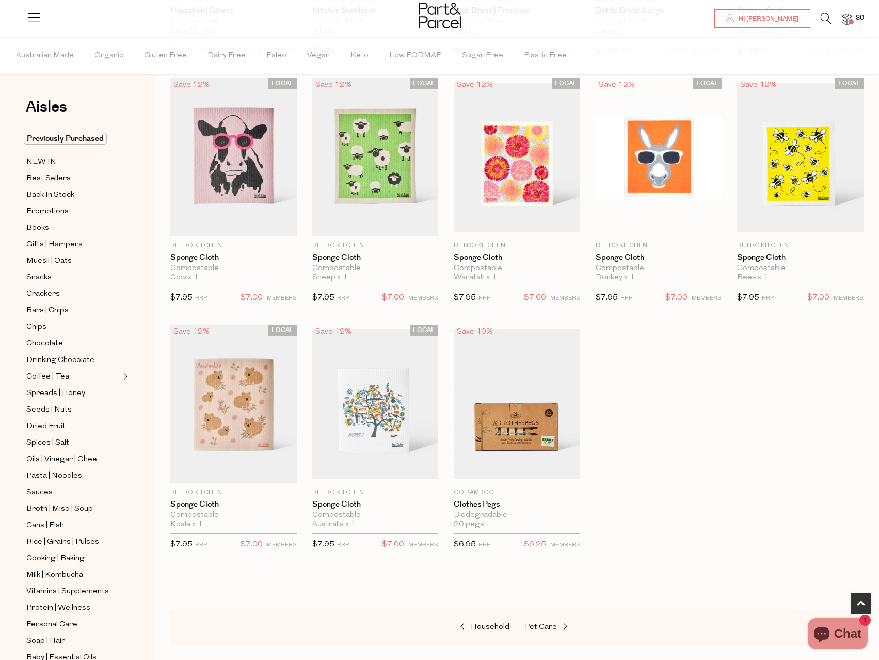
scroll to position [465, 0]
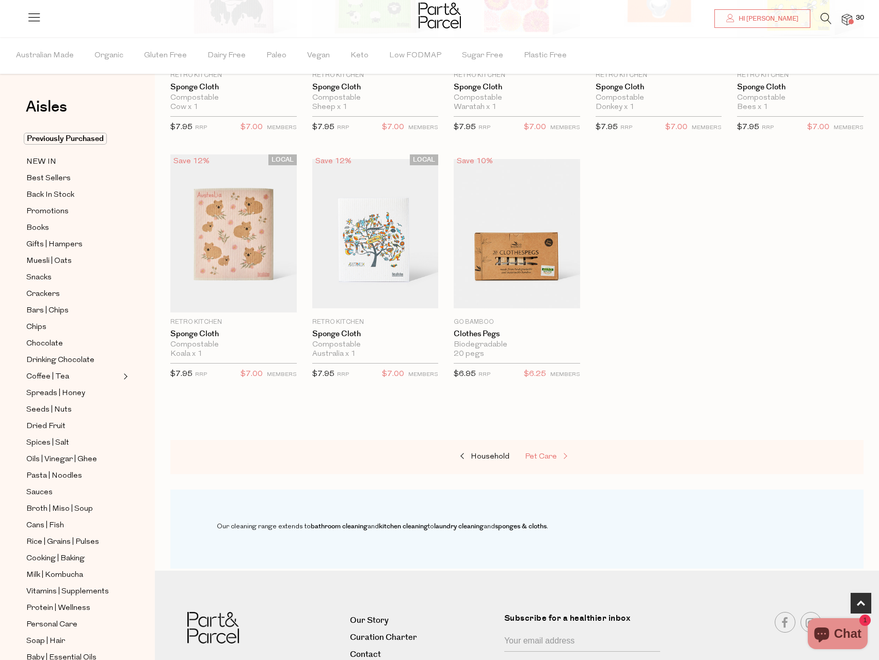
click at [543, 457] on span "Pet Care" at bounding box center [541, 457] width 32 height 8
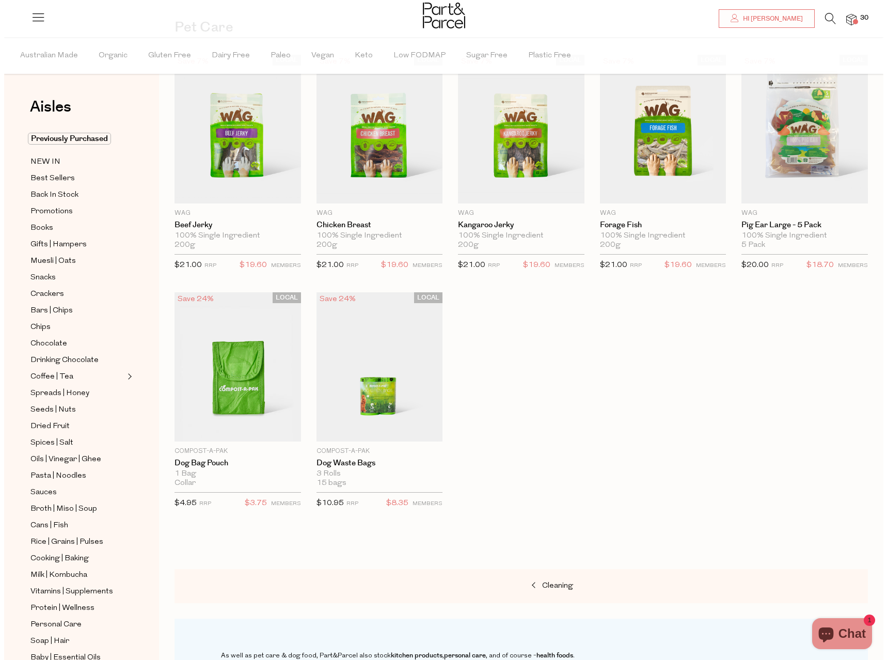
scroll to position [258, 0]
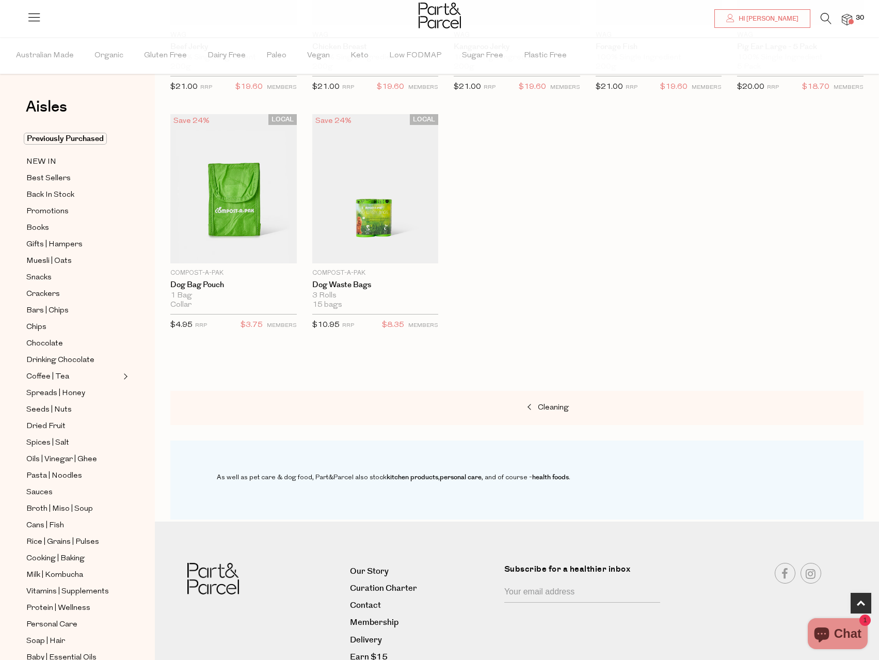
click at [852, 17] on div at bounding box center [439, 17] width 879 height 34
click at [849, 20] on span at bounding box center [851, 21] width 5 height 5
